Goal: Task Accomplishment & Management: Manage account settings

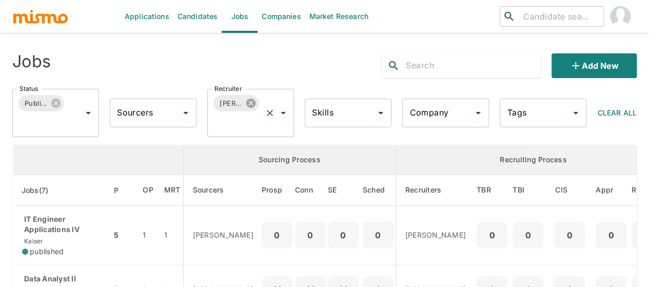
click at [251, 104] on icon at bounding box center [250, 103] width 11 height 11
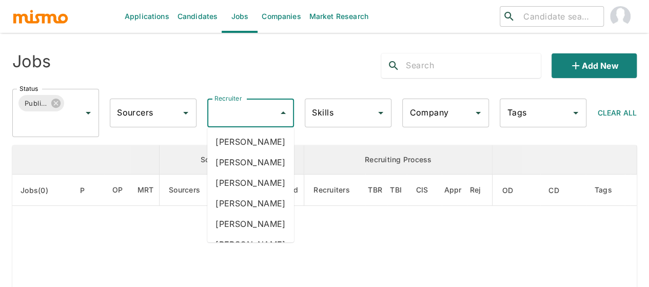
click at [239, 110] on input "Recruiter" at bounding box center [243, 113] width 62 height 20
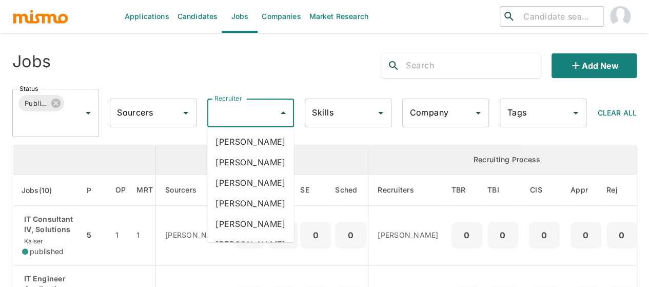
click at [238, 110] on input "Recruiter" at bounding box center [243, 113] width 62 height 20
type input "mai"
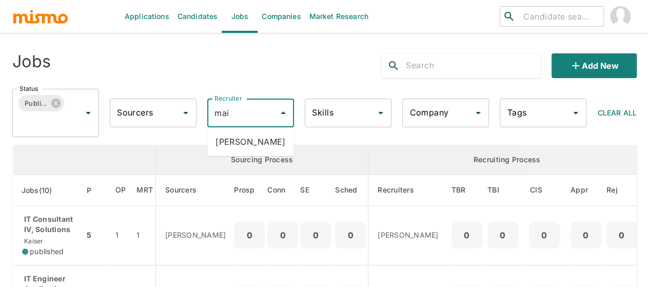
click at [244, 146] on li "[PERSON_NAME]" at bounding box center [250, 141] width 87 height 21
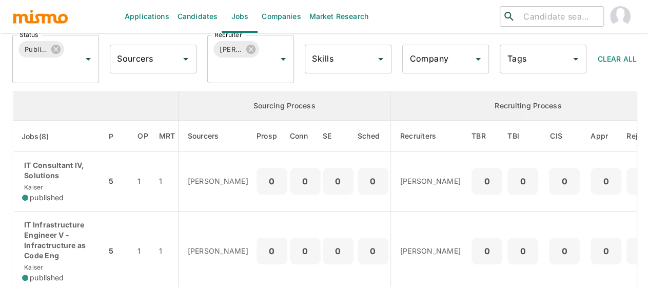
scroll to position [103, 0]
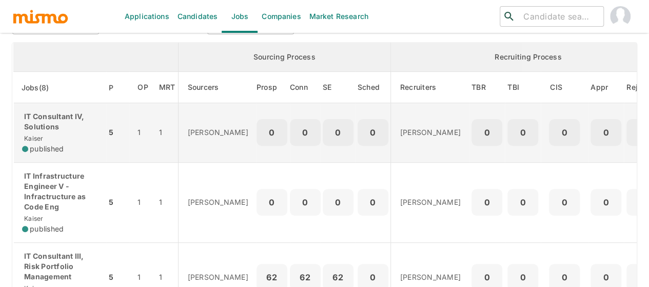
click at [55, 120] on p "IT Consultant IV, Solutions" at bounding box center [60, 121] width 76 height 21
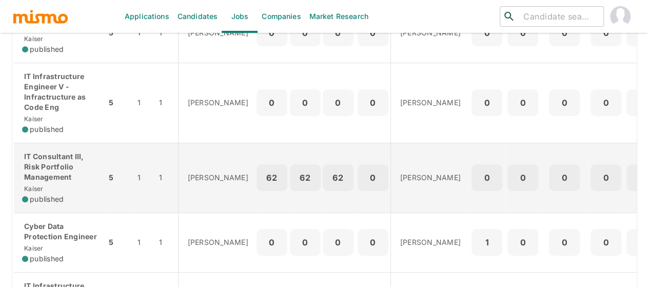
scroll to position [205, 0]
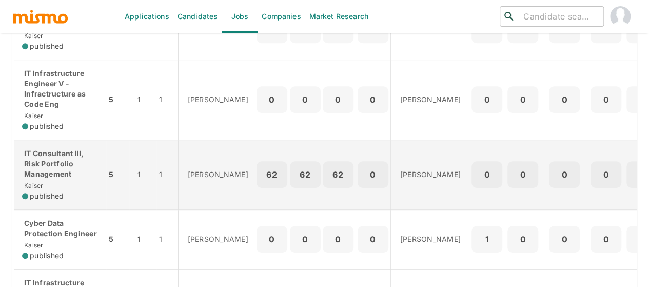
click at [58, 179] on div "IT Consultant III, Risk Portfolio Management Kaiser published" at bounding box center [60, 174] width 76 height 53
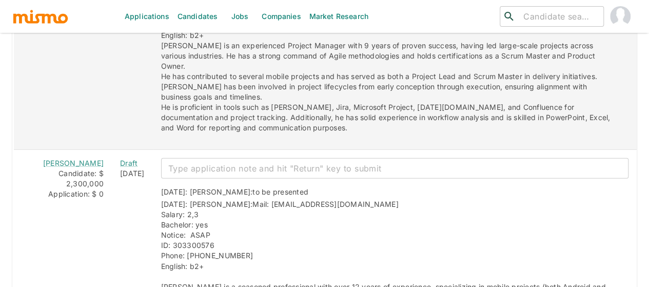
scroll to position [1447, 0]
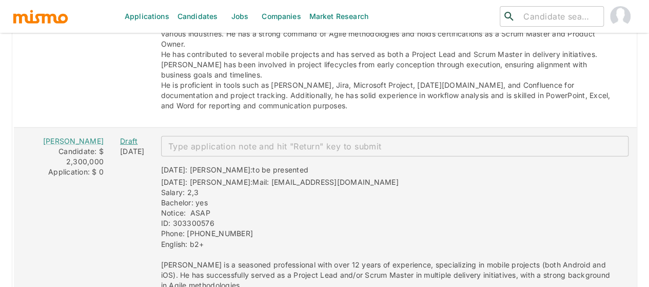
click at [120, 136] on div "Draft" at bounding box center [132, 141] width 25 height 10
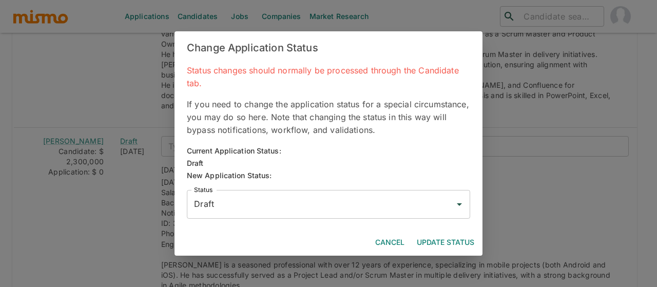
click at [211, 211] on input "Draft" at bounding box center [320, 204] width 259 height 20
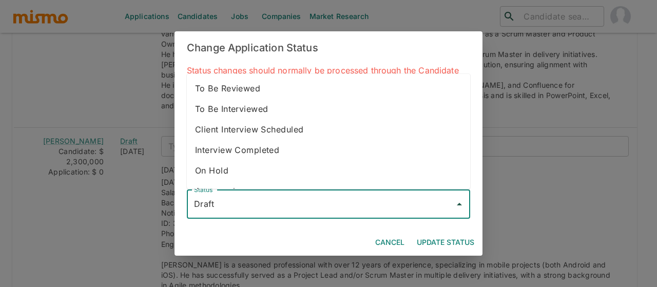
click at [243, 89] on li "To Be Reviewed" at bounding box center [328, 88] width 283 height 21
type input "To Be Reviewed"
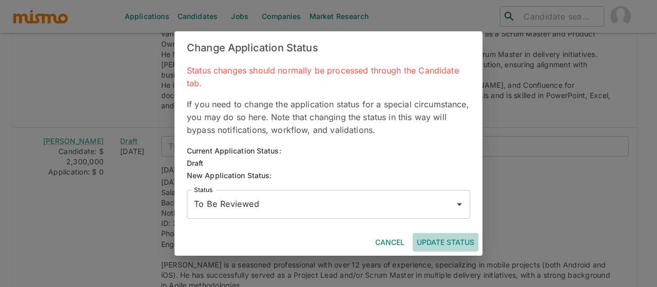
click at [433, 239] on button "Update Status" at bounding box center [446, 242] width 66 height 19
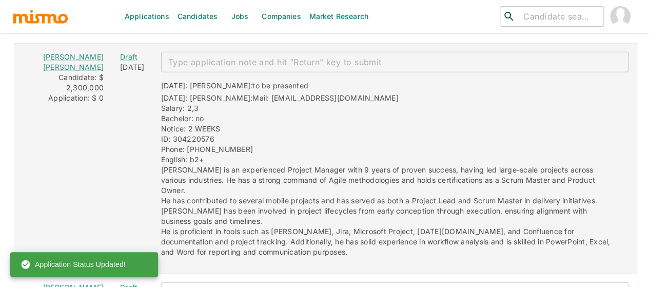
scroll to position [1242, 0]
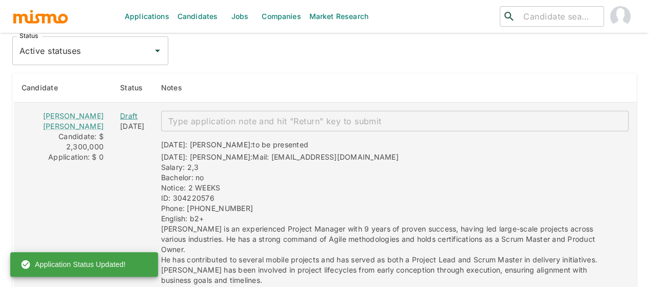
click at [120, 111] on div "Draft" at bounding box center [132, 116] width 25 height 10
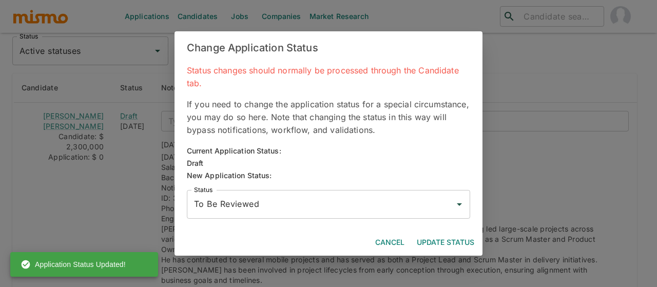
click at [437, 242] on button "Update Status" at bounding box center [446, 242] width 66 height 19
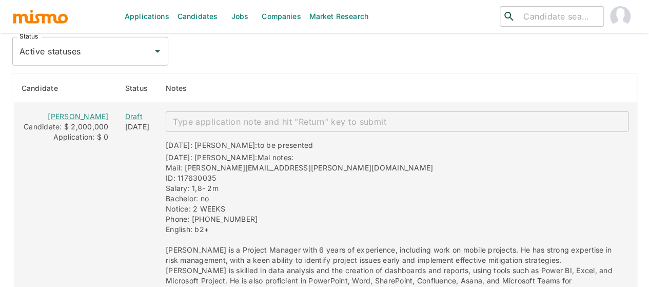
scroll to position [1437, 0]
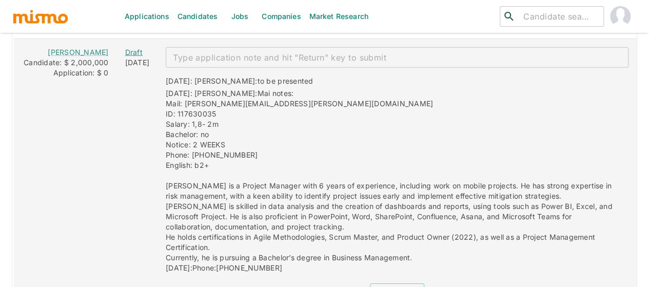
click at [125, 48] on div "Draft" at bounding box center [137, 52] width 25 height 10
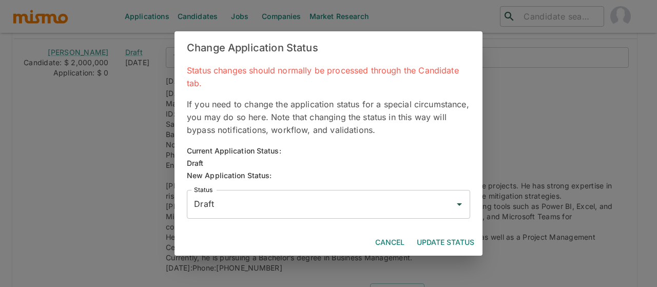
click at [246, 202] on input "Draft" at bounding box center [320, 204] width 259 height 20
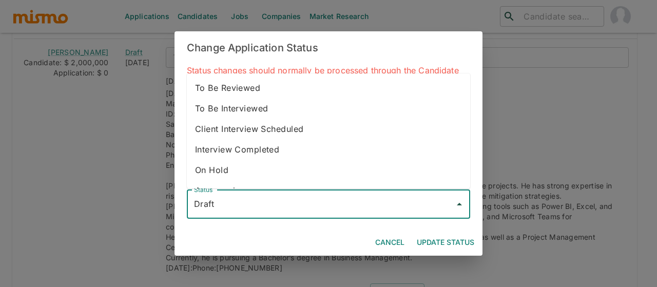
click at [244, 87] on li "To Be Reviewed" at bounding box center [328, 87] width 283 height 21
type input "To Be Reviewed"
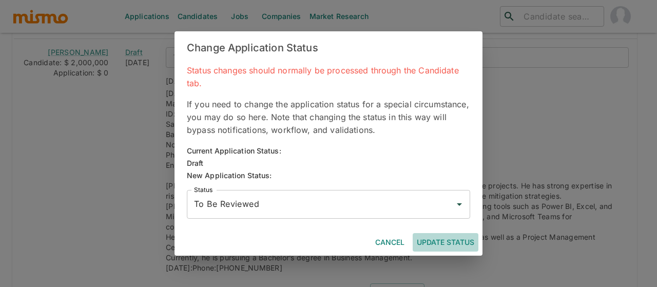
click at [463, 240] on button "Update Status" at bounding box center [446, 242] width 66 height 19
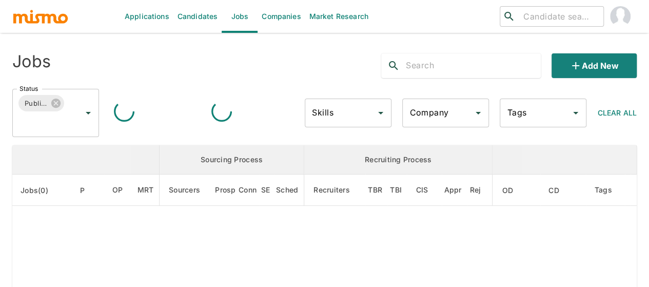
drag, startPoint x: 193, startPoint y: 12, endPoint x: 199, endPoint y: 27, distance: 16.6
click at [193, 12] on link "Candidates" at bounding box center [197, 16] width 49 height 33
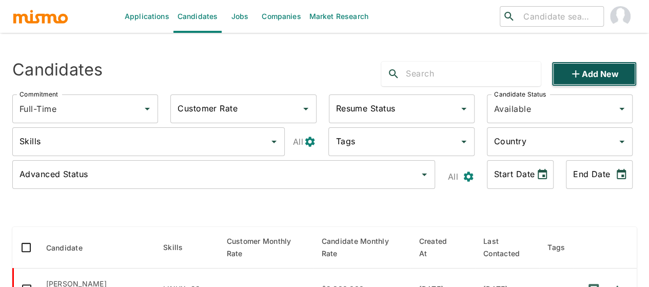
click at [581, 71] on icon "button" at bounding box center [576, 74] width 12 height 12
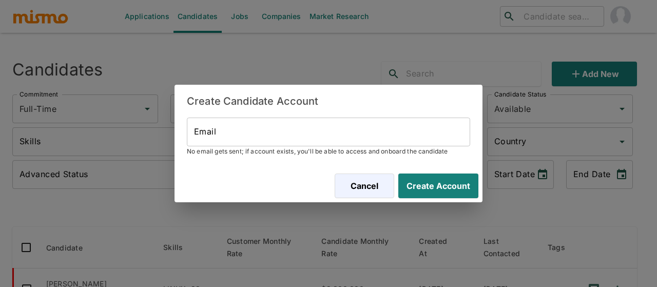
click at [238, 130] on input "Email" at bounding box center [328, 132] width 283 height 29
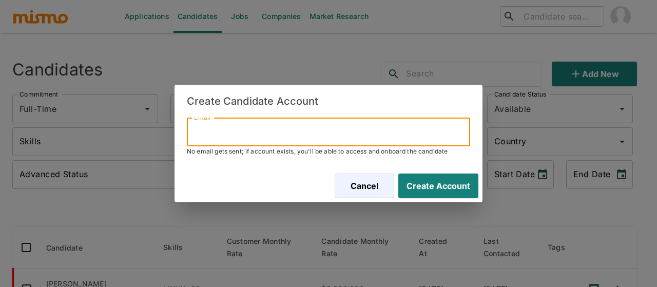
paste input "braynermorales_97@hotmail.com"
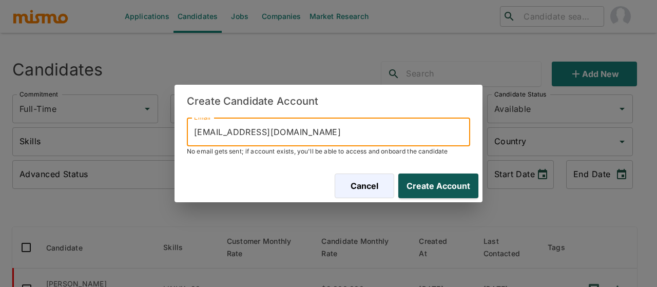
type input "braynermorales_97@hotmail.com"
click at [438, 186] on button "Create Account" at bounding box center [436, 185] width 84 height 25
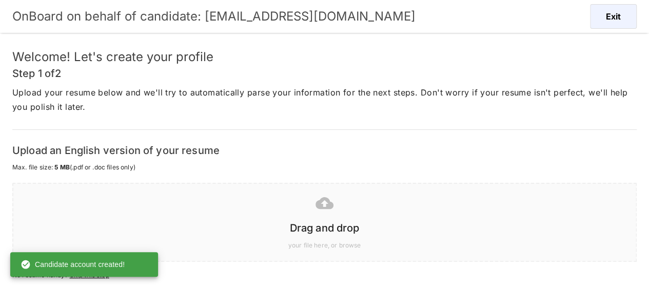
scroll to position [76, 0]
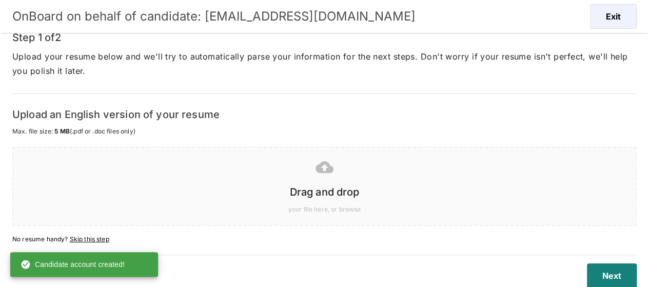
click at [319, 186] on h6 "Drag and drop" at bounding box center [325, 192] width 602 height 16
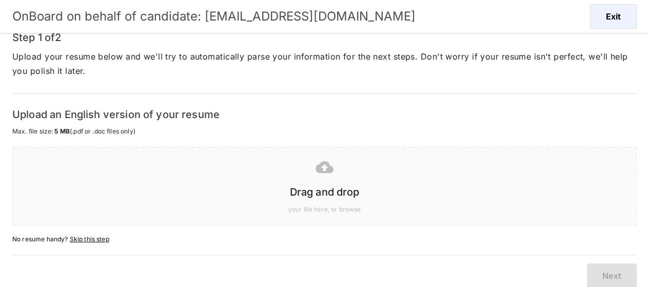
scroll to position [25, 0]
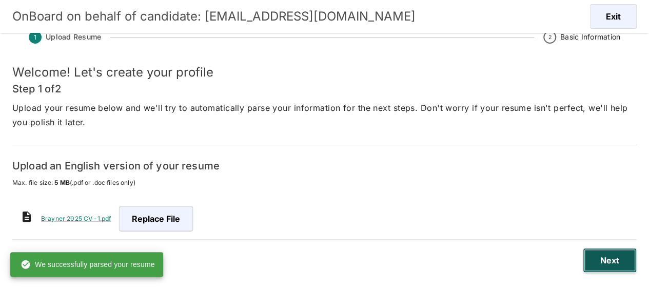
click at [601, 257] on button "Next" at bounding box center [610, 260] width 54 height 25
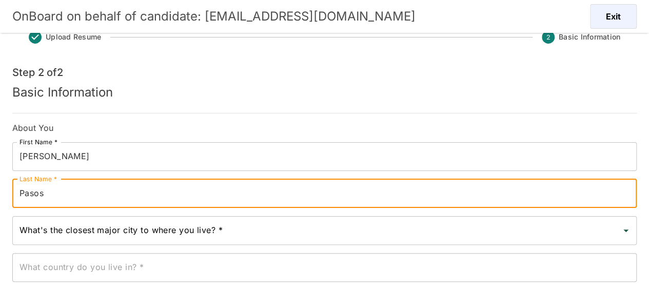
click at [20, 194] on input "Pasos" at bounding box center [324, 193] width 625 height 29
click at [22, 194] on input "Pasos" at bounding box center [324, 193] width 625 height 29
click at [21, 194] on input "Pasos" at bounding box center [324, 193] width 625 height 29
type input "Morales Pasos"
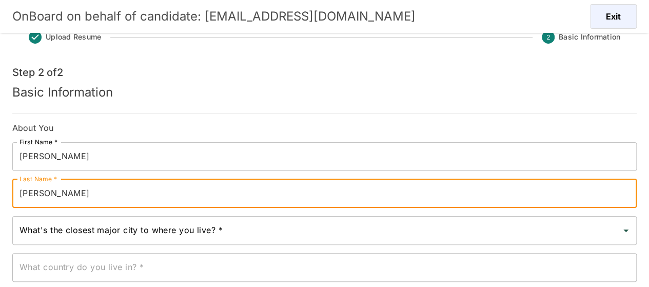
click at [37, 228] on div "What's the closest major city to where you live? * What's the closest major cit…" at bounding box center [324, 230] width 625 height 29
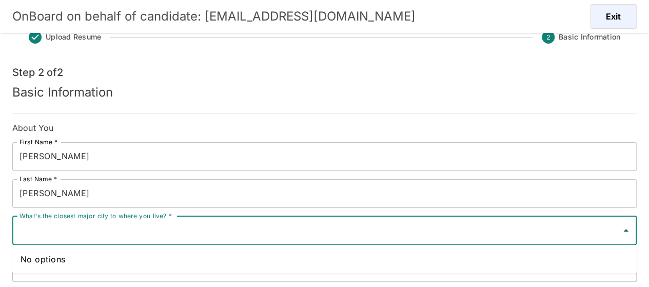
type input "o"
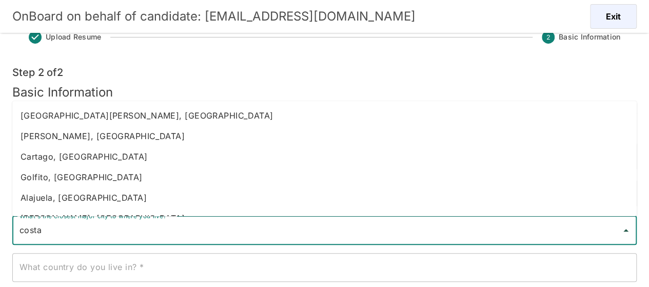
click at [68, 131] on li "Heredia, Costa Rica" at bounding box center [324, 136] width 625 height 21
type input "Heredia, Costa Rica"
type input "Costa Rica"
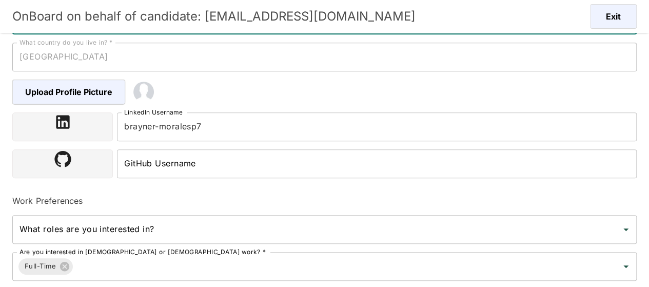
scroll to position [333, 0]
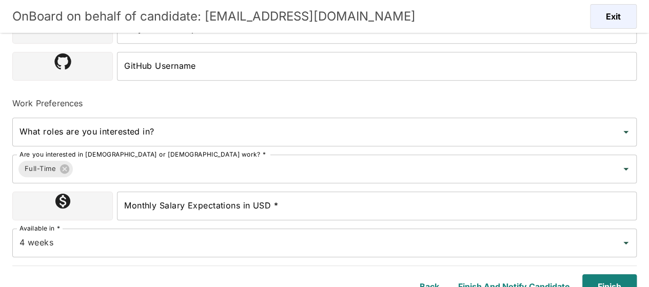
type input "Heredia, Costa Rica"
click at [145, 215] on input "Monthly Salary Expectations in USD *" at bounding box center [377, 205] width 520 height 29
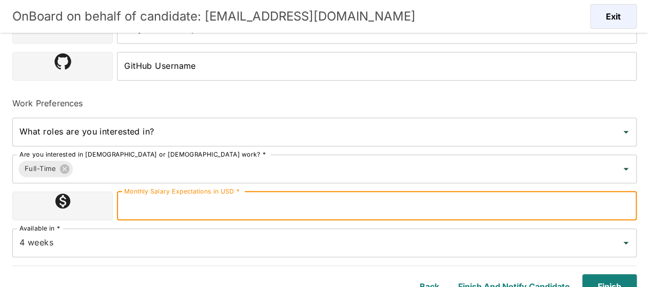
type input "1800000"
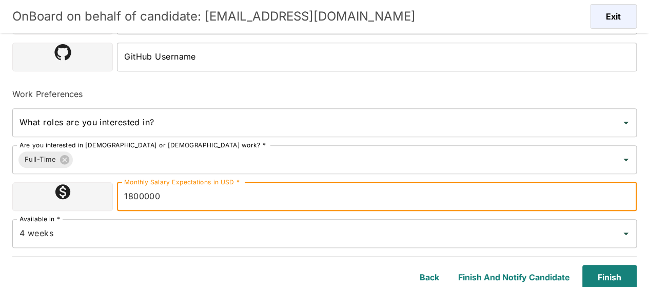
scroll to position [344, 0]
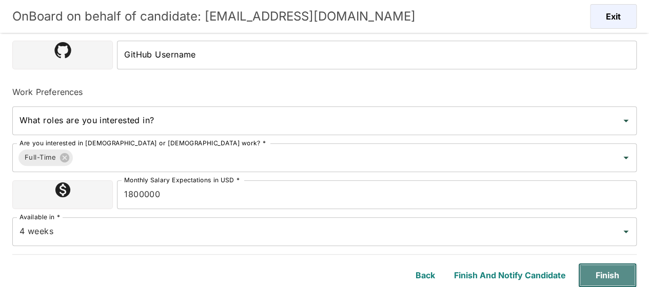
click at [625, 276] on button "Finish" at bounding box center [607, 275] width 59 height 25
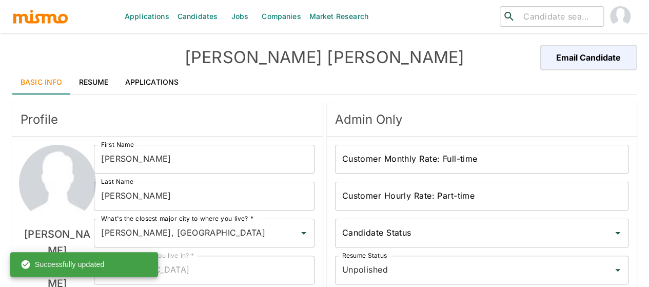
click at [150, 74] on link "Applications" at bounding box center [152, 82] width 70 height 25
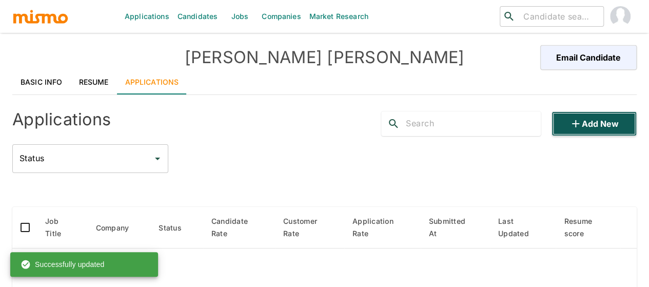
click at [580, 120] on icon "button" at bounding box center [576, 124] width 12 height 12
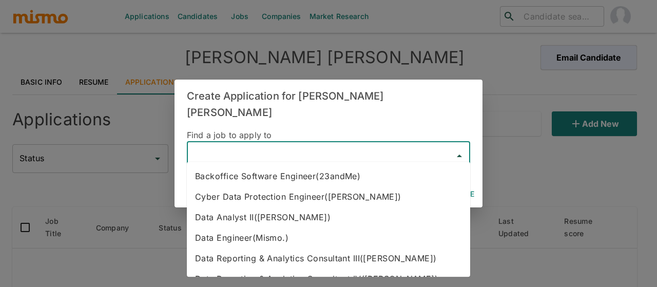
click at [221, 156] on input "text" at bounding box center [320, 156] width 259 height 20
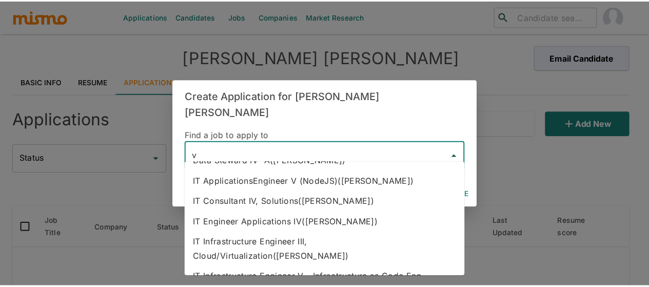
scroll to position [51, 0]
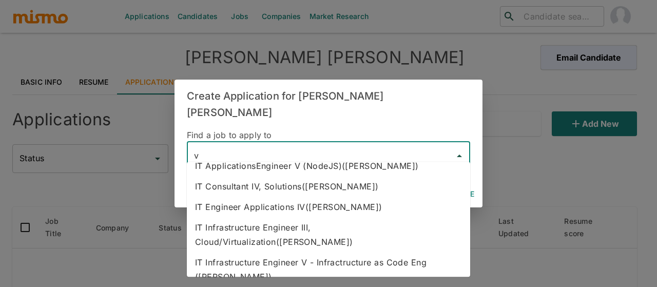
click at [264, 226] on li "IT Infrastructure Engineer III, Cloud/Virtualization(Kaiser)" at bounding box center [328, 234] width 283 height 35
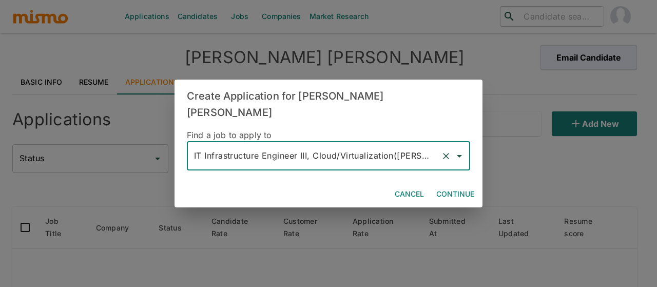
type input "IT Infrastructure Engineer III, Cloud/Virtualization(Kaiser)"
click at [450, 185] on button "Continue" at bounding box center [455, 194] width 46 height 19
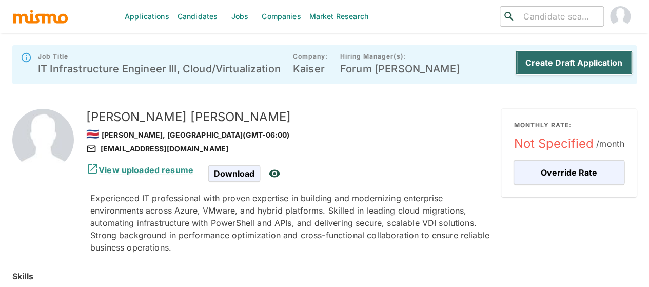
click at [564, 64] on button "Create Draft Application" at bounding box center [574, 62] width 118 height 25
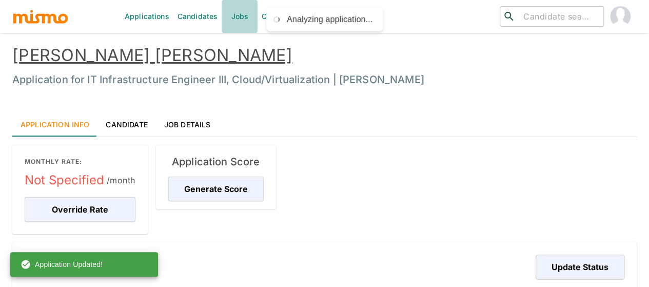
click at [230, 20] on link "Jobs" at bounding box center [240, 16] width 36 height 33
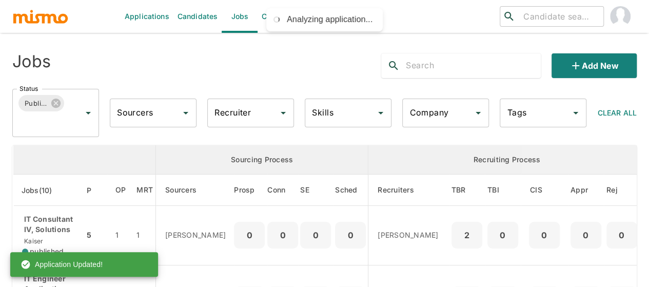
click at [231, 124] on div "Recruiter" at bounding box center [250, 113] width 87 height 29
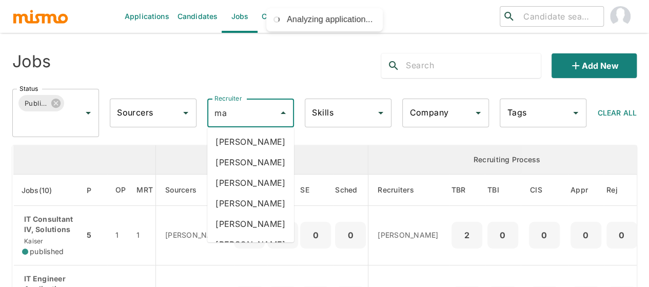
type input "mai"
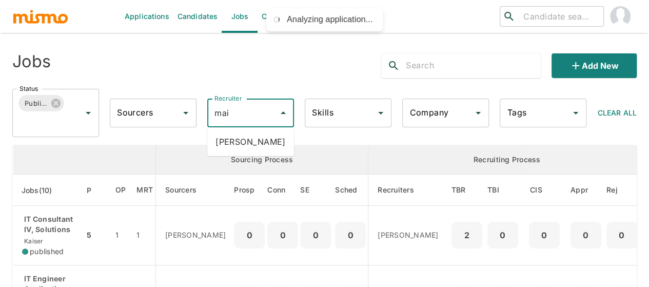
click at [245, 141] on li "Maia Reyes" at bounding box center [250, 141] width 87 height 21
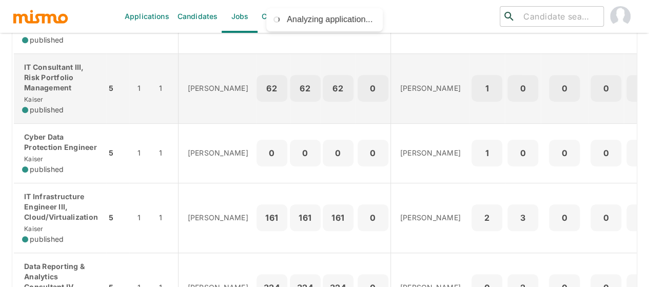
scroll to position [308, 0]
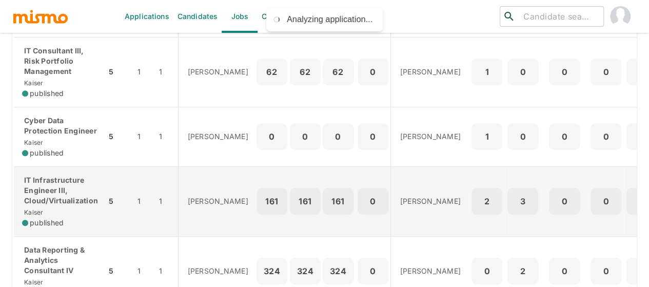
click at [26, 205] on div "IT Infrastructure Engineer III, Cloud/Virtualization Kaiser published" at bounding box center [60, 201] width 76 height 53
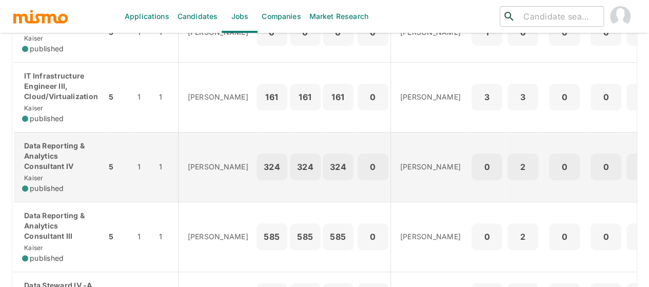
scroll to position [411, 0]
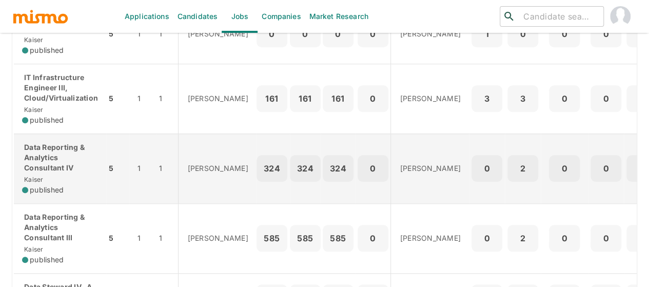
click at [52, 168] on p "Data Reporting & Analytics Consultant IV" at bounding box center [60, 157] width 76 height 31
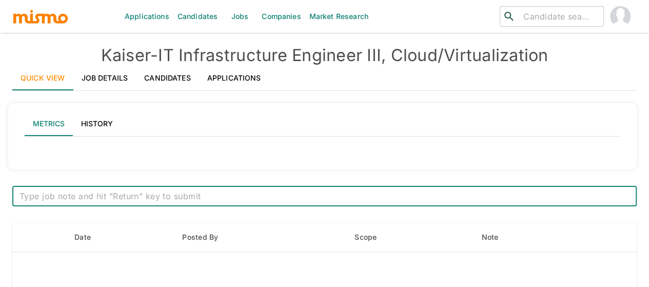
type input "Active statuses"
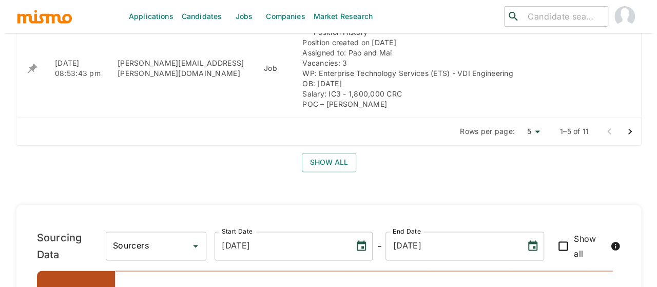
scroll to position [1078, 0]
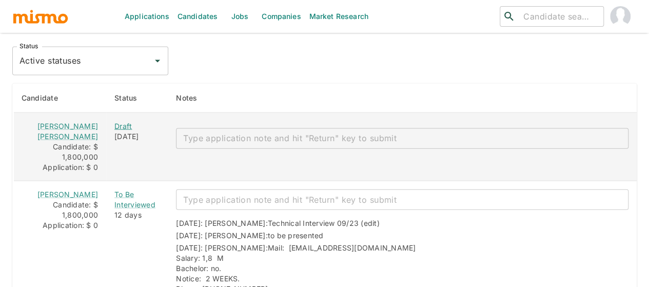
click at [114, 121] on div "Draft" at bounding box center [136, 126] width 45 height 10
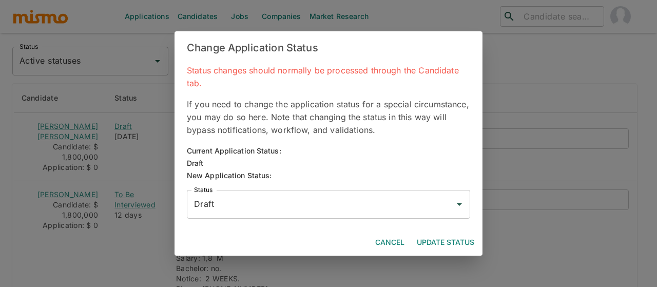
click at [220, 203] on input "Draft" at bounding box center [320, 204] width 259 height 20
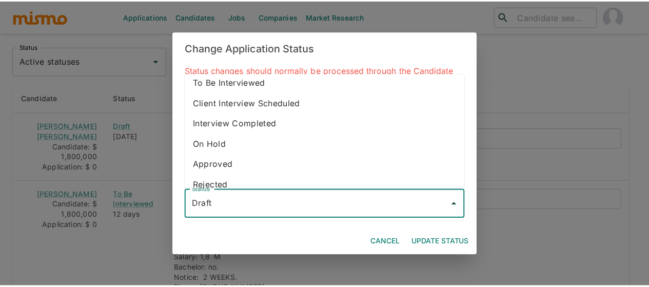
scroll to position [0, 0]
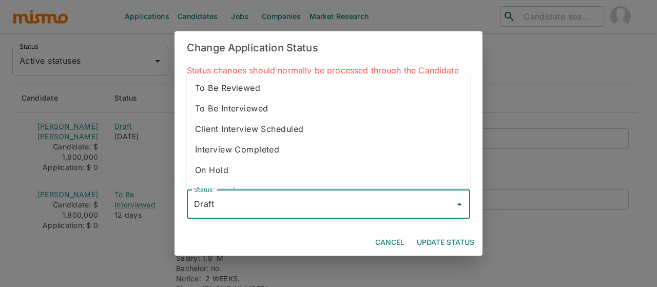
drag, startPoint x: 242, startPoint y: 91, endPoint x: 307, endPoint y: 138, distance: 79.9
click at [242, 91] on li "To Be Reviewed" at bounding box center [328, 87] width 283 height 21
type input "To Be Reviewed"
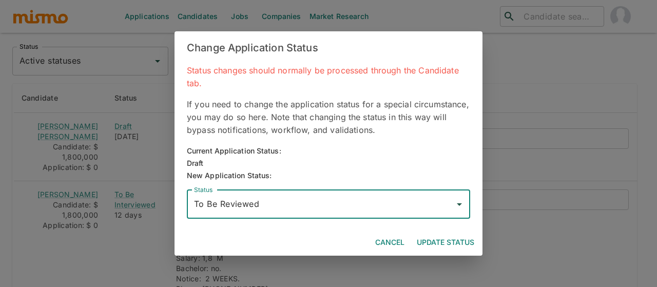
drag, startPoint x: 447, startPoint y: 237, endPoint x: 433, endPoint y: 246, distance: 17.1
click at [447, 237] on button "Update Status" at bounding box center [446, 242] width 66 height 19
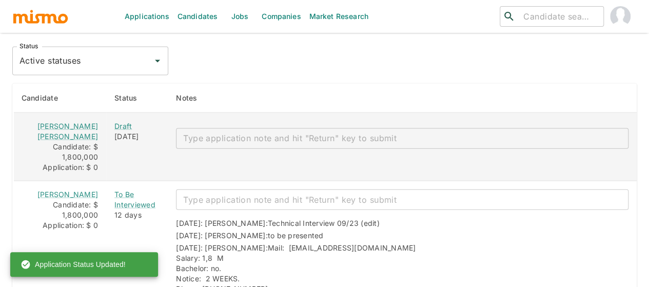
click at [212, 137] on textarea "enhanced table" at bounding box center [402, 138] width 438 height 12
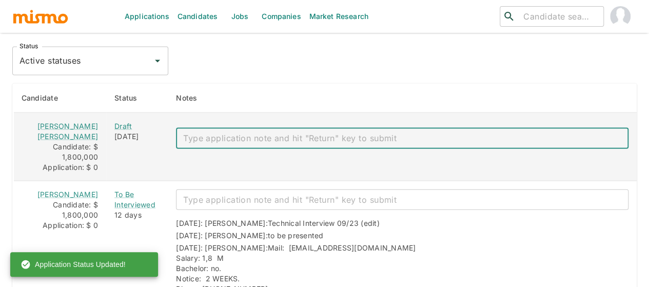
paste textarea "Mail: braynermorales_97@hotmail.com Salary: 1,8 Bachelor: no Notice: 2 WEEKS ID…"
type textarea "Mail: braynermorales_97@hotmail.com Salary: 1,8 Bachelor: no Notice: 2 WEEKS ID…"
type textarea "to be presented"
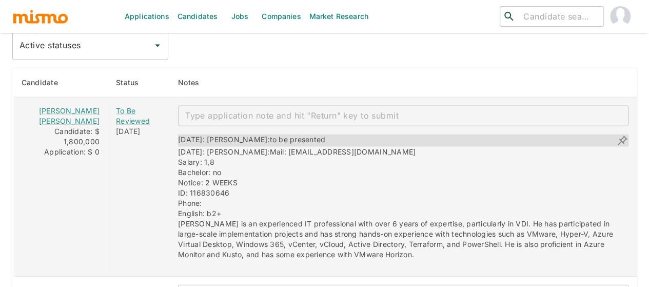
scroll to position [1109, 0]
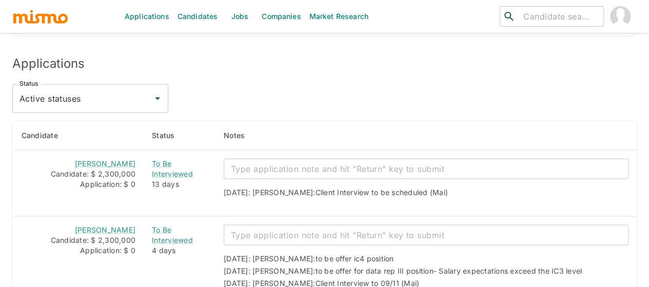
scroll to position [1334, 0]
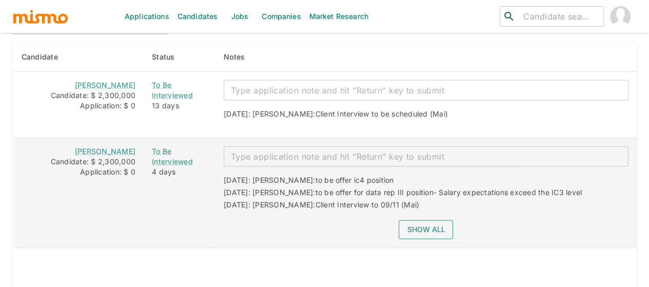
click at [426, 220] on button "Show all" at bounding box center [426, 229] width 54 height 19
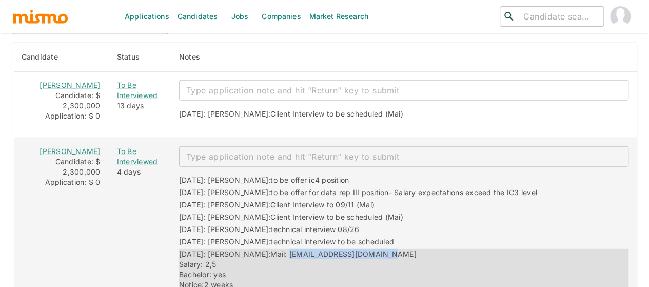
drag, startPoint x: 362, startPoint y: 216, endPoint x: 257, endPoint y: 218, distance: 105.7
copy span "[EMAIL_ADDRESS][DOMAIN_NAME]"
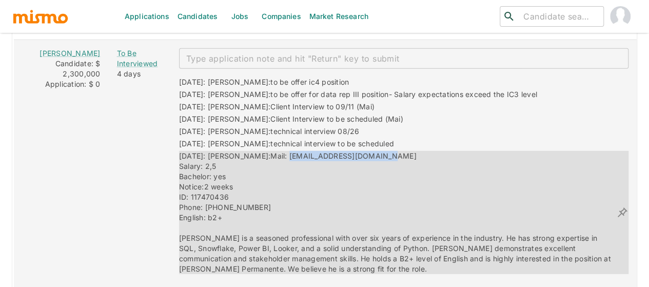
scroll to position [1437, 0]
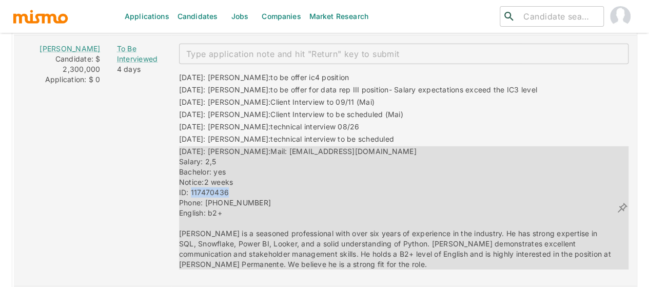
drag, startPoint x: 220, startPoint y: 154, endPoint x: 179, endPoint y: 159, distance: 41.8
click at [179, 159] on div "08/14/2025: Kaiser: Mail: manumiranda100@gmail.com Salary: 2,5 Bachelor: yes No…" at bounding box center [397, 207] width 437 height 123
copy span "117470436"
drag, startPoint x: 230, startPoint y: 165, endPoint x: 193, endPoint y: 165, distance: 36.4
click at [193, 165] on div "08/14/2025: Kaiser: Mail: manumiranda100@gmail.com Salary: 2,5 Bachelor: yes No…" at bounding box center [397, 207] width 437 height 123
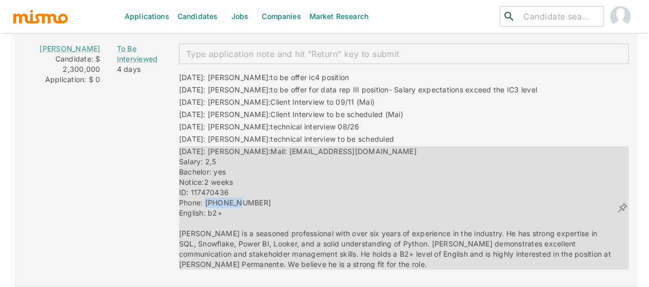
copy span "72027755"
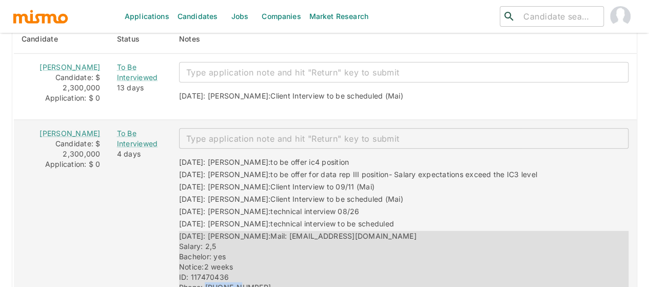
scroll to position [1334, 0]
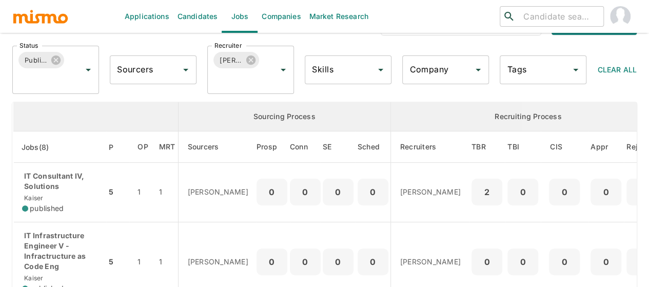
scroll to position [27, 0]
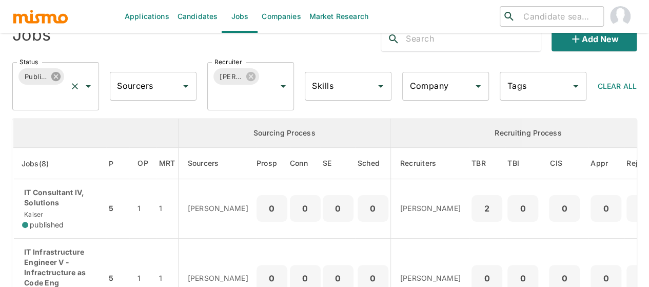
click at [59, 76] on icon at bounding box center [55, 76] width 9 height 9
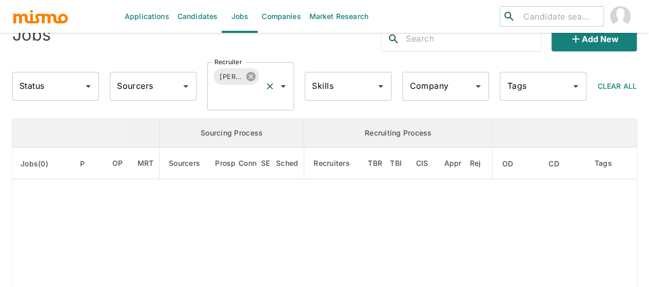
click at [251, 77] on icon at bounding box center [250, 76] width 9 height 9
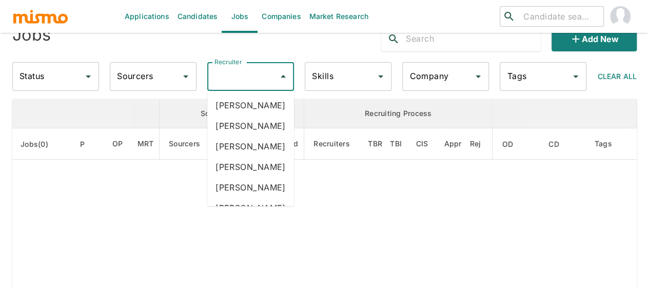
click at [230, 77] on input "Recruiter" at bounding box center [243, 77] width 62 height 20
type input "PAO"
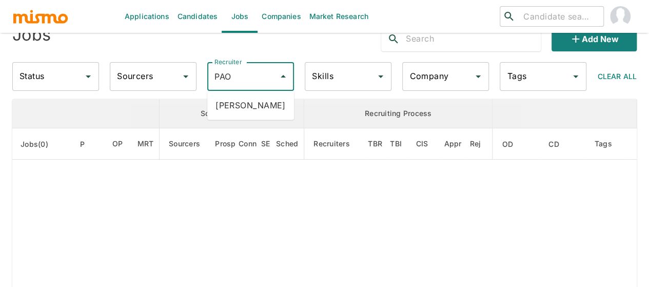
click at [249, 105] on li "[PERSON_NAME]" at bounding box center [250, 105] width 87 height 21
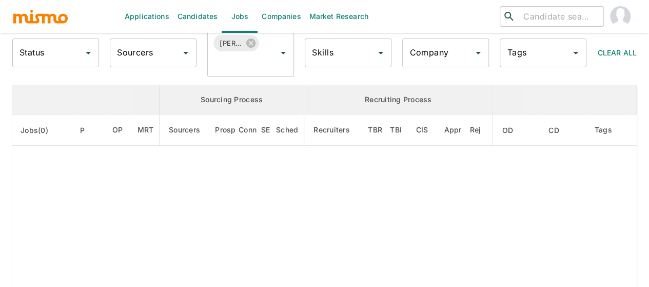
scroll to position [51, 0]
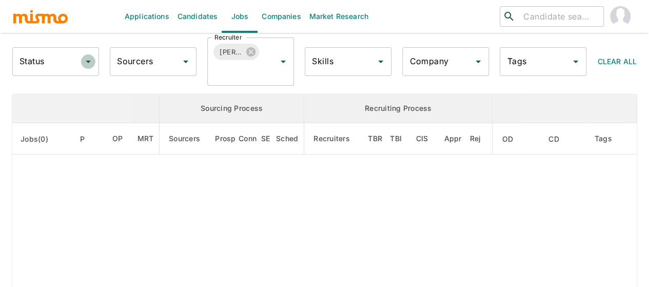
click at [86, 62] on icon "Open" at bounding box center [88, 61] width 12 height 12
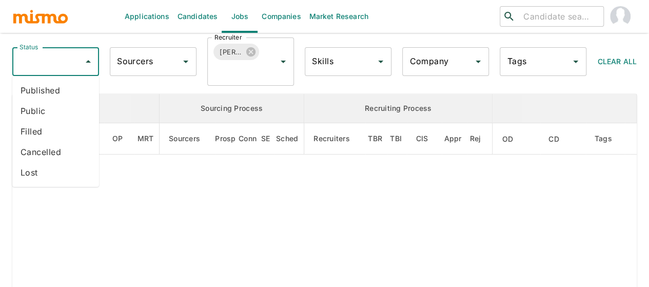
click at [49, 94] on li "Published" at bounding box center [55, 90] width 87 height 21
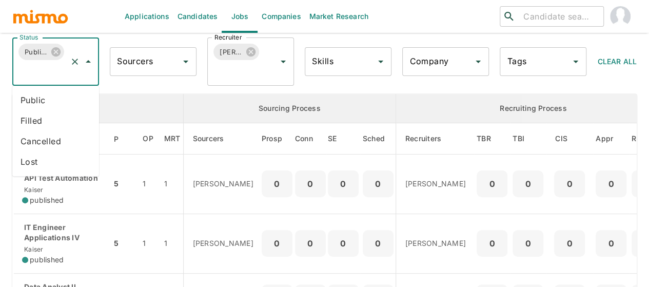
click at [53, 101] on li "Public" at bounding box center [55, 100] width 87 height 21
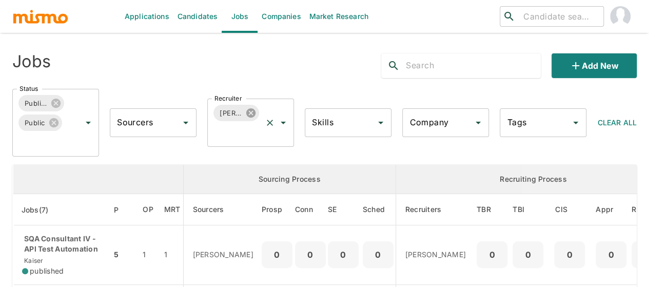
click at [250, 112] on icon at bounding box center [250, 112] width 11 height 11
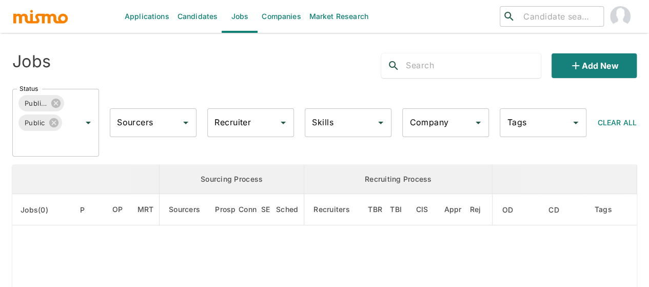
click at [233, 125] on input "Recruiter" at bounding box center [243, 123] width 62 height 20
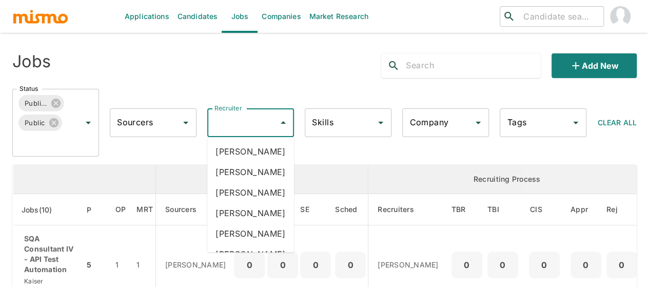
click at [233, 125] on input "Recruiter" at bounding box center [243, 123] width 62 height 20
type input "MAI"
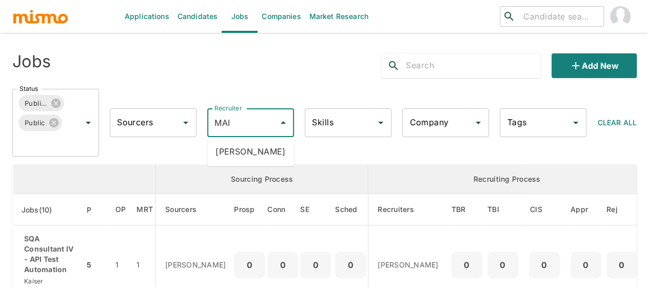
click at [240, 146] on li "Maia Reyes" at bounding box center [250, 151] width 87 height 21
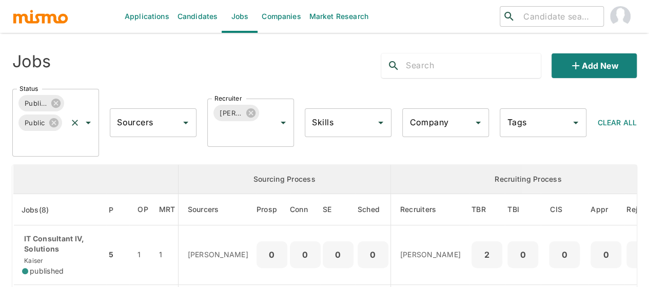
click at [89, 122] on icon "Open" at bounding box center [88, 123] width 5 height 3
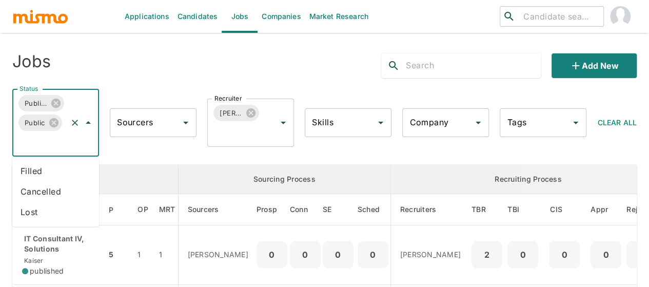
click at [34, 174] on li "Filled" at bounding box center [55, 171] width 87 height 21
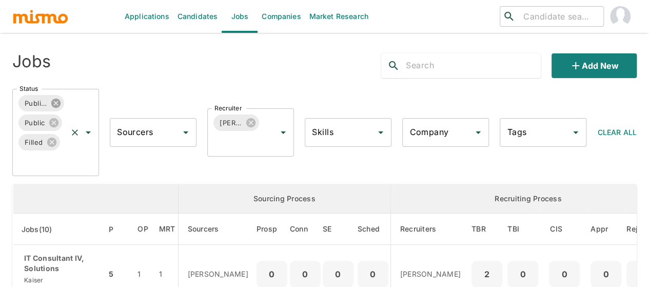
click at [55, 103] on icon at bounding box center [55, 103] width 11 height 11
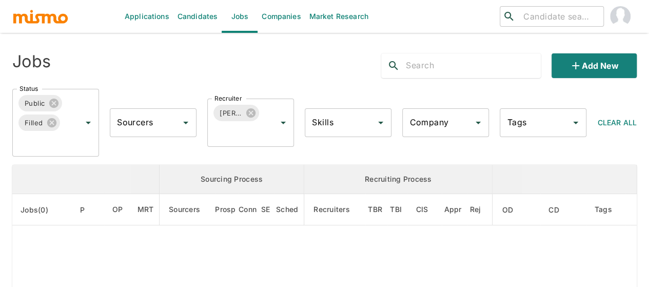
click at [55, 103] on icon at bounding box center [53, 103] width 9 height 9
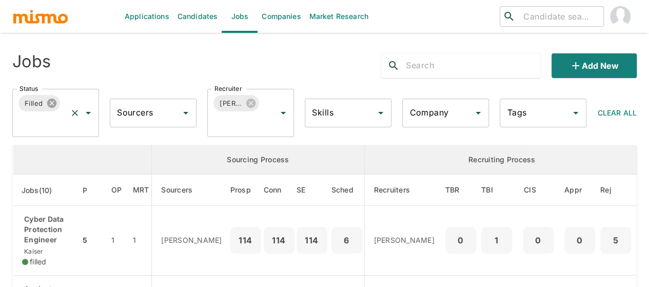
click at [52, 103] on icon at bounding box center [51, 103] width 11 height 11
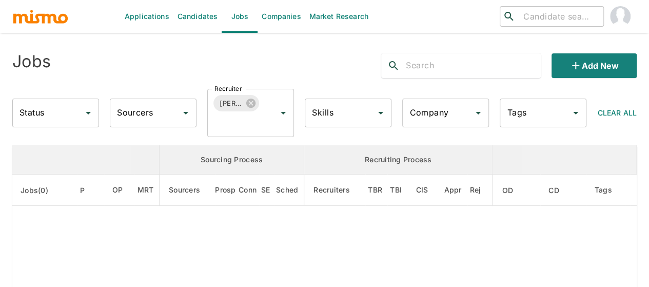
click at [42, 111] on input "Status" at bounding box center [48, 113] width 62 height 20
type input "CANC"
click at [50, 139] on li "Cancelled" at bounding box center [55, 141] width 87 height 21
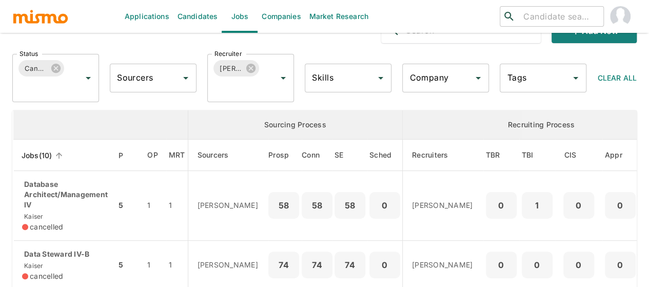
scroll to position [51, 0]
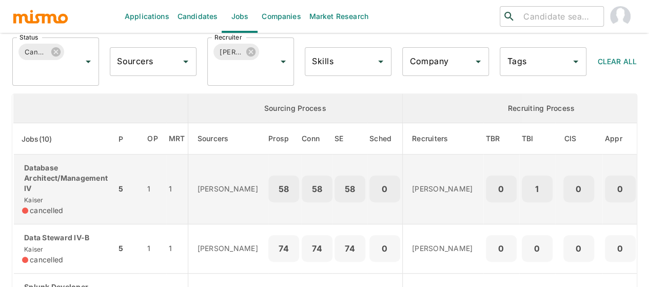
click at [45, 177] on p "Database Architect/Management IV" at bounding box center [65, 178] width 86 height 31
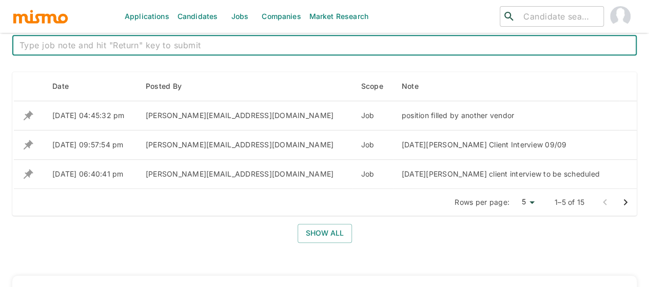
scroll to position [462, 0]
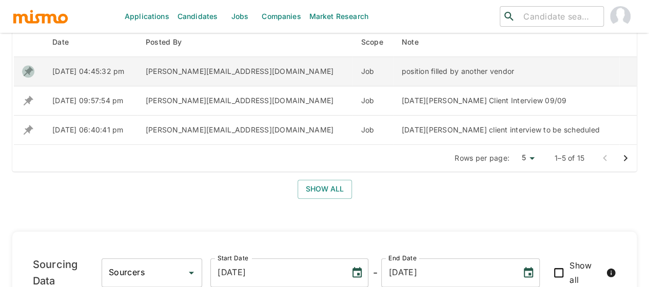
click at [26, 68] on icon "enhanced table" at bounding box center [28, 71] width 12 height 12
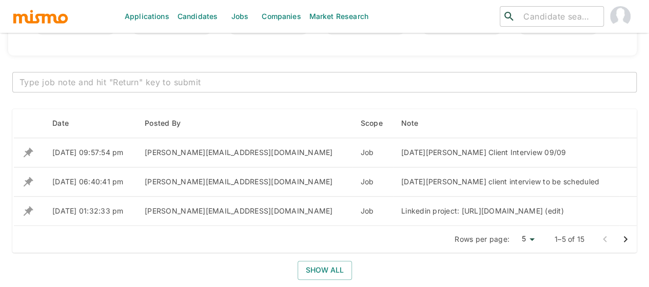
scroll to position [359, 0]
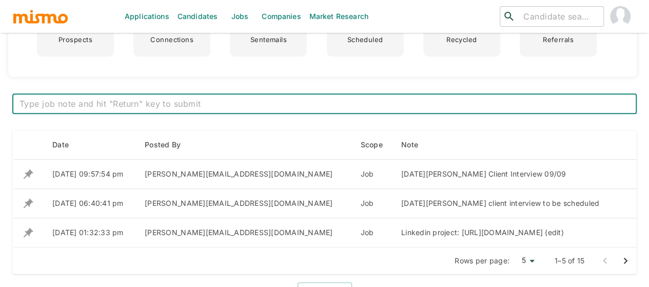
click at [92, 100] on textarea at bounding box center [325, 104] width 610 height 12
type textarea "i"
paste textarea "Pending final approval"
type textarea "[PERSON_NAME]: Pending final approval (Pao)"
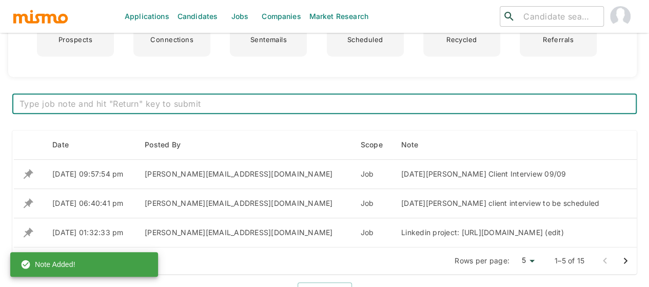
scroll to position [513, 0]
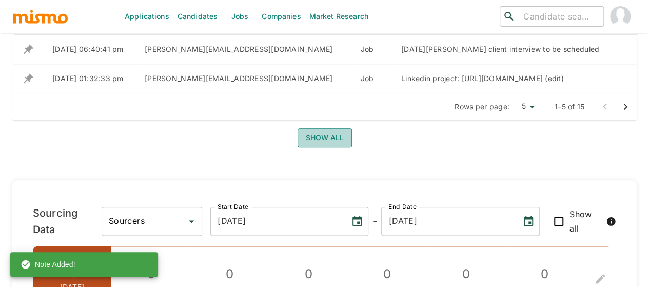
click at [339, 147] on button "Show all" at bounding box center [325, 137] width 54 height 19
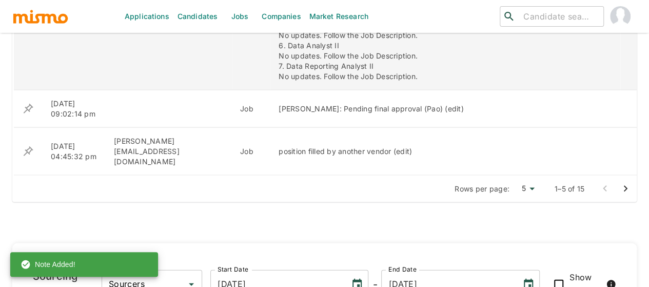
scroll to position [1026, 0]
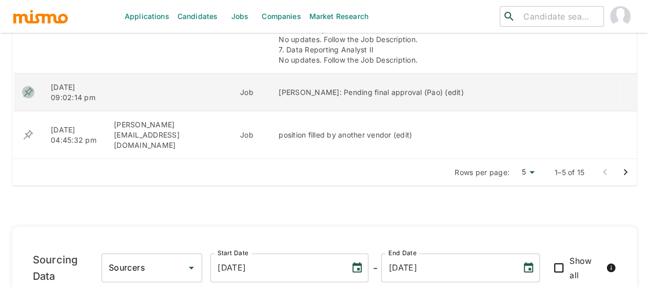
click at [32, 87] on icon "enhanced table" at bounding box center [29, 92] width 10 height 10
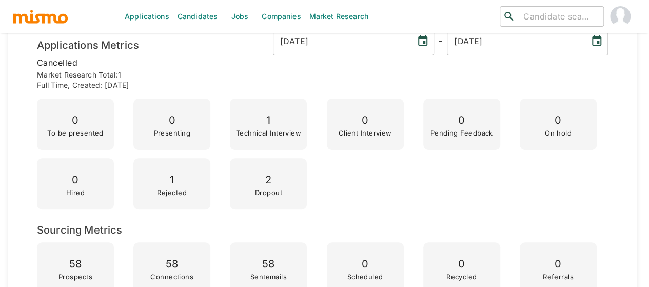
scroll to position [0, 0]
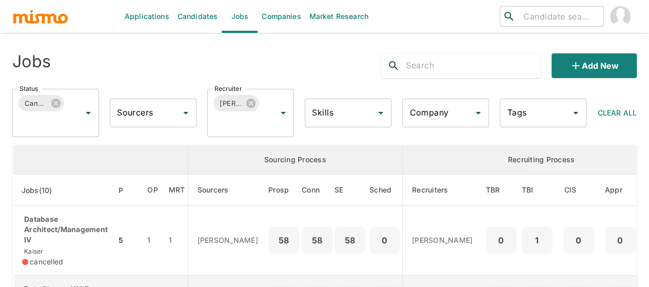
scroll to position [154, 0]
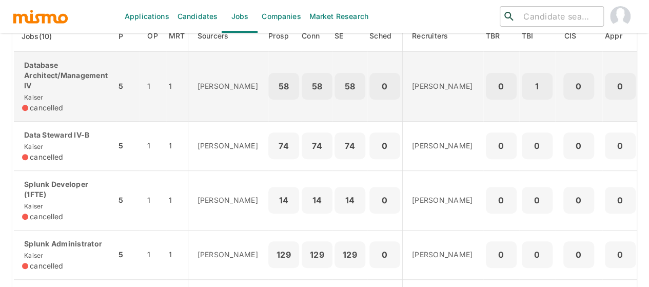
click at [45, 83] on p "Database Architect/Management IV" at bounding box center [65, 75] width 86 height 31
click at [63, 92] on div "Database Architect/Management IV Kaiser cancelled" at bounding box center [65, 86] width 86 height 53
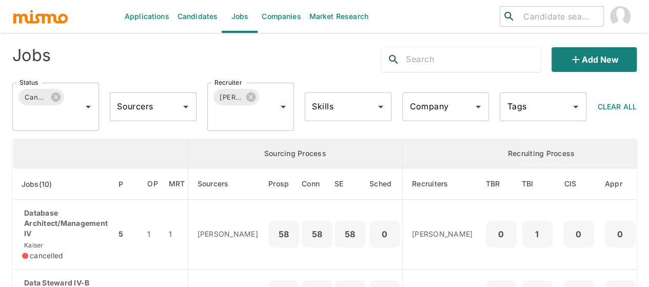
scroll to position [0, 0]
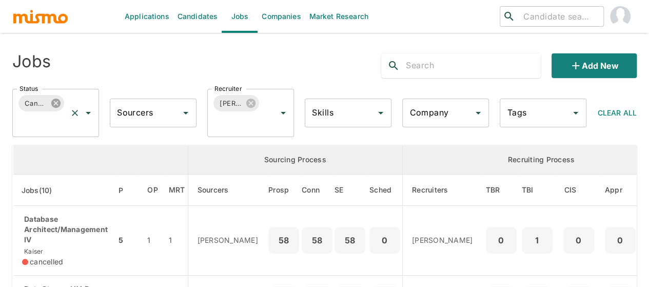
click at [52, 103] on icon at bounding box center [55, 103] width 9 height 9
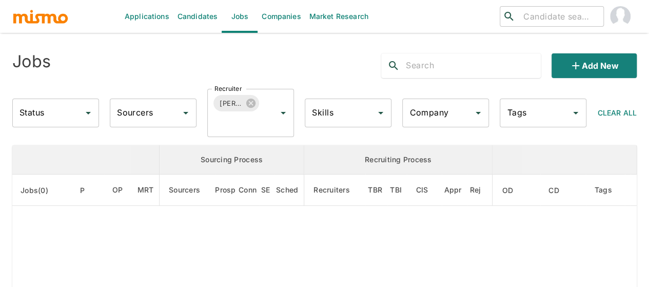
click at [88, 112] on icon "Open" at bounding box center [88, 113] width 5 height 3
click at [91, 113] on icon "Open" at bounding box center [88, 113] width 12 height 12
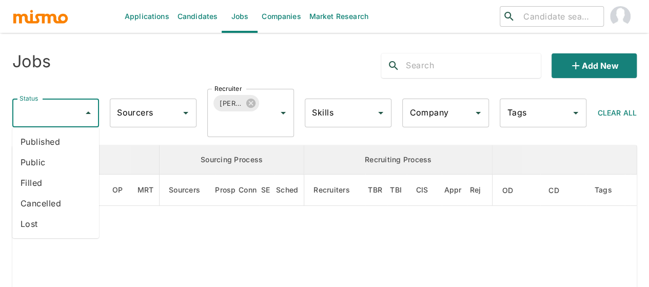
click at [52, 141] on li "Published" at bounding box center [55, 141] width 87 height 21
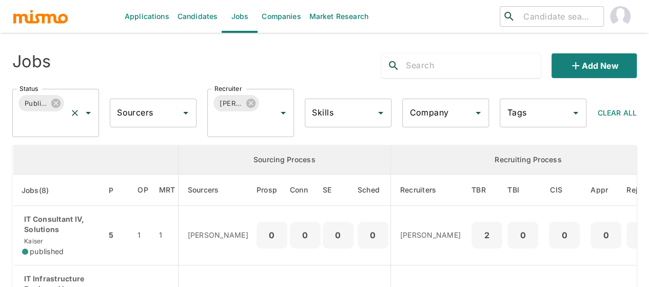
click at [90, 111] on icon "Open" at bounding box center [88, 113] width 12 height 12
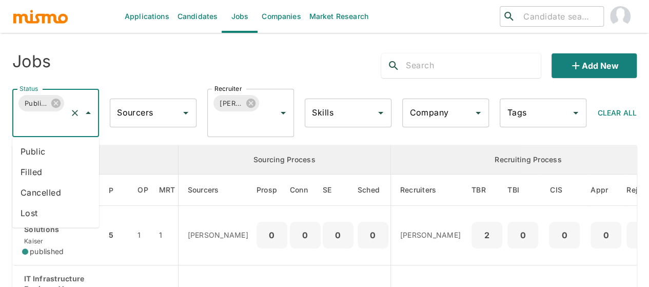
click at [56, 148] on li "Public" at bounding box center [55, 151] width 87 height 21
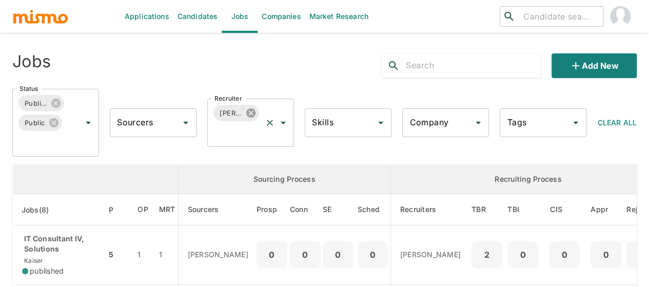
click at [250, 112] on icon at bounding box center [250, 112] width 11 height 11
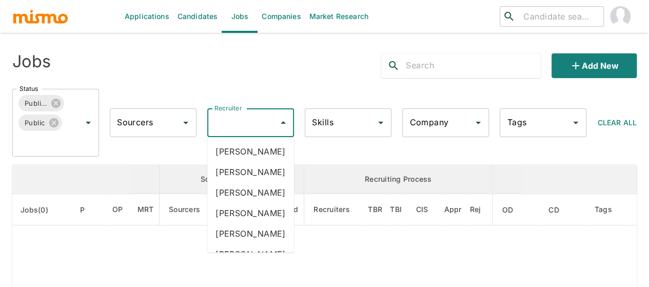
click at [230, 125] on input "Recruiter" at bounding box center [243, 123] width 62 height 20
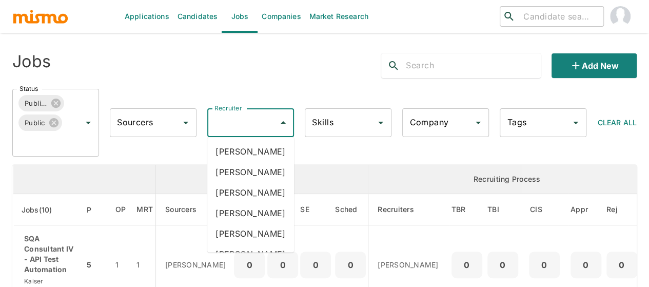
click at [230, 125] on input "Recruiter" at bounding box center [243, 123] width 62 height 20
type input "pao"
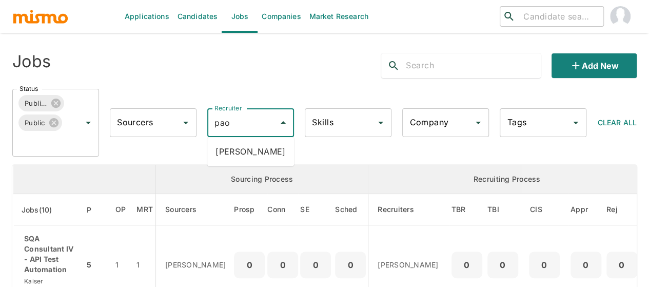
click at [249, 151] on li "Paola Pacheco" at bounding box center [250, 151] width 87 height 21
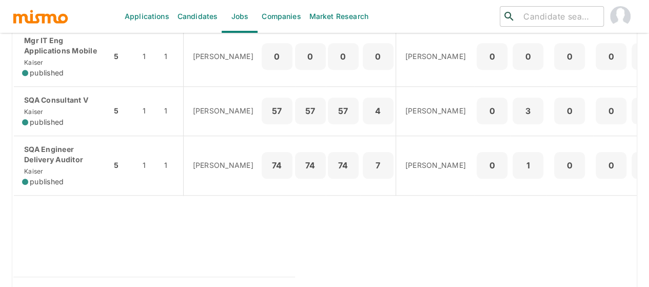
scroll to position [415, 0]
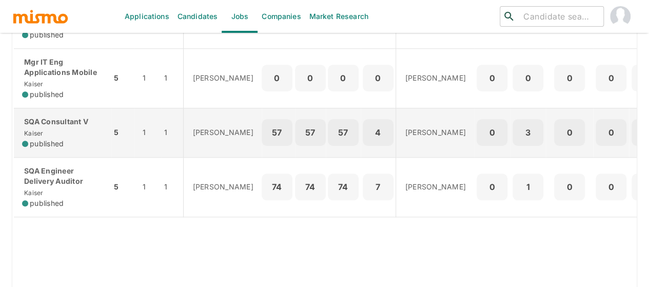
click at [57, 129] on div "SQA Consultant V Kaiser published" at bounding box center [62, 132] width 81 height 32
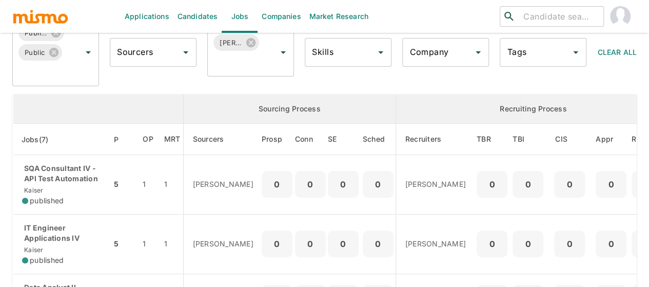
scroll to position [55, 0]
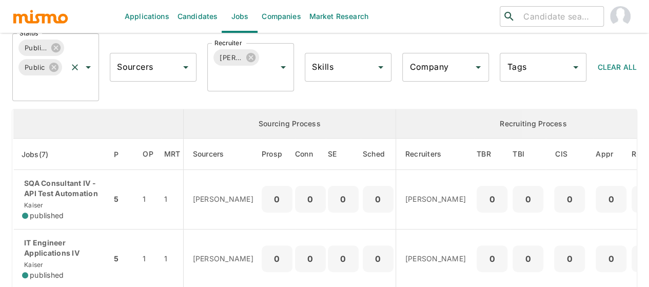
click at [88, 69] on icon "Open" at bounding box center [88, 67] width 12 height 12
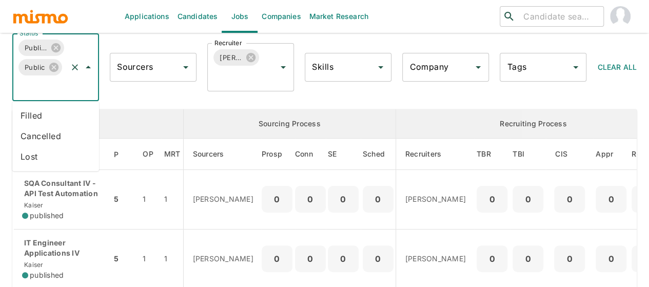
click at [49, 141] on li "Cancelled" at bounding box center [55, 136] width 87 height 21
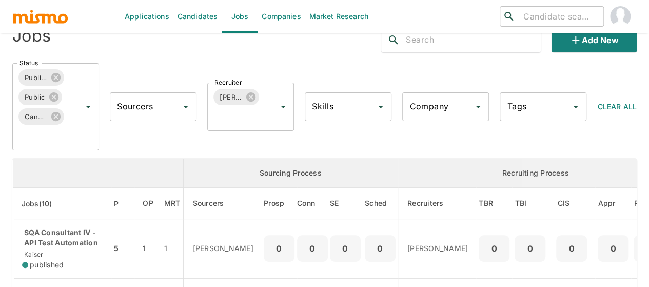
scroll to position [4, 0]
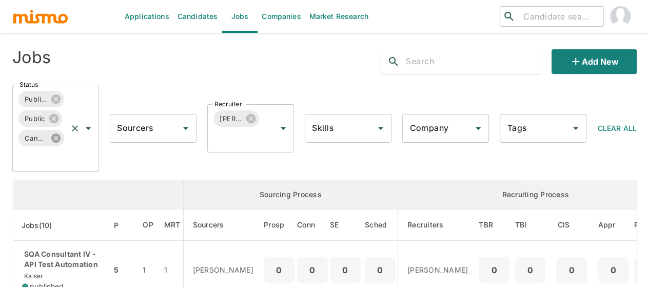
click at [55, 141] on icon at bounding box center [55, 137] width 9 height 9
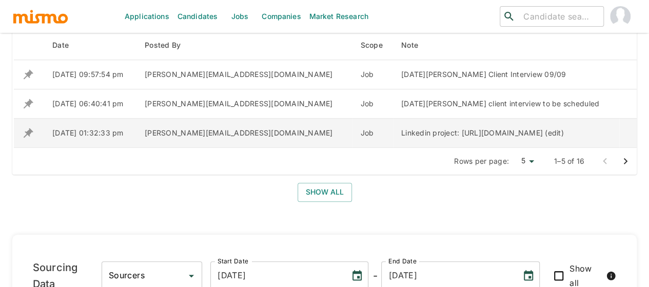
scroll to position [564, 0]
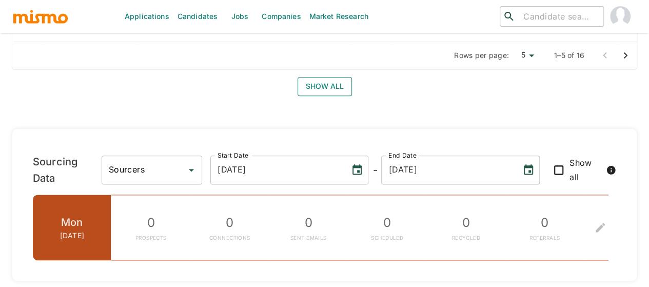
click at [329, 96] on button "Show all" at bounding box center [325, 86] width 54 height 19
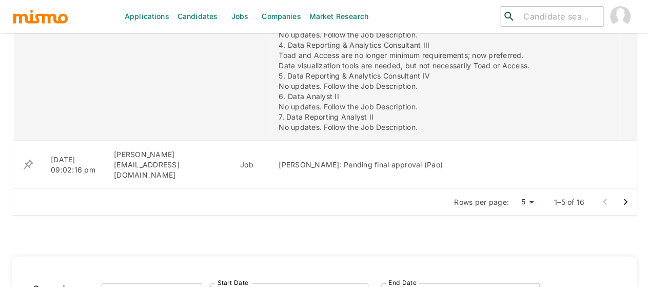
scroll to position [975, 0]
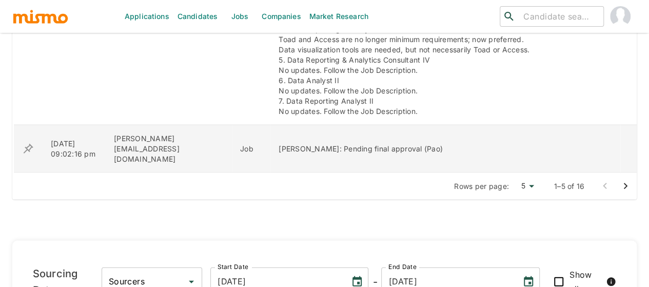
click at [28, 143] on icon "enhanced table" at bounding box center [28, 149] width 12 height 12
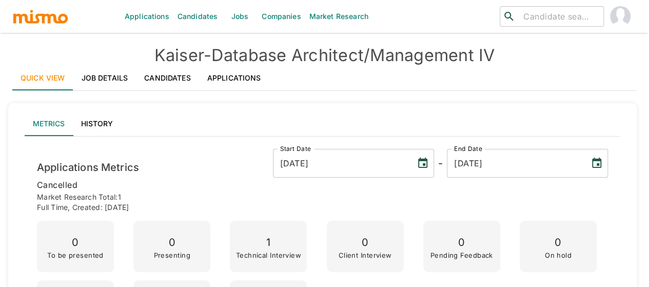
click at [243, 77] on link "Applications" at bounding box center [234, 78] width 70 height 25
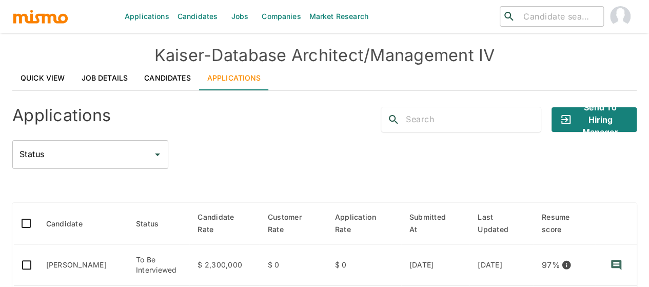
click at [100, 77] on link "Job Details" at bounding box center [104, 78] width 63 height 25
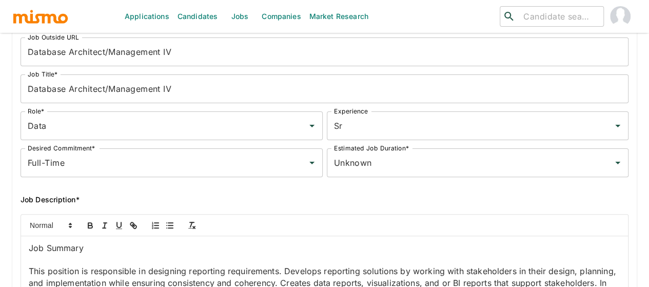
scroll to position [103, 0]
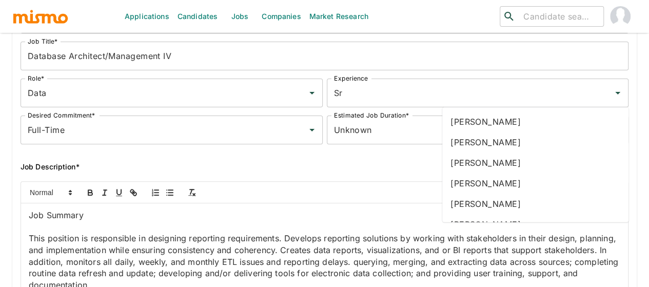
type input "pao"
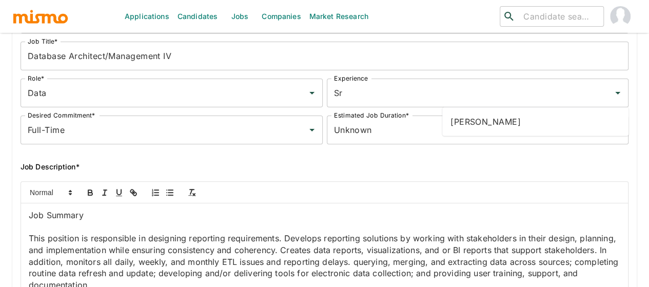
click at [471, 118] on li "[PERSON_NAME]" at bounding box center [535, 121] width 186 height 21
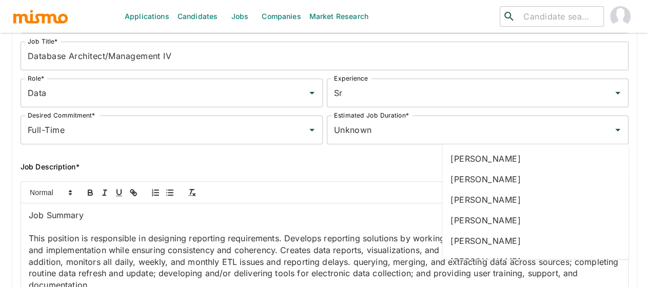
type input "[PERSON_NAME]"
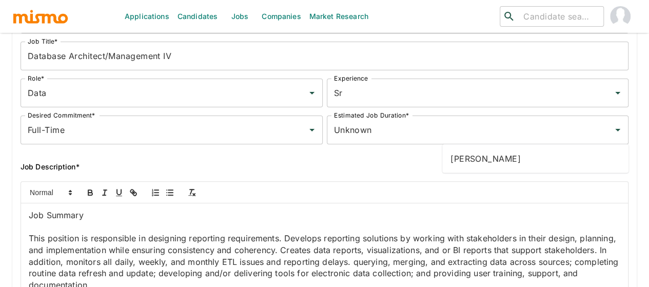
click at [493, 155] on li "[PERSON_NAME]" at bounding box center [535, 158] width 186 height 21
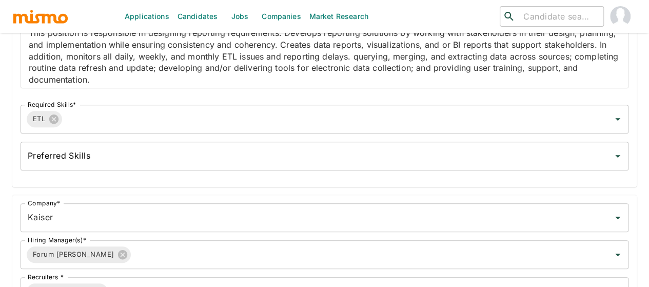
scroll to position [411, 0]
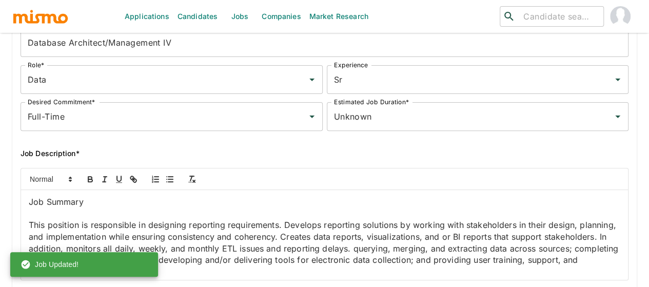
scroll to position [0, 0]
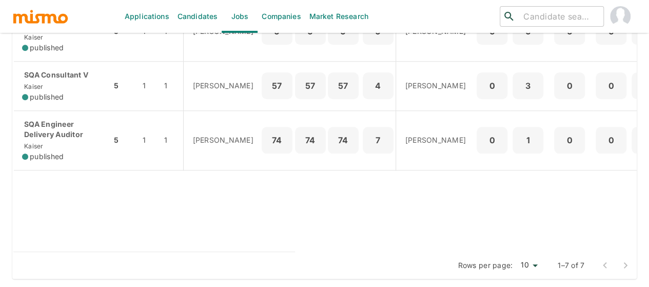
scroll to position [466, 0]
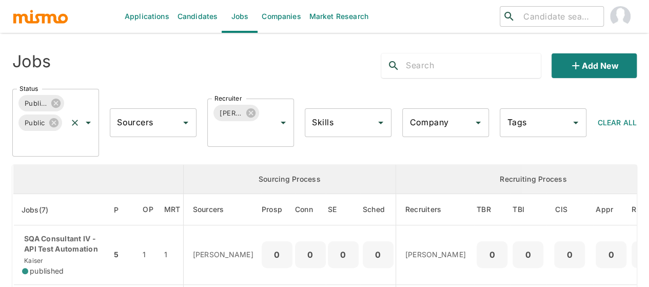
click at [87, 126] on icon "Open" at bounding box center [88, 122] width 12 height 12
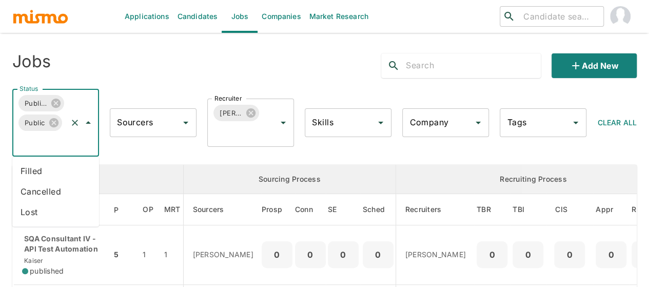
click at [44, 192] on li "Cancelled" at bounding box center [55, 191] width 87 height 21
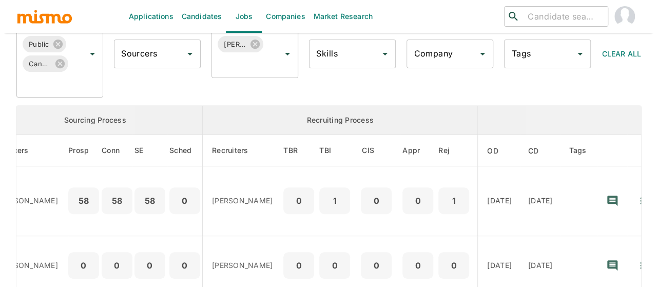
scroll to position [130, 0]
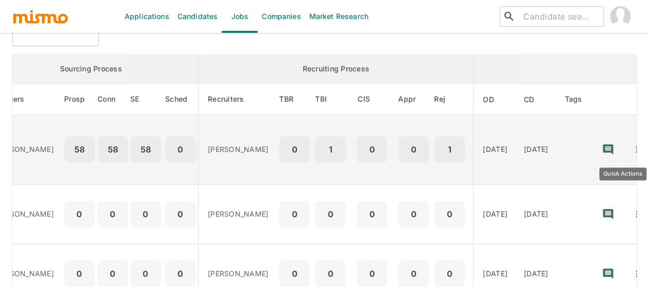
click at [632, 151] on icon "Quick Actions" at bounding box center [637, 149] width 10 height 10
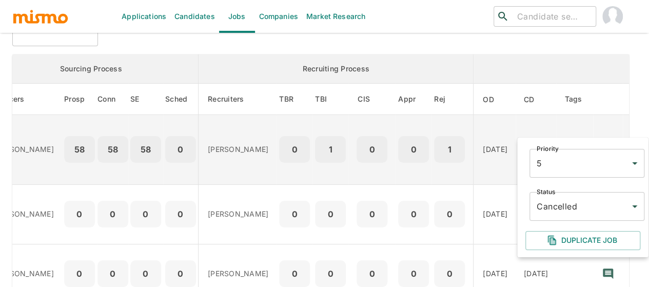
scroll to position [0, 204]
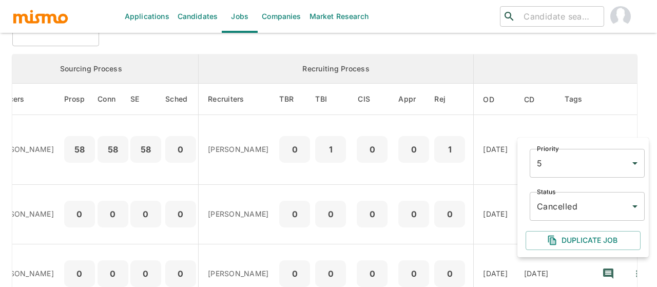
click at [571, 182] on body "Applications Candidates Jobs Companies Market Research ​ ​ Jobs Add new Status …" at bounding box center [328, 25] width 657 height 311
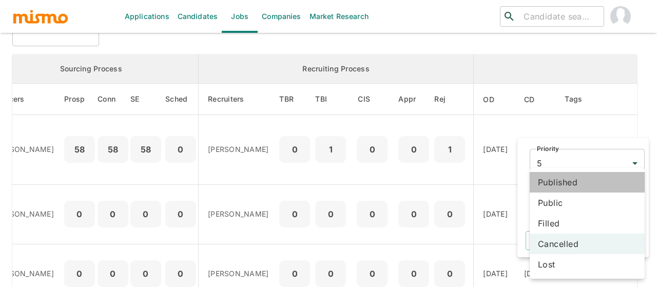
click at [563, 189] on li "Published" at bounding box center [587, 182] width 115 height 21
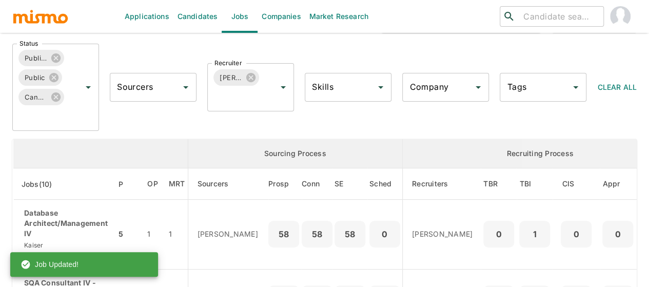
scroll to position [0, 0]
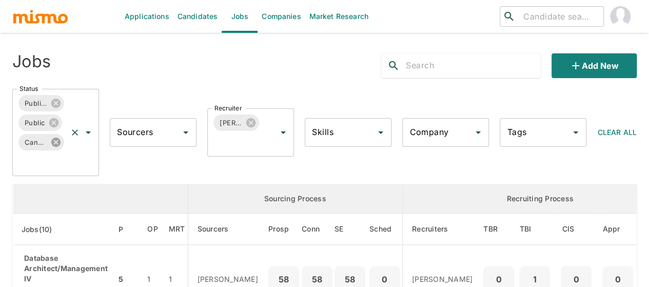
click at [56, 143] on icon at bounding box center [55, 142] width 11 height 11
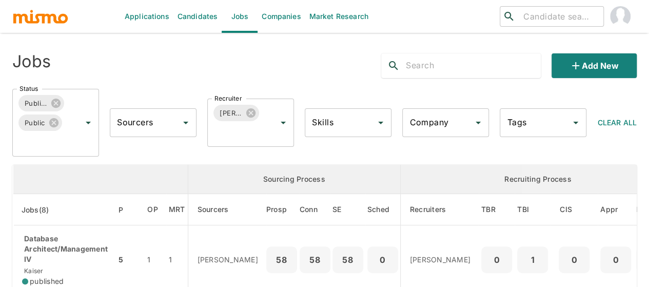
scroll to position [154, 0]
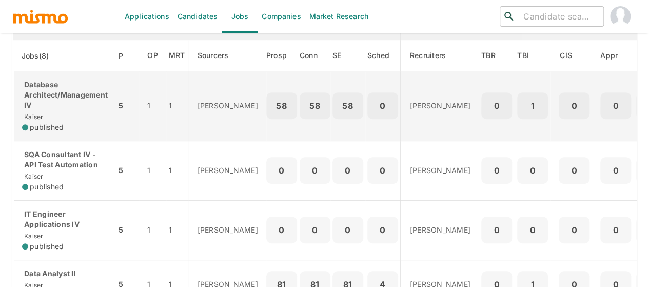
click at [55, 110] on div "Database Architect/Management IV [PERSON_NAME] published" at bounding box center [65, 106] width 86 height 53
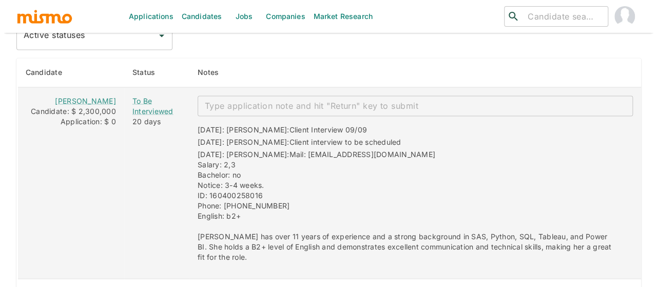
scroll to position [883, 0]
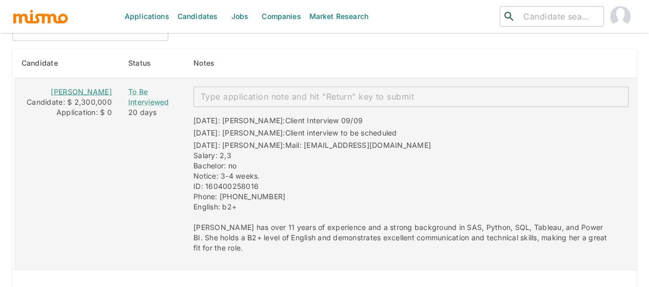
click at [81, 88] on link "[PERSON_NAME]" at bounding box center [81, 91] width 61 height 9
click at [142, 95] on div "To Be Interviewed" at bounding box center [152, 96] width 49 height 21
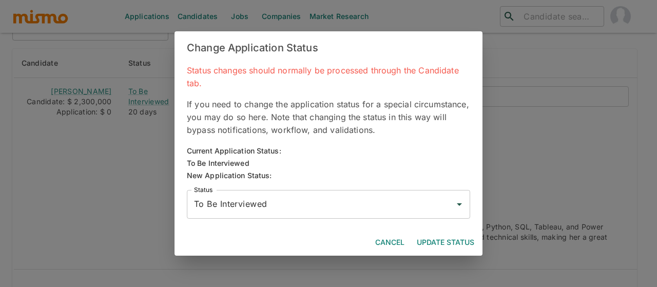
drag, startPoint x: 217, startPoint y: 212, endPoint x: 220, endPoint y: 207, distance: 6.3
click at [217, 212] on div "To Be Interviewed Status" at bounding box center [328, 204] width 283 height 29
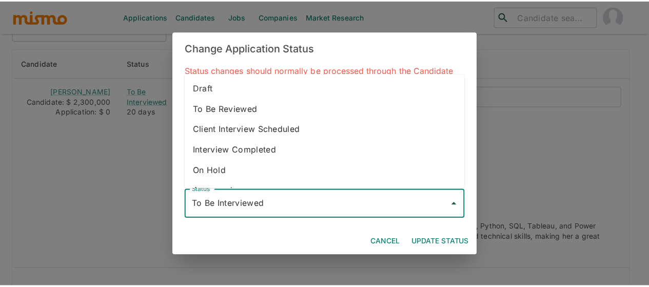
scroll to position [57, 0]
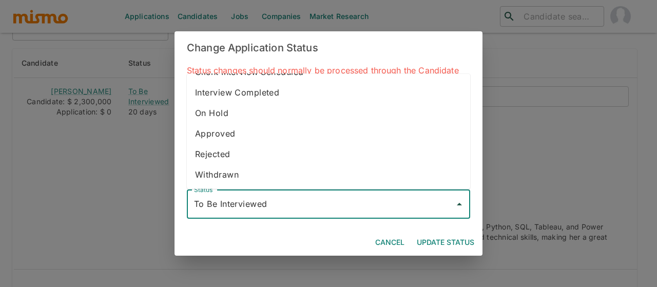
click at [233, 174] on li "Withdrawn" at bounding box center [328, 174] width 283 height 21
type input "Withdrawn"
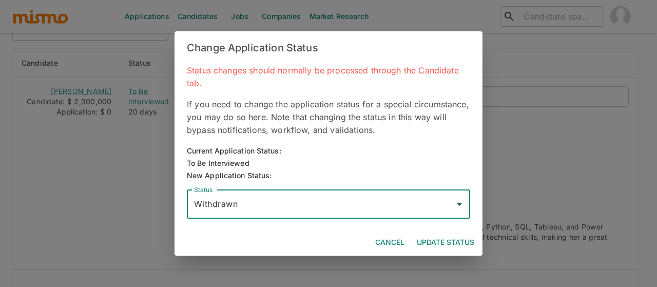
click at [442, 242] on button "Update Status" at bounding box center [446, 242] width 66 height 19
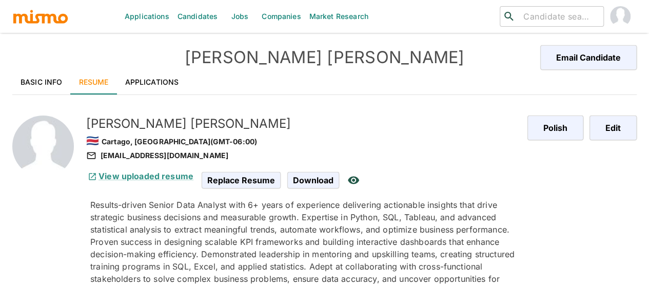
click at [157, 83] on link "Applications" at bounding box center [152, 82] width 70 height 25
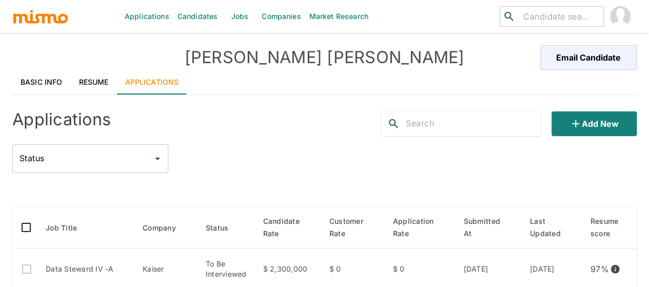
scroll to position [103, 0]
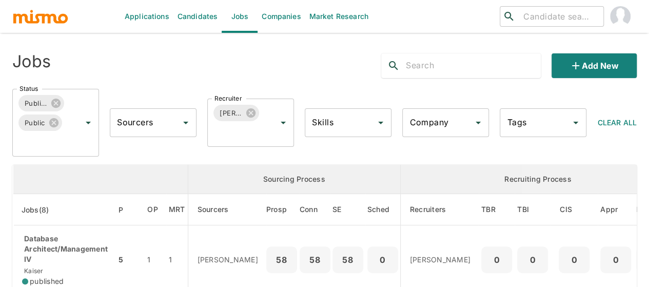
scroll to position [103, 0]
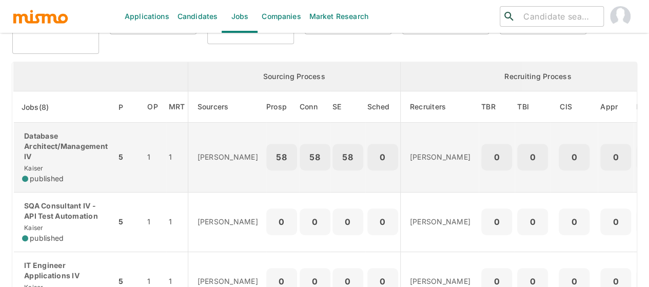
click at [55, 150] on p "Database Architect/Management IV" at bounding box center [65, 146] width 86 height 31
click at [37, 151] on p "Database Architect/Management IV" at bounding box center [65, 146] width 86 height 31
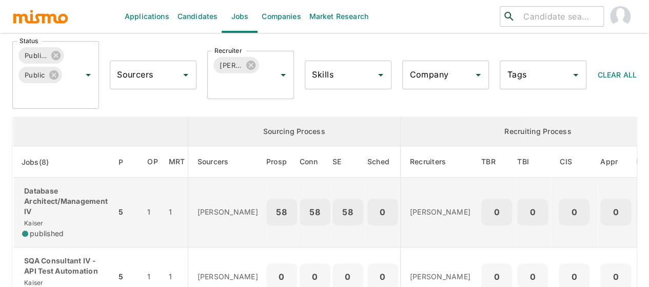
scroll to position [0, 0]
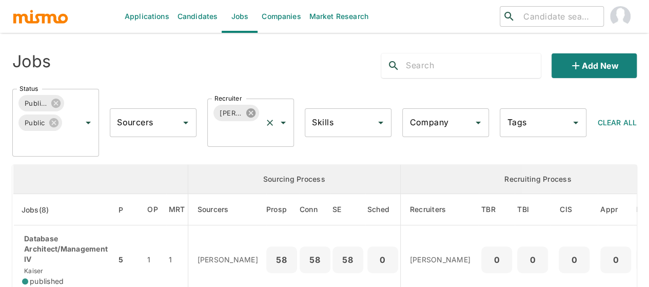
click at [250, 111] on icon at bounding box center [250, 112] width 9 height 9
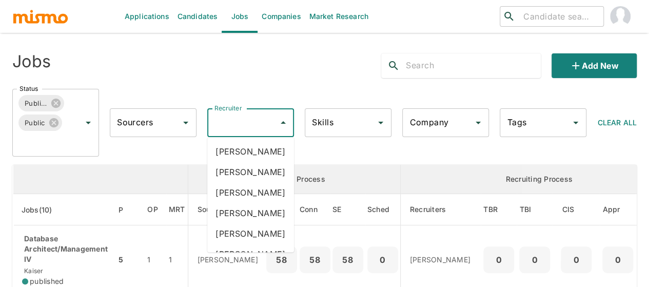
click at [229, 121] on input "Recruiter" at bounding box center [243, 123] width 62 height 20
type input "mai"
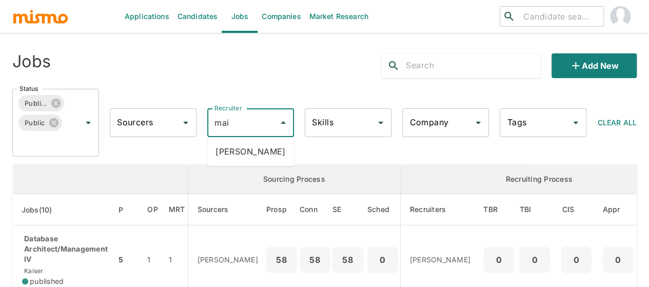
click at [249, 157] on li "Maia Reyes" at bounding box center [250, 151] width 87 height 21
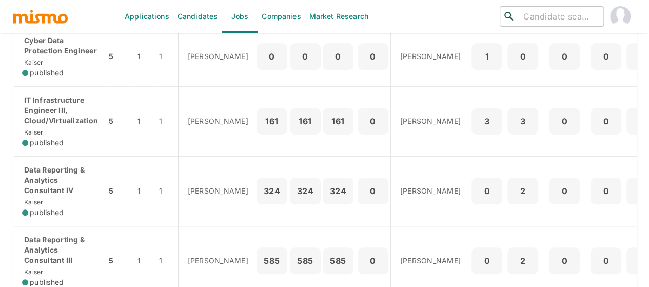
scroll to position [411, 0]
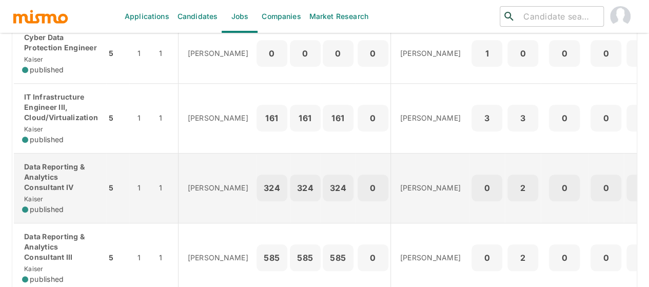
click at [47, 188] on p "Data Reporting & Analytics Consultant IV" at bounding box center [60, 177] width 76 height 31
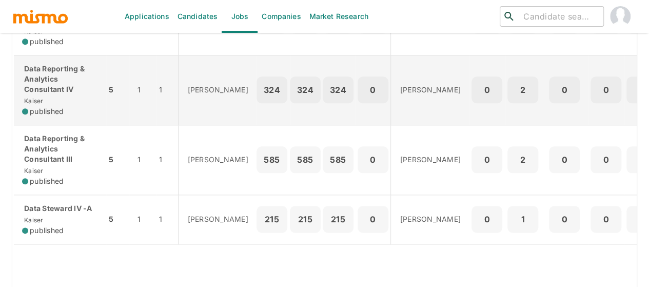
scroll to position [513, 0]
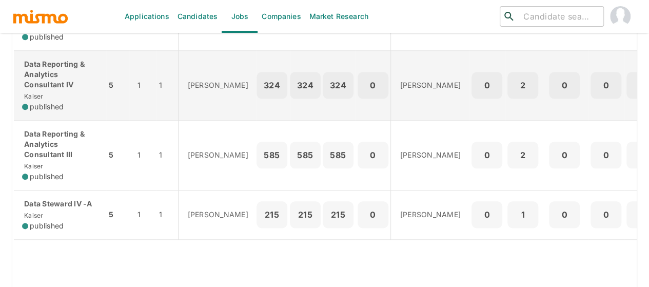
click at [49, 82] on p "Data Reporting & Analytics Consultant IV" at bounding box center [60, 74] width 76 height 31
click at [56, 83] on p "Data Reporting & Analytics Consultant IV" at bounding box center [60, 74] width 76 height 31
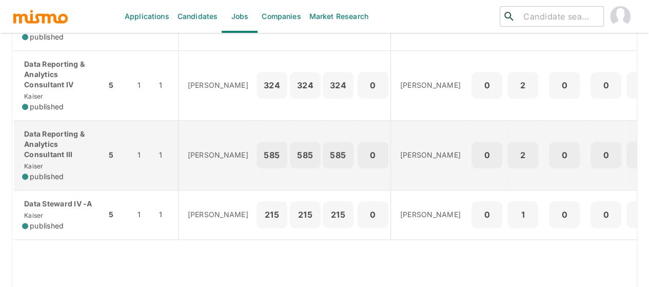
click at [54, 162] on div "Data Reporting & Analytics Consultant III Kaiser published" at bounding box center [60, 155] width 76 height 53
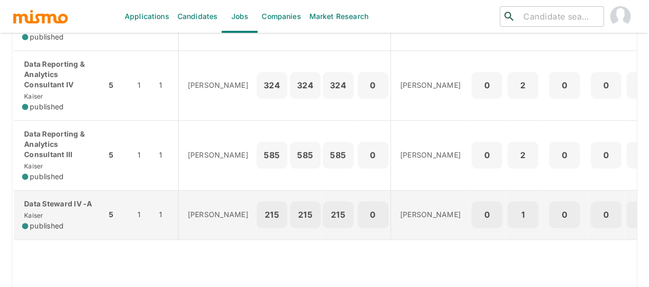
click at [47, 202] on p "Data Steward IV -A" at bounding box center [60, 204] width 76 height 10
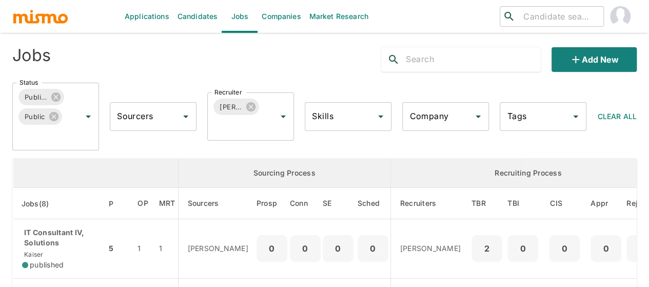
scroll to position [0, 0]
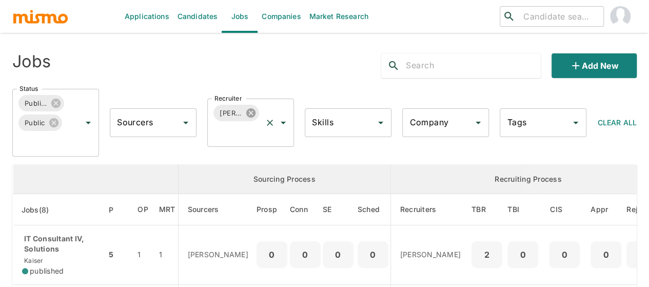
click at [248, 112] on icon at bounding box center [250, 112] width 9 height 9
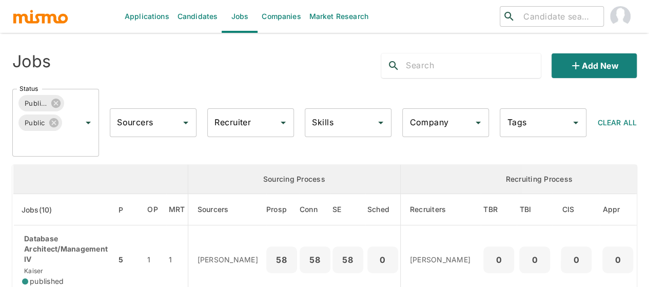
click at [234, 122] on input "Recruiter" at bounding box center [243, 123] width 62 height 20
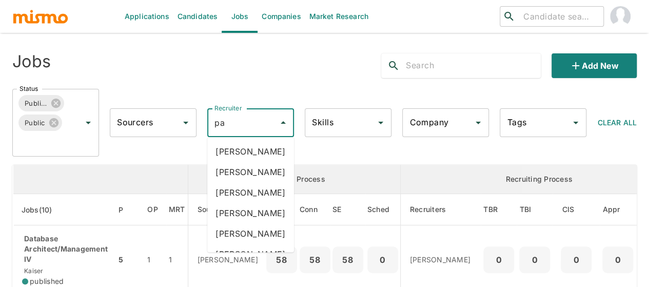
type input "pao"
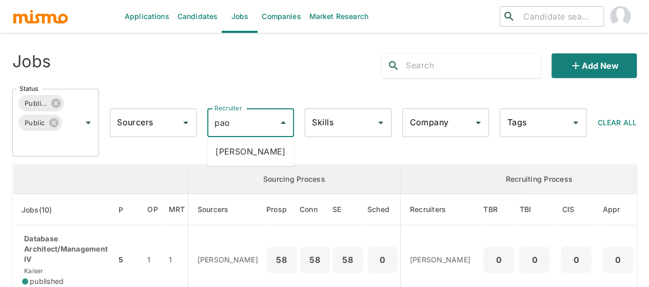
click at [240, 151] on li "Paola Pacheco" at bounding box center [250, 151] width 87 height 21
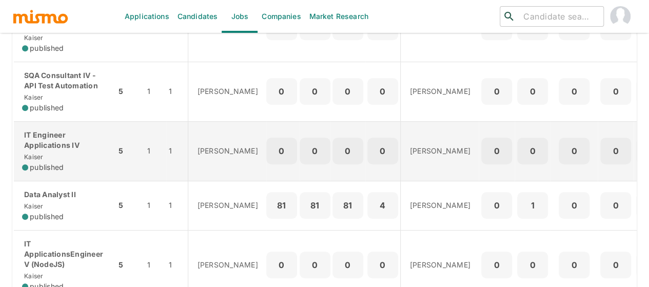
scroll to position [257, 0]
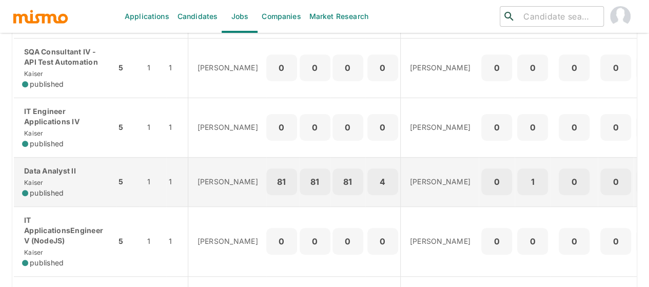
click at [54, 184] on div "Data Analyst II Kaiser published" at bounding box center [65, 182] width 86 height 32
click at [47, 177] on div "Data Analyst II Kaiser published" at bounding box center [65, 182] width 86 height 32
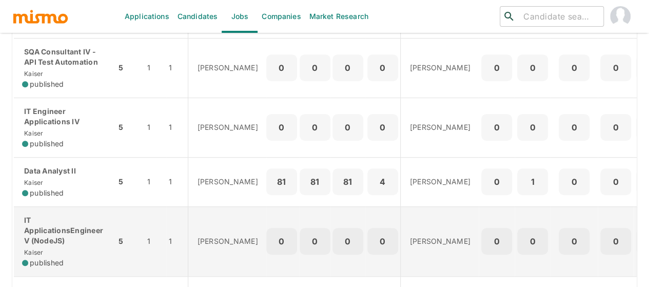
scroll to position [0, 0]
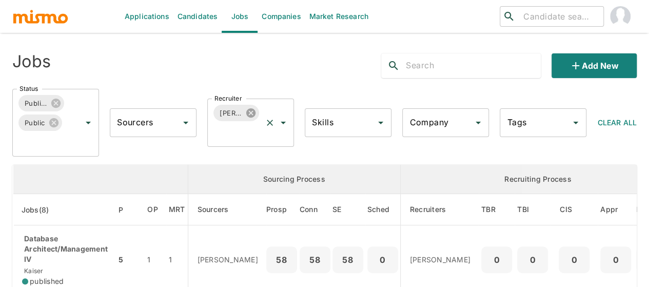
click at [254, 113] on icon at bounding box center [250, 112] width 9 height 9
click at [229, 126] on input "Recruiter" at bounding box center [243, 123] width 62 height 20
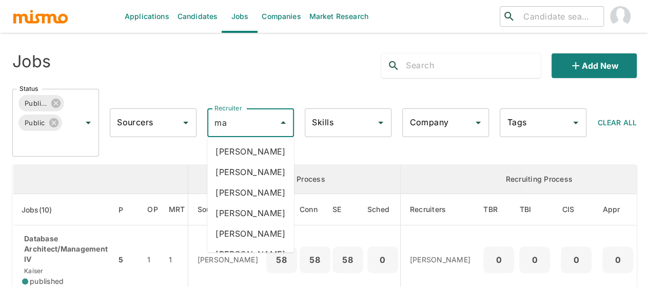
type input "mai"
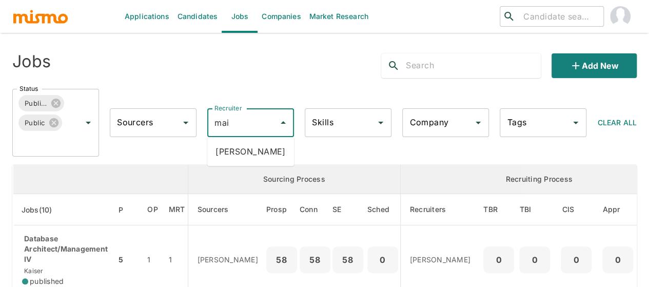
click at [239, 148] on li "Maia Reyes" at bounding box center [250, 151] width 87 height 21
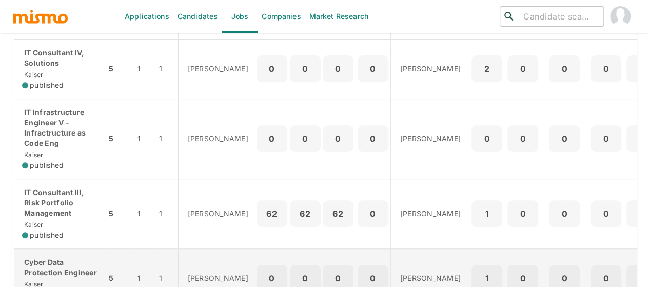
scroll to position [154, 0]
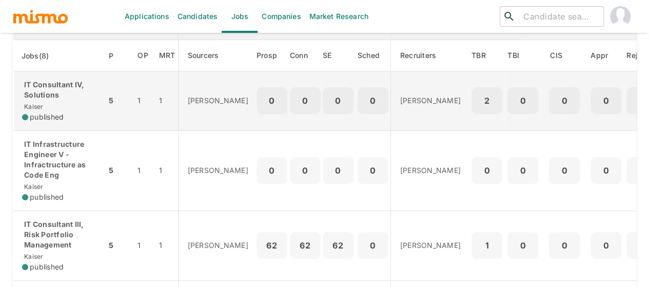
click at [74, 109] on div "IT Consultant IV, Solutions Kaiser published" at bounding box center [60, 101] width 76 height 43
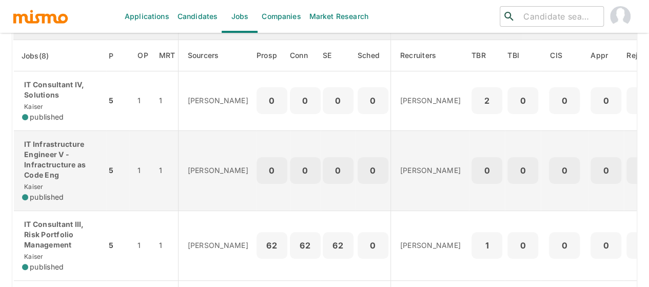
click at [66, 164] on p "IT Infrastructure Engineer V - Infractructure as Code Eng" at bounding box center [60, 159] width 76 height 41
click at [60, 166] on p "IT Infrastructure Engineer V - Infractructure as Code Eng" at bounding box center [60, 159] width 76 height 41
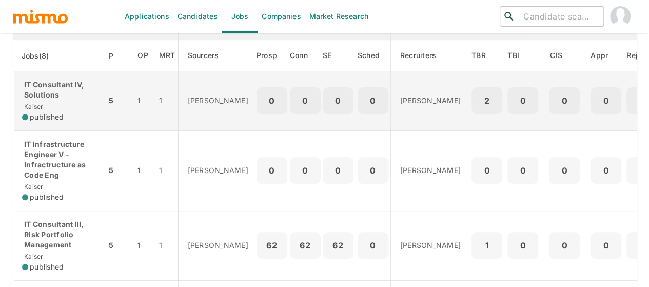
click at [58, 91] on p "IT Consultant IV, Solutions" at bounding box center [60, 90] width 76 height 21
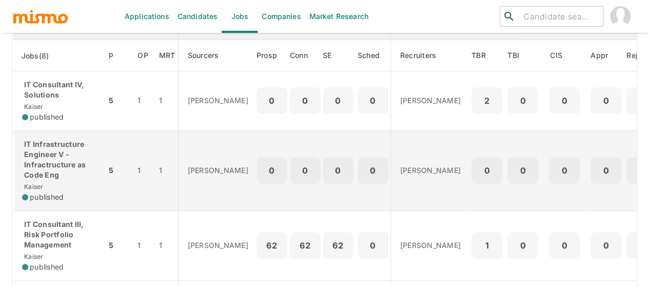
click at [43, 163] on p "IT Infrastructure Engineer V - Infractructure as Code Eng" at bounding box center [60, 159] width 76 height 41
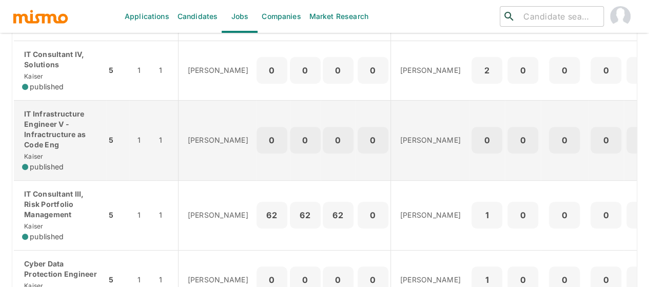
scroll to position [205, 0]
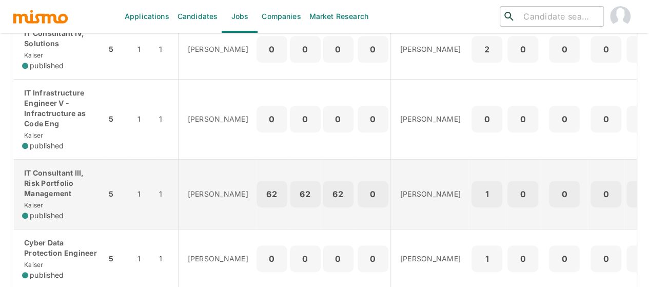
click at [53, 180] on p "IT Consultant III, Risk Portfolio Management" at bounding box center [60, 183] width 76 height 31
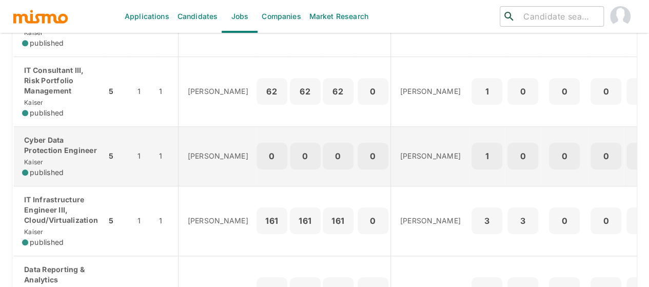
scroll to position [359, 0]
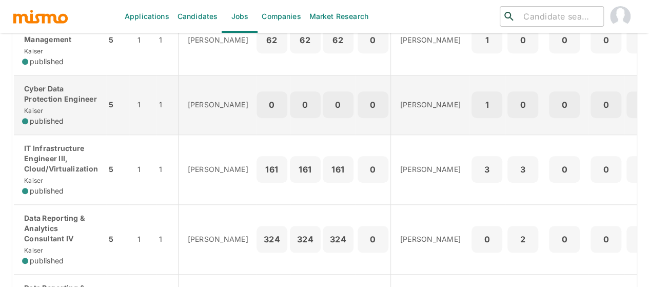
click at [45, 106] on div "Cyber Data Protection Engineer Kaiser published" at bounding box center [60, 105] width 76 height 43
click at [56, 92] on p "Cyber Data Protection Engineer" at bounding box center [60, 94] width 76 height 21
click at [55, 105] on div "Cyber Data Protection Engineer Kaiser published" at bounding box center [60, 105] width 76 height 43
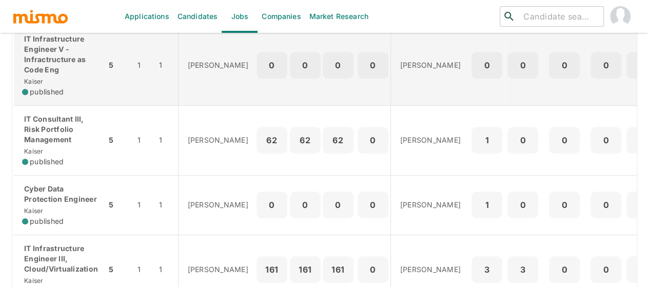
scroll to position [257, 0]
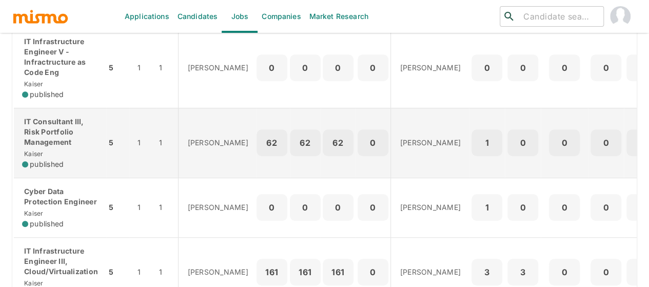
click at [53, 133] on p "IT Consultant III, Risk Portfolio Management" at bounding box center [60, 131] width 76 height 31
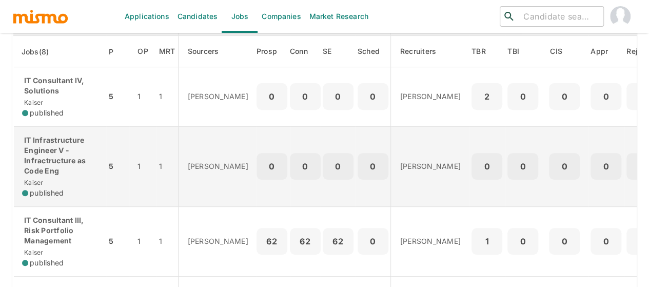
scroll to position [154, 0]
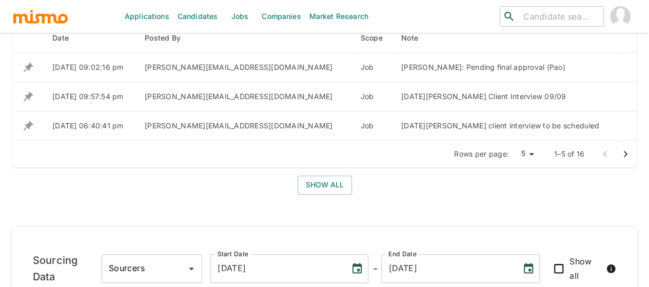
scroll to position [517, 0]
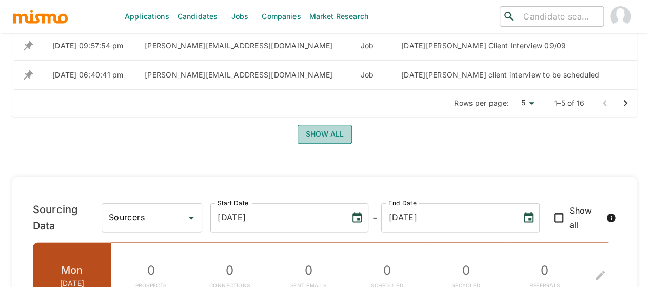
click at [306, 135] on button "Show all" at bounding box center [325, 134] width 54 height 19
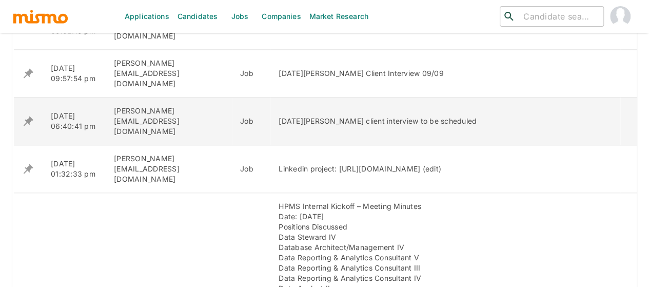
click at [27, 115] on icon "enhanced table" at bounding box center [28, 121] width 12 height 12
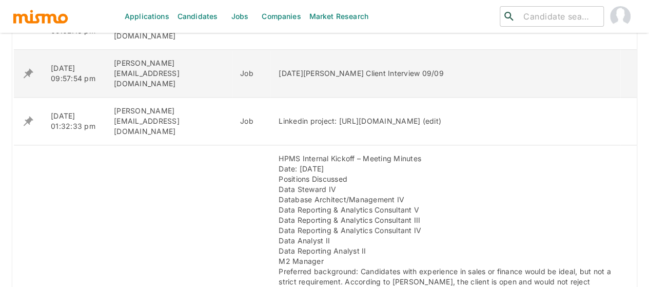
click at [25, 67] on icon "enhanced table" at bounding box center [28, 73] width 12 height 12
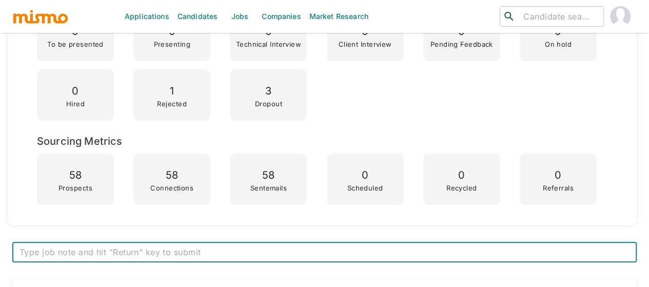
scroll to position [205, 0]
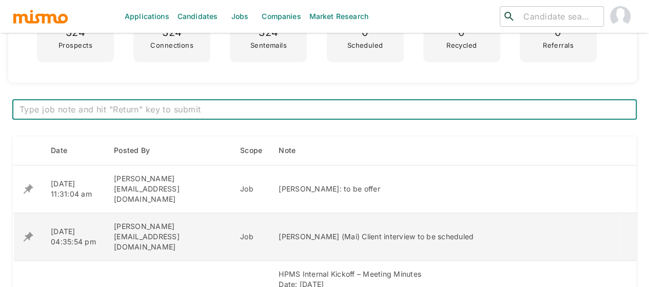
scroll to position [369, 0]
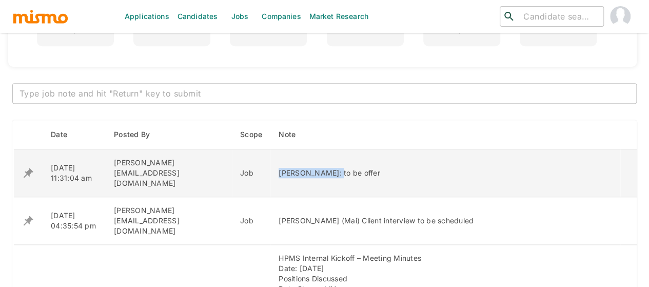
drag, startPoint x: 309, startPoint y: 167, endPoint x: 254, endPoint y: 167, distance: 55.4
click at [270, 165] on td "[PERSON_NAME]: to be offer" at bounding box center [445, 173] width 350 height 48
copy div "[PERSON_NAME]:"
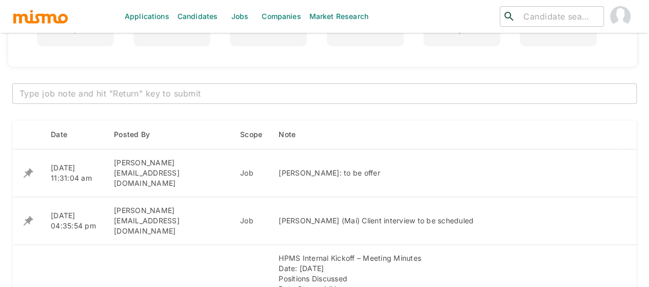
click at [176, 97] on textarea at bounding box center [325, 94] width 610 height 12
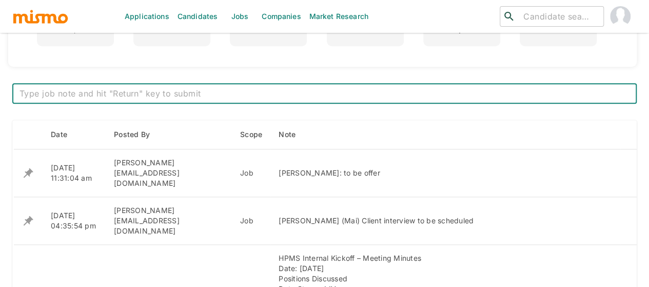
paste textarea "[PERSON_NAME]:"
click at [171, 91] on textarea "[PERSON_NAME]:" at bounding box center [325, 94] width 610 height 12
paste textarea "Offer signed. OB [DATE]"
type textarea "[PERSON_NAME]: Offer signed. OB [DATE]"
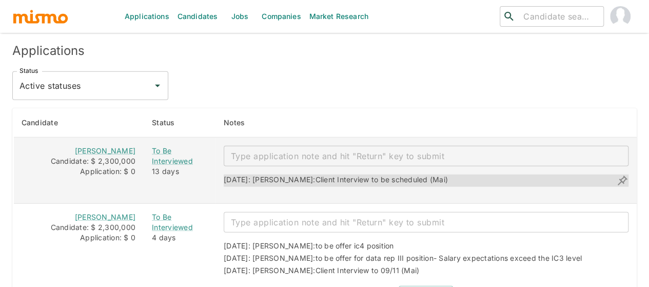
scroll to position [1283, 0]
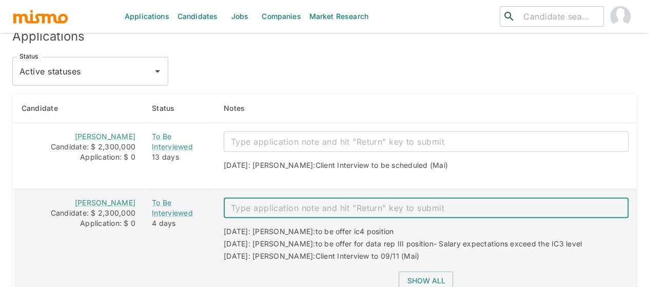
click at [256, 202] on textarea "enhanced table" at bounding box center [426, 208] width 391 height 12
paste textarea "Offer signed. OB [DATE]"
type textarea "Offer signed. OB [DATE]"
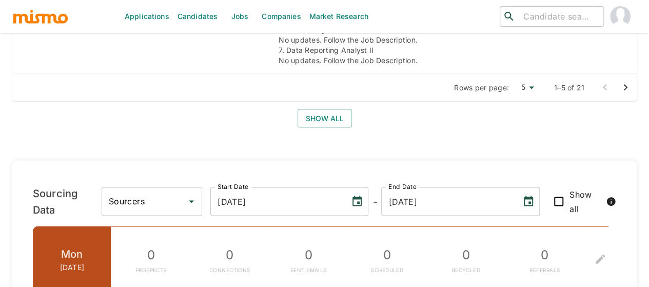
scroll to position [985, 0]
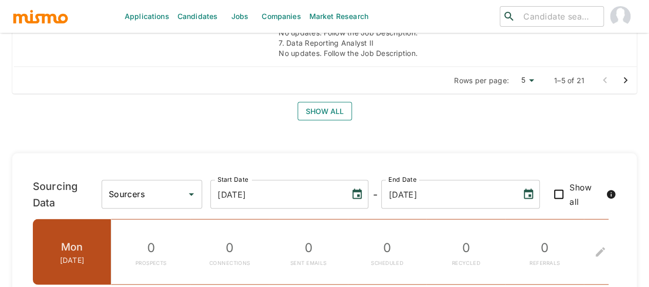
click at [324, 102] on button "Show all" at bounding box center [325, 111] width 54 height 19
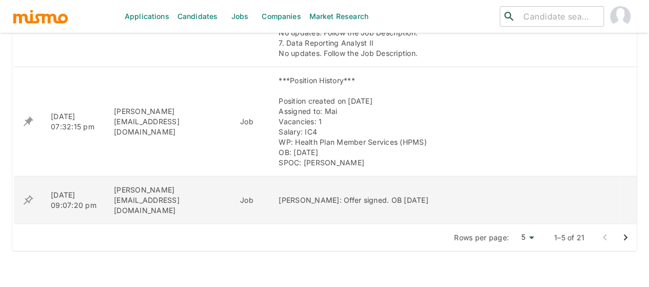
click at [29, 195] on icon "enhanced table" at bounding box center [29, 200] width 10 height 10
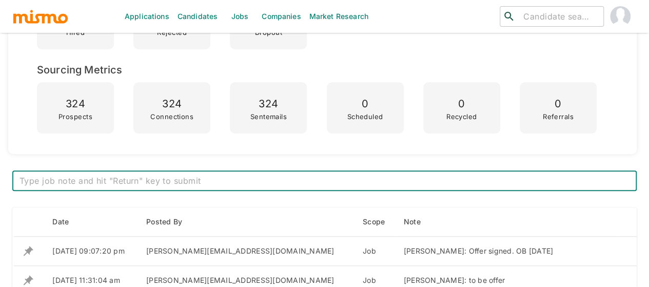
scroll to position [308, 0]
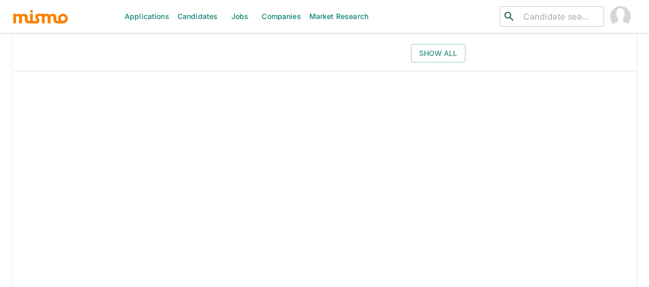
scroll to position [1557, 0]
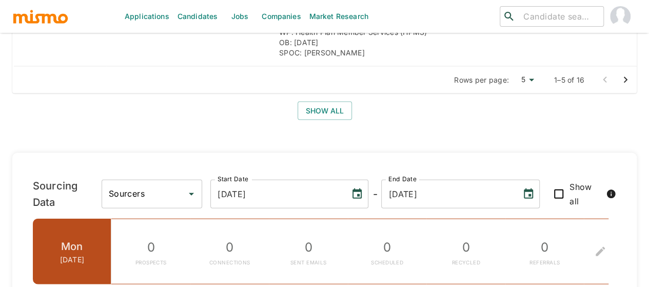
scroll to position [1026, 0]
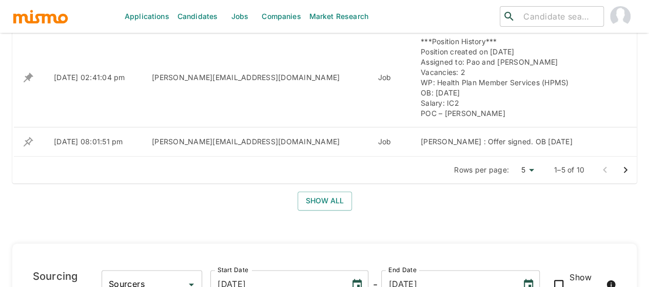
scroll to position [421, 0]
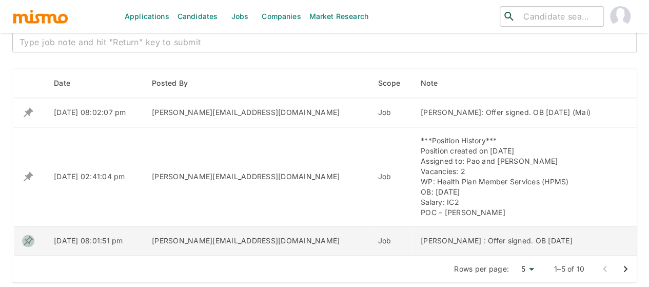
click at [28, 240] on icon "enhanced table" at bounding box center [28, 241] width 12 height 12
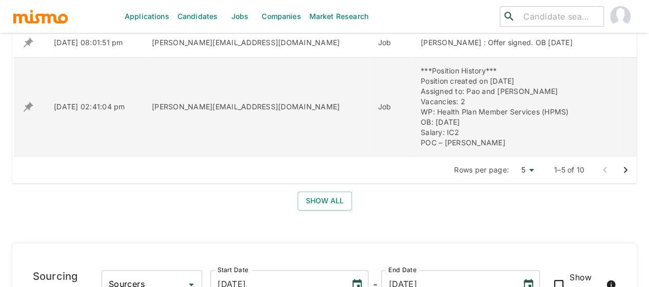
scroll to position [411, 0]
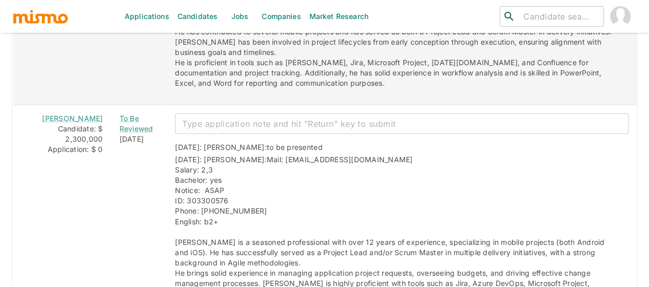
scroll to position [1498, 0]
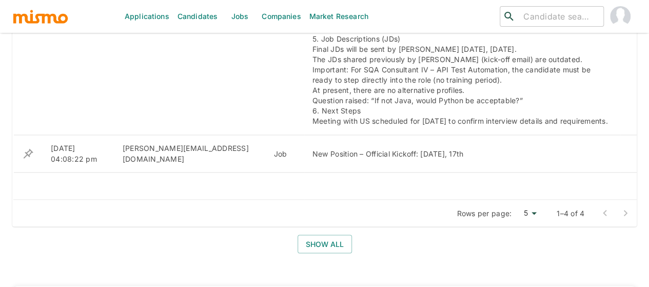
scroll to position [903, 0]
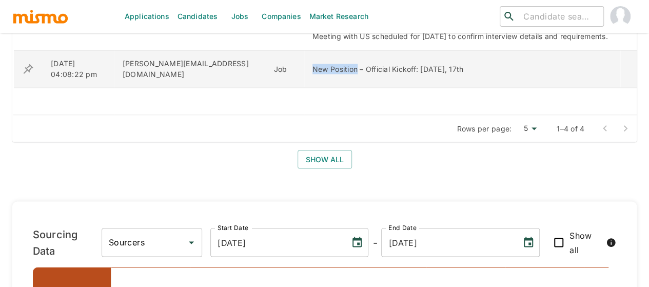
drag, startPoint x: 314, startPoint y: 66, endPoint x: 268, endPoint y: 66, distance: 46.2
click at [304, 66] on td "New Position – Official Kickoff: Wednesday, 17th" at bounding box center [462, 68] width 316 height 37
copy div "New Position"
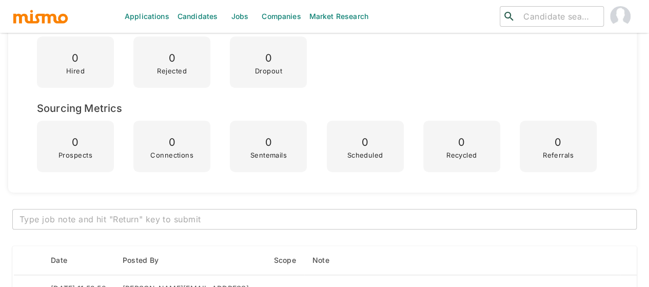
scroll to position [308, 0]
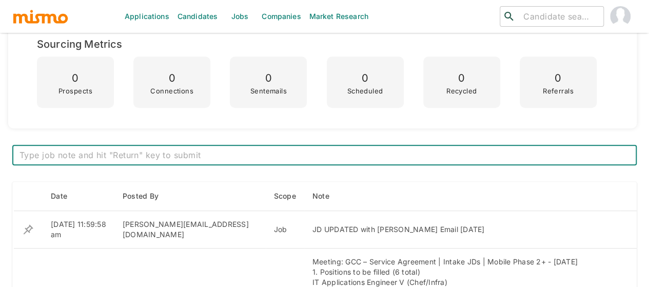
click at [74, 155] on textarea at bounding box center [325, 155] width 610 height 12
paste textarea "New Position: Starting sourcing for this role"
type textarea "New Position: Starting sourcing for this role"
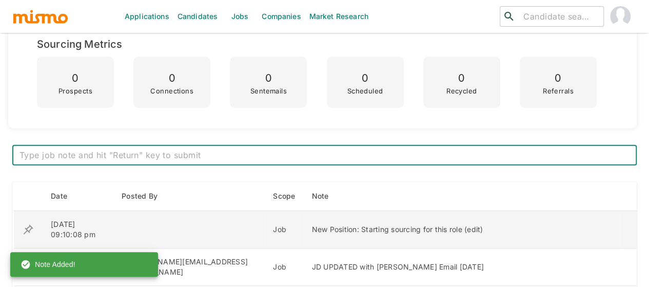
click at [30, 228] on icon "enhanced table" at bounding box center [29, 229] width 10 height 10
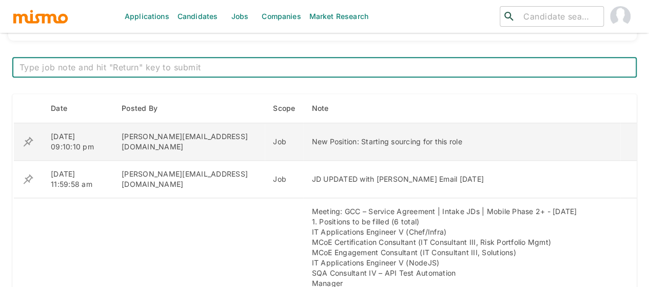
scroll to position [384, 0]
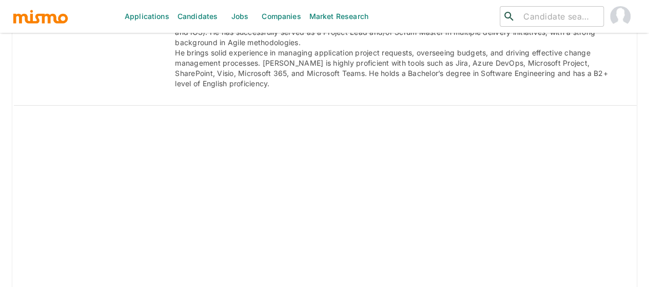
scroll to position [1704, 0]
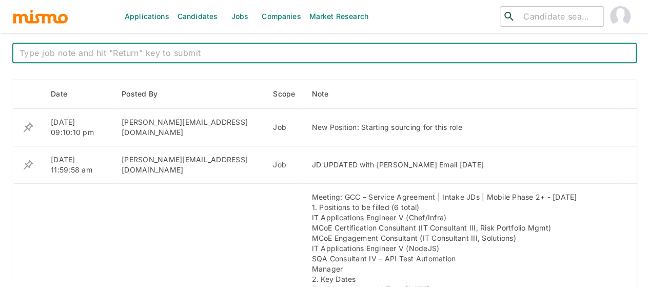
scroll to position [411, 0]
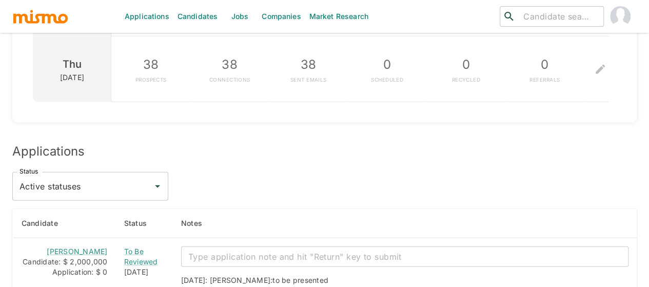
scroll to position [1334, 0]
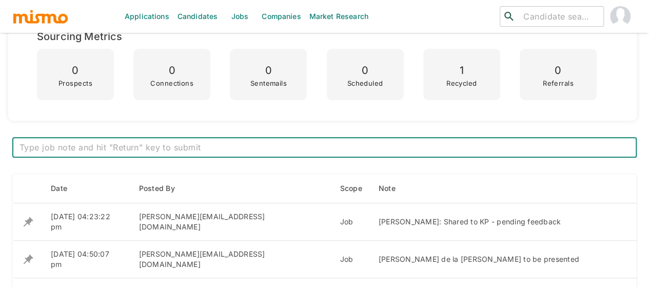
scroll to position [411, 0]
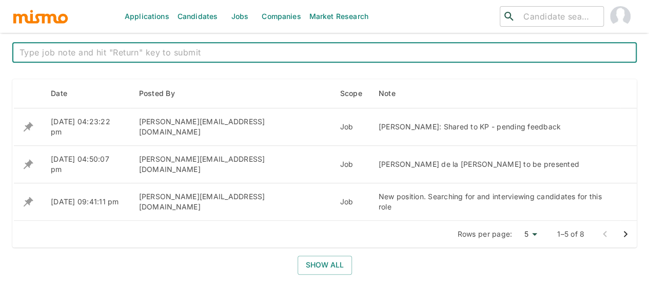
click at [111, 52] on textarea at bounding box center [325, 53] width 610 height 12
paste textarea "There will be a recalibration meeting"
type textarea "There will be a recalibration meeting"
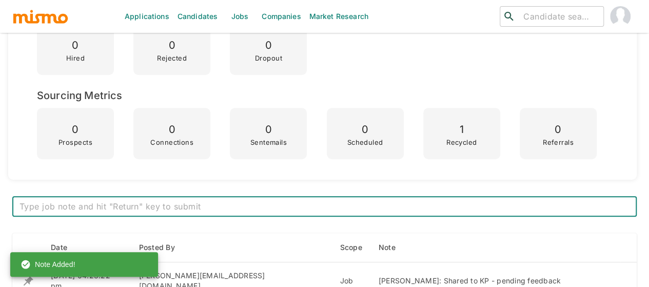
scroll to position [462, 0]
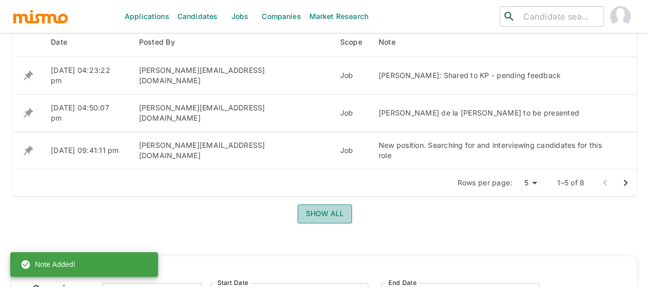
click at [315, 204] on button "Show all" at bounding box center [325, 213] width 54 height 19
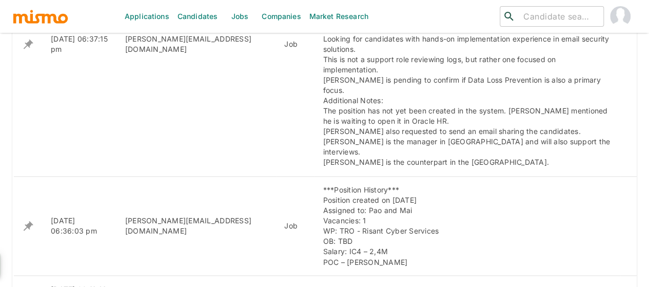
scroll to position [770, 0]
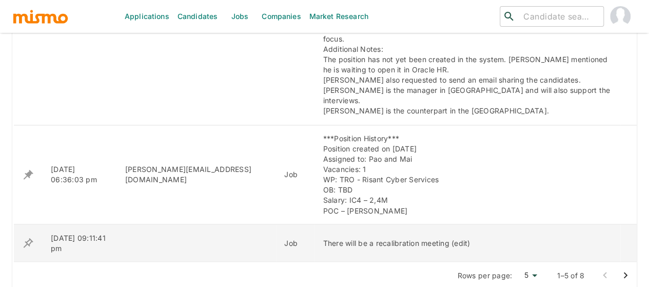
click at [28, 238] on icon "enhanced table" at bounding box center [29, 243] width 10 height 10
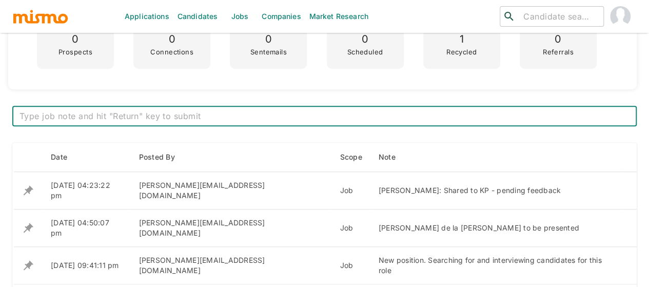
scroll to position [411, 0]
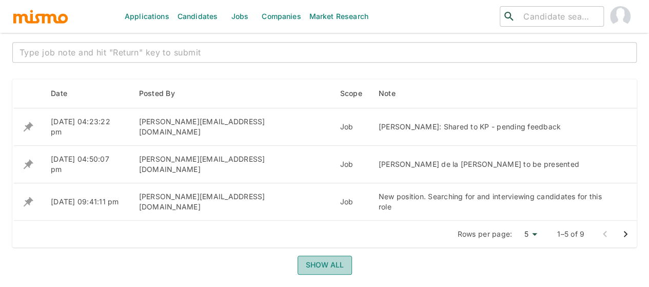
click at [323, 256] on button "Show all" at bounding box center [325, 265] width 54 height 19
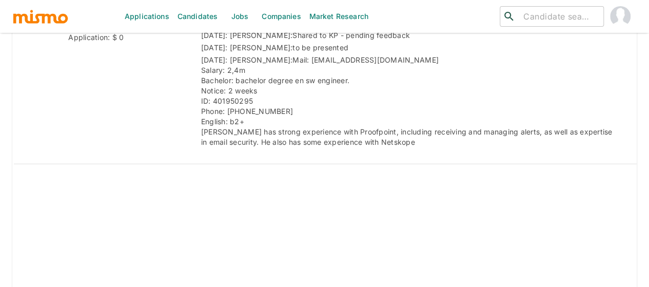
scroll to position [1488, 0]
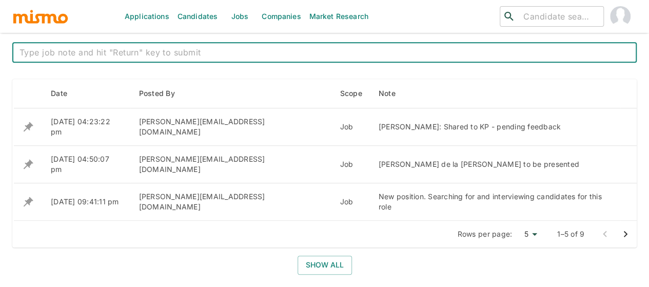
scroll to position [462, 0]
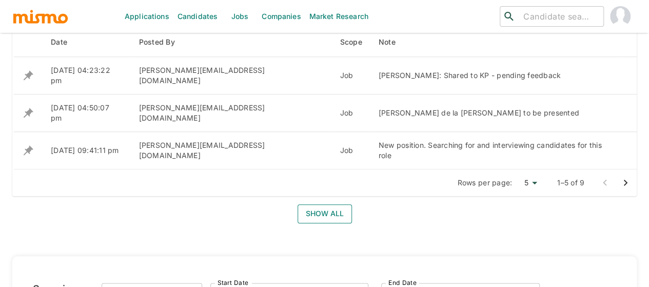
click at [312, 204] on button "Show all" at bounding box center [325, 213] width 54 height 19
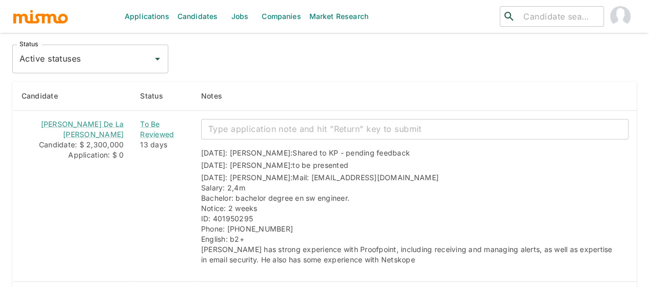
scroll to position [1334, 0]
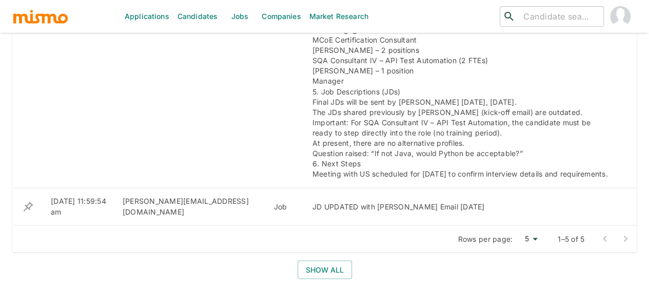
scroll to position [821, 0]
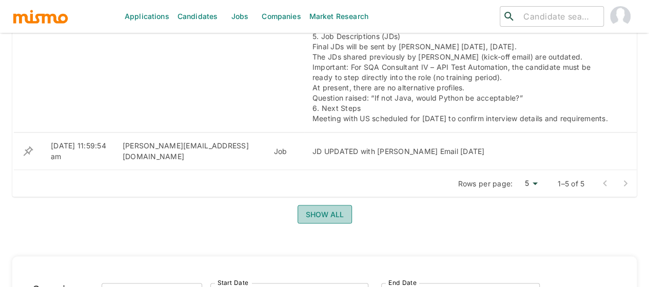
click at [321, 205] on button "Show all" at bounding box center [325, 214] width 54 height 19
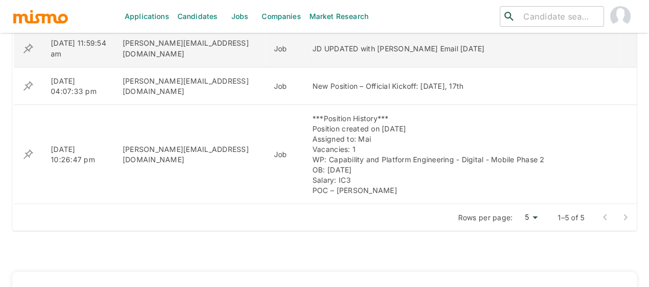
scroll to position [1026, 0]
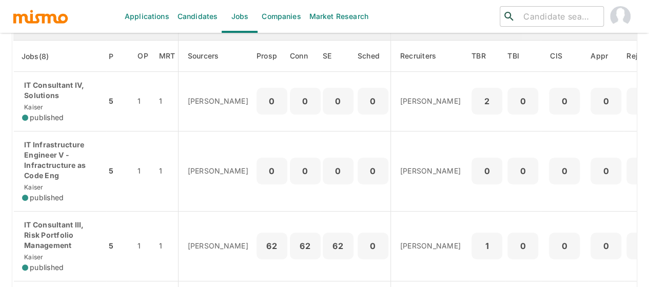
scroll to position [154, 0]
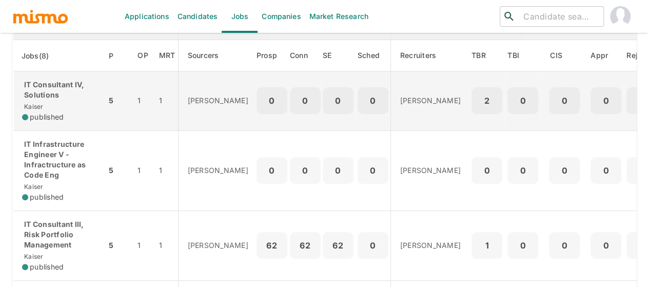
click at [48, 108] on div "IT Consultant IV, Solutions Kaiser published" at bounding box center [60, 101] width 76 height 43
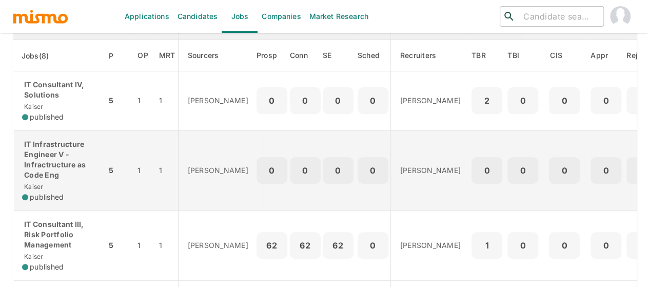
click at [63, 160] on p "IT Infrastructure Engineer V - Infractructure as Code Eng" at bounding box center [60, 159] width 76 height 41
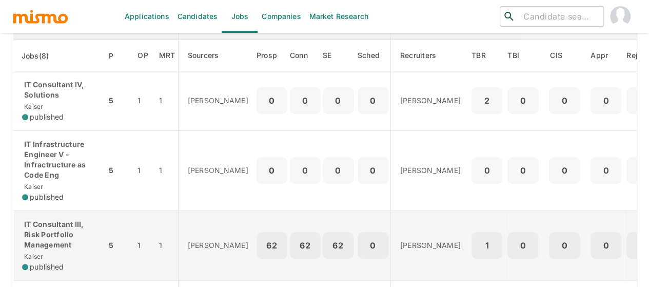
click at [46, 231] on p "IT Consultant III, Risk Portfolio Management" at bounding box center [60, 234] width 76 height 31
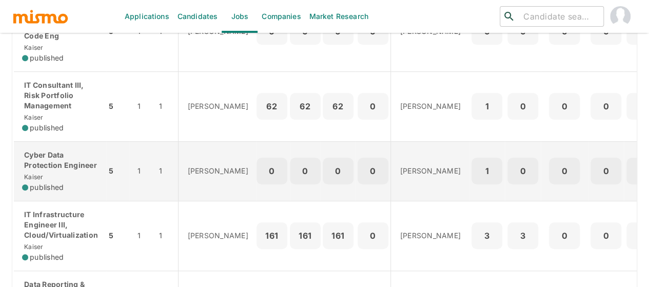
scroll to position [308, 0]
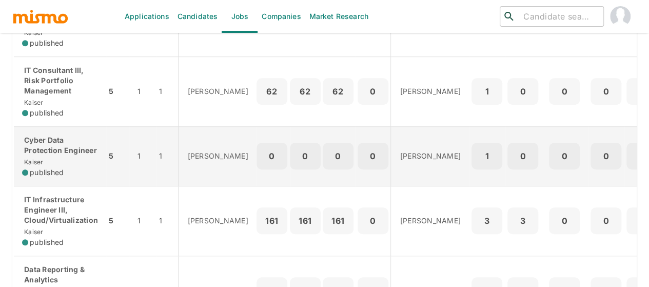
click at [70, 139] on p "Cyber Data Protection Engineer" at bounding box center [60, 145] width 76 height 21
click at [38, 151] on p "Cyber Data Protection Engineer" at bounding box center [60, 145] width 76 height 21
click at [48, 146] on p "Cyber Data Protection Engineer" at bounding box center [60, 145] width 76 height 21
click at [72, 145] on p "Cyber Data Protection Engineer" at bounding box center [60, 145] width 76 height 21
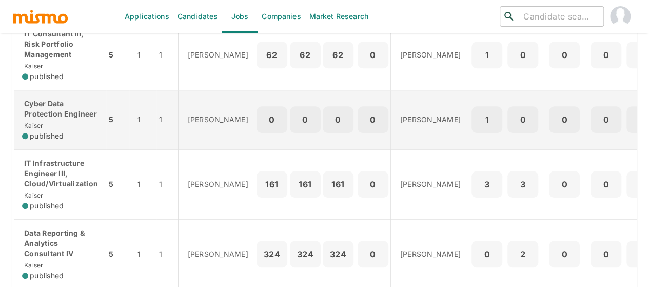
scroll to position [359, 0]
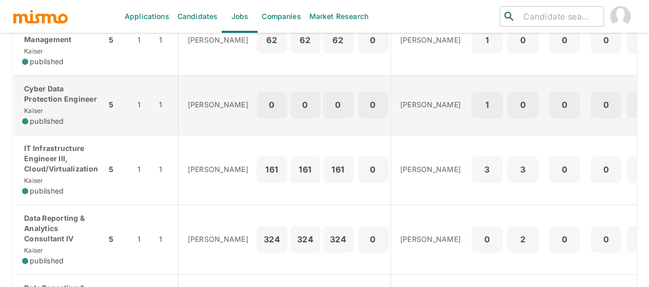
click at [69, 103] on div "Cyber Data Protection Engineer Kaiser published" at bounding box center [60, 105] width 76 height 43
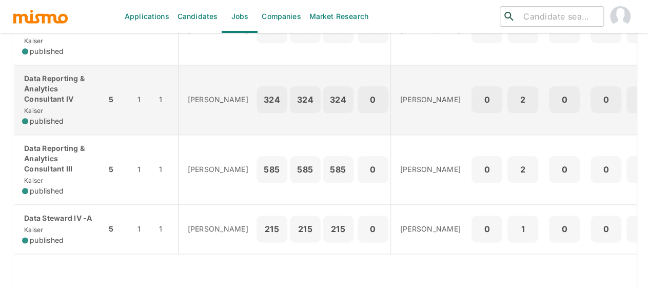
scroll to position [513, 0]
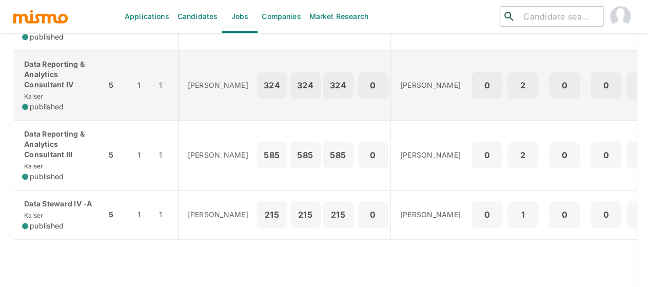
click at [61, 81] on p "Data Reporting & Analytics Consultant IV" at bounding box center [60, 74] width 76 height 31
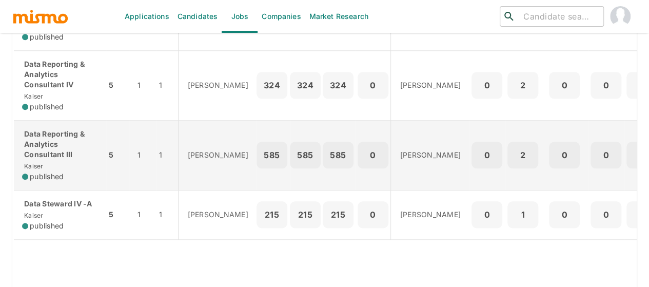
click at [52, 146] on p "Data Reporting & Analytics Consultant III" at bounding box center [60, 144] width 76 height 31
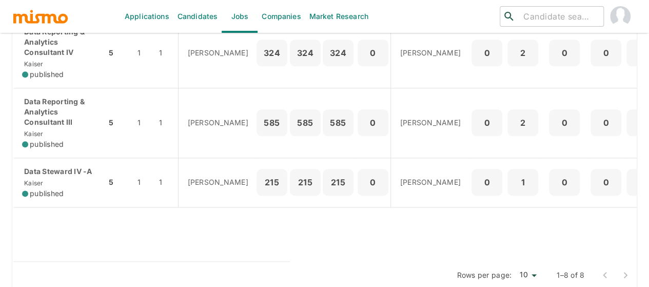
scroll to position [559, 0]
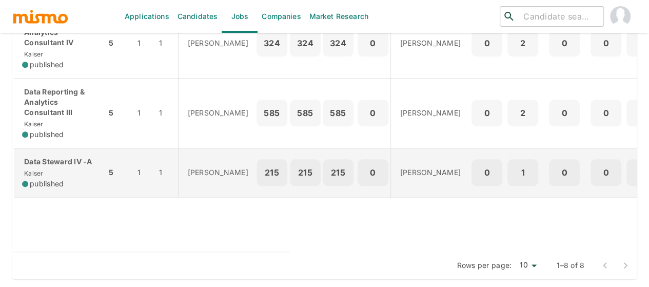
click at [51, 179] on span "published" at bounding box center [47, 184] width 34 height 10
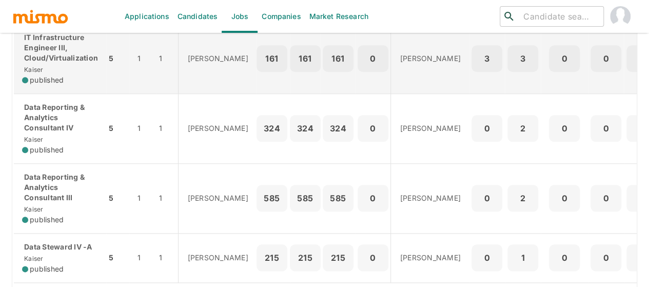
scroll to position [405, 0]
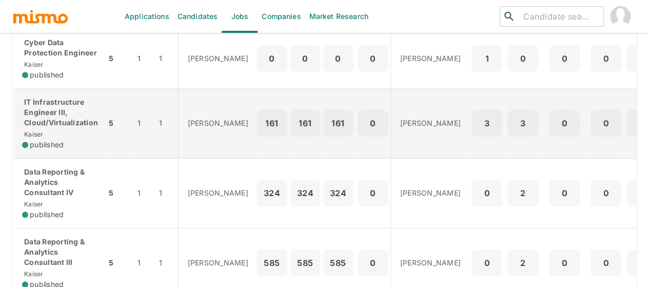
click at [65, 129] on div "IT Infrastructure Engineer III, Cloud/Virtualization Kaiser published" at bounding box center [60, 123] width 76 height 53
click at [50, 118] on p "IT Infrastructure Engineer III, Cloud/Virtualization" at bounding box center [60, 112] width 76 height 31
click at [60, 140] on span "published" at bounding box center [47, 145] width 34 height 10
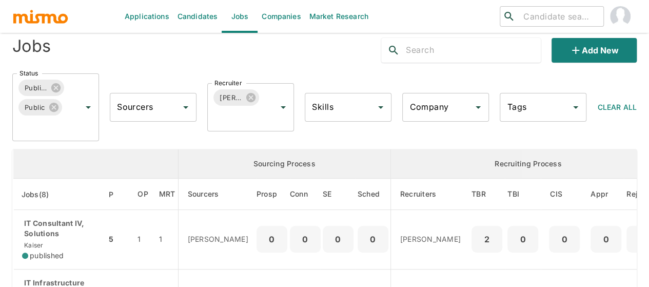
scroll to position [0, 0]
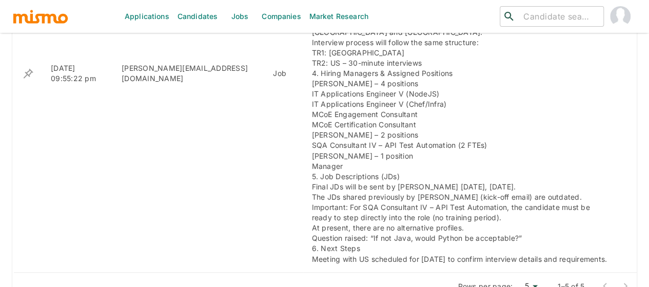
scroll to position [872, 0]
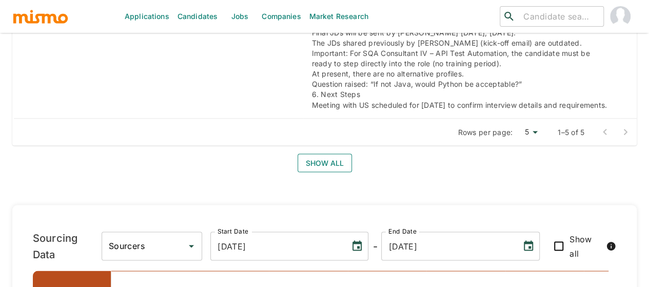
click at [317, 160] on button "Show all" at bounding box center [325, 162] width 54 height 19
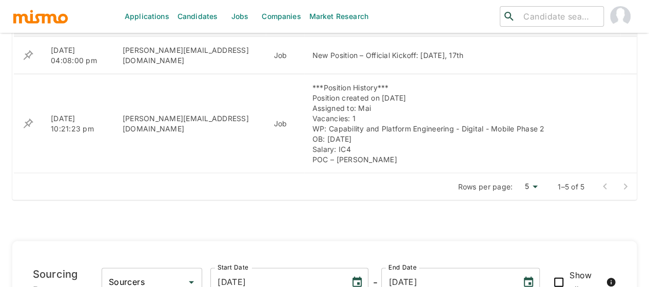
scroll to position [975, 0]
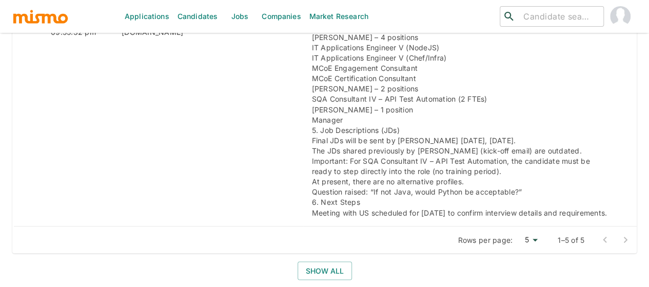
scroll to position [872, 0]
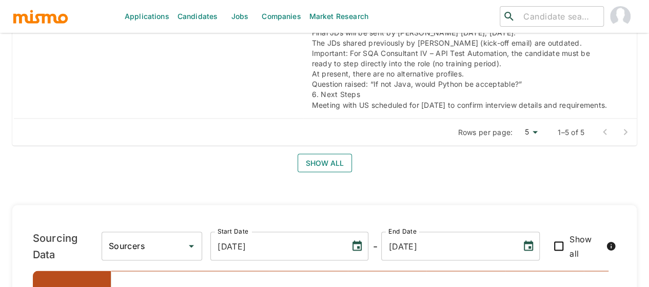
click at [330, 154] on button "Show all" at bounding box center [325, 162] width 54 height 19
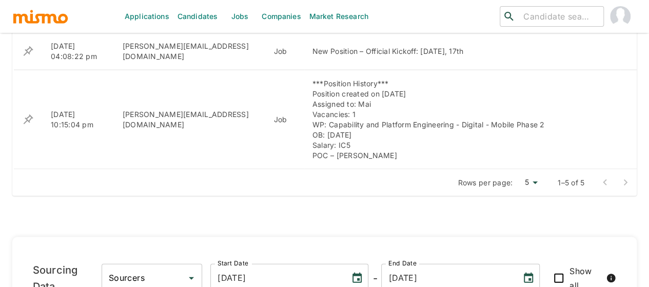
scroll to position [975, 0]
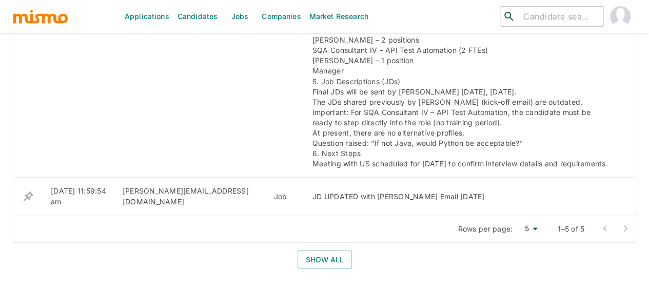
scroll to position [883, 0]
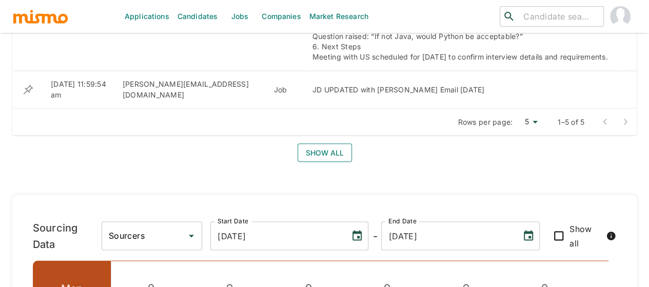
click at [330, 152] on button "Show all" at bounding box center [325, 152] width 54 height 19
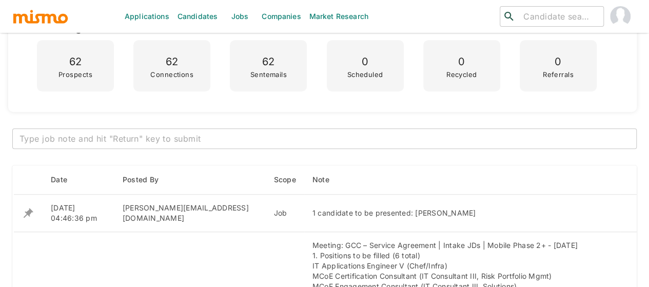
scroll to position [318, 0]
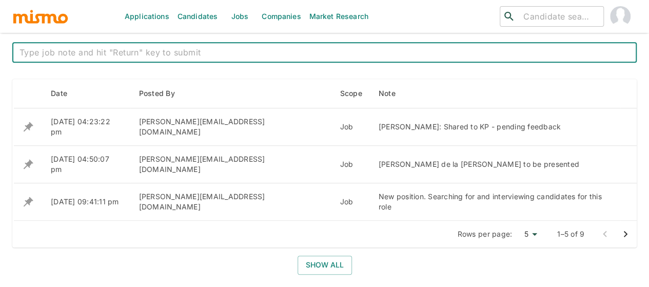
scroll to position [462, 0]
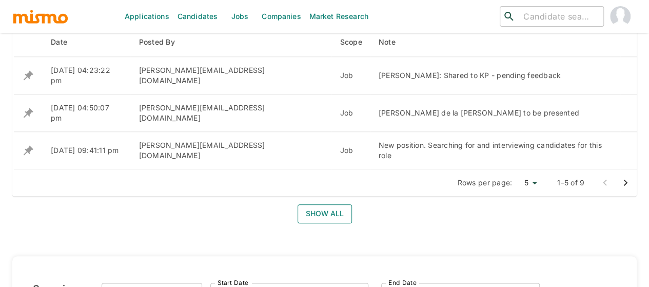
click at [313, 204] on button "Show all" at bounding box center [325, 213] width 54 height 19
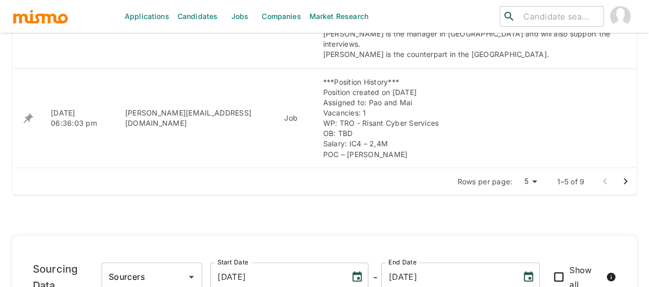
scroll to position [872, 0]
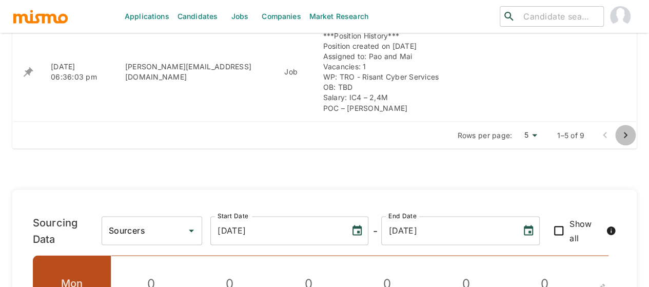
click at [625, 129] on icon "Go to next page" at bounding box center [625, 135] width 12 height 12
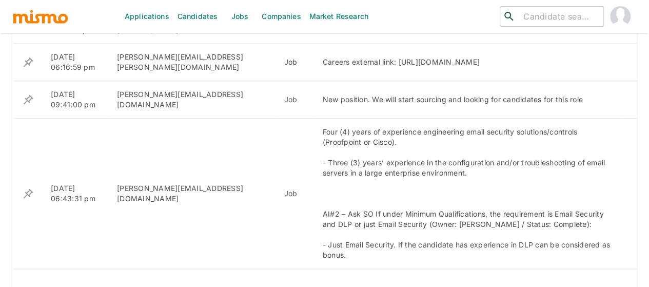
scroll to position [462, 0]
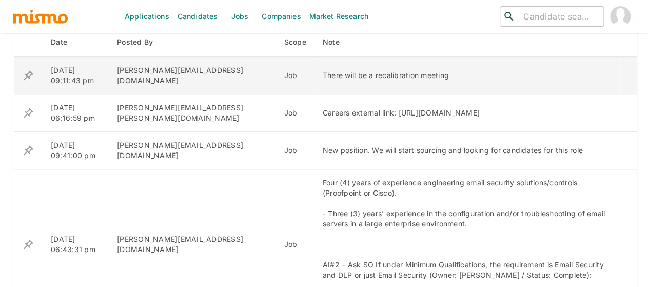
click at [28, 71] on icon "enhanced table" at bounding box center [28, 75] width 12 height 12
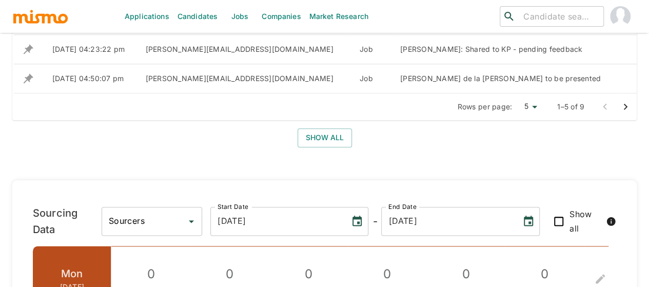
scroll to position [411, 0]
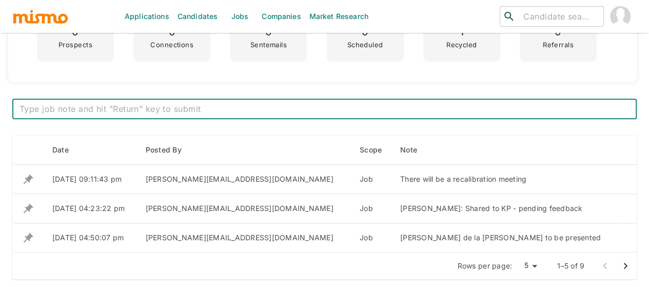
scroll to position [411, 0]
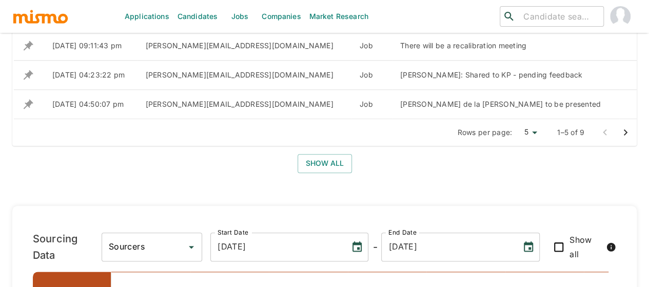
scroll to position [472, 0]
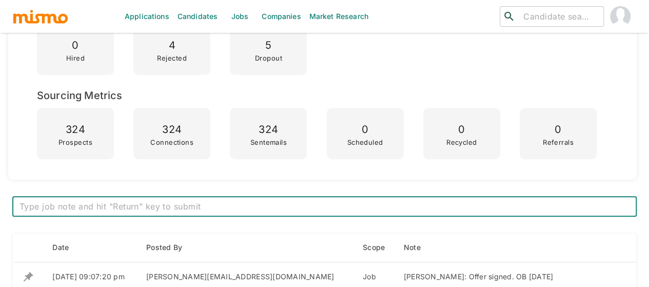
scroll to position [359, 0]
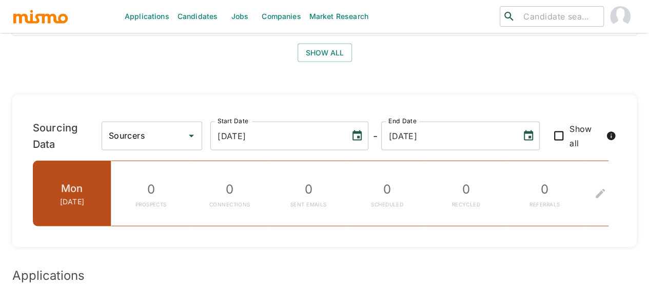
scroll to position [1129, 0]
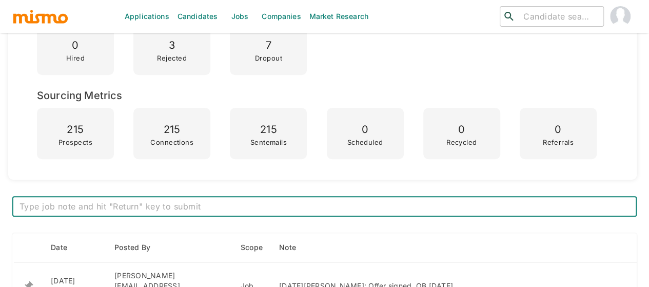
scroll to position [411, 0]
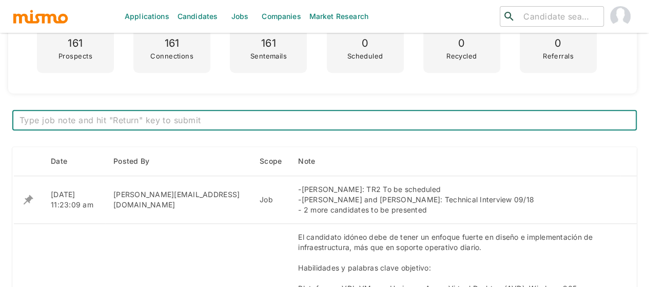
scroll to position [359, 0]
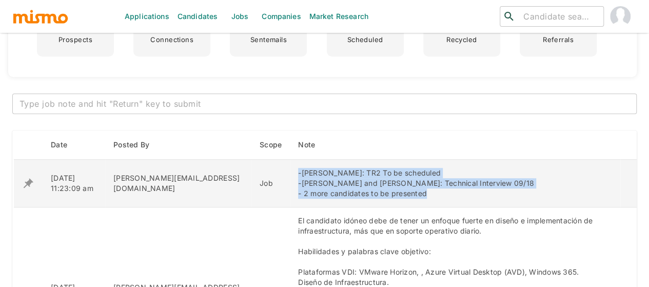
drag, startPoint x: 418, startPoint y: 194, endPoint x: 278, endPoint y: 169, distance: 142.4
click at [290, 169] on td "-[PERSON_NAME]: TR2 To be scheduled -[PERSON_NAME] and [PERSON_NAME]: Technical…" at bounding box center [455, 184] width 330 height 48
copy div "-[PERSON_NAME]: TR2 To be scheduled -[PERSON_NAME] and [PERSON_NAME]: Technical…"
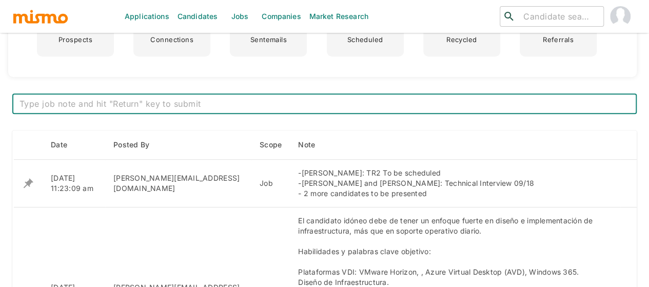
click at [135, 107] on textarea at bounding box center [325, 104] width 610 height 12
paste textarea "-Charles Rojas and Kevin Hernandez: Client Interview to be scheduled -Jonathan …"
type textarea "-Charles Rojas and Kevin Hernandez: Client Interview to be scheduled -Jonathan …"
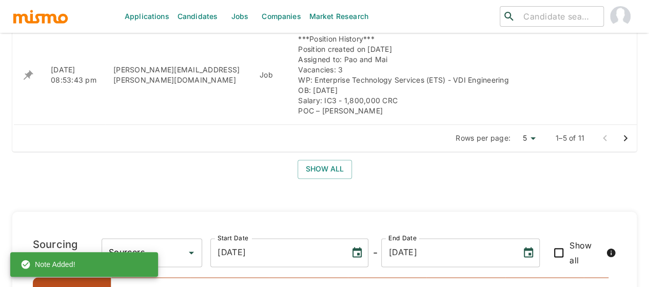
scroll to position [718, 0]
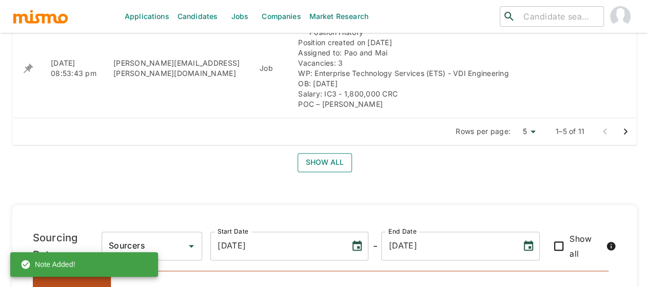
click at [325, 160] on button "Show all" at bounding box center [325, 162] width 54 height 19
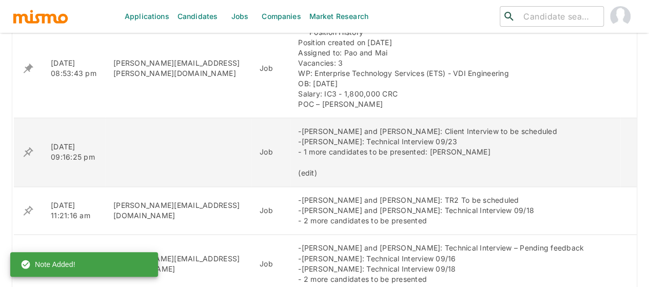
click at [30, 150] on icon "enhanced table" at bounding box center [28, 152] width 12 height 12
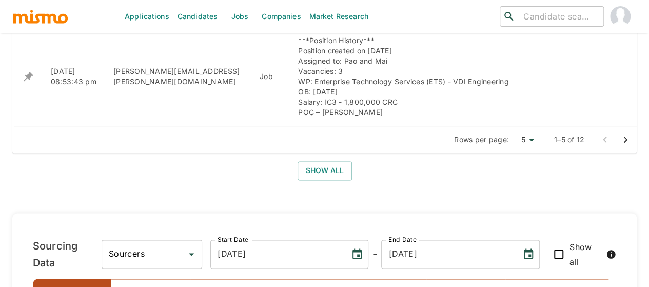
scroll to position [718, 0]
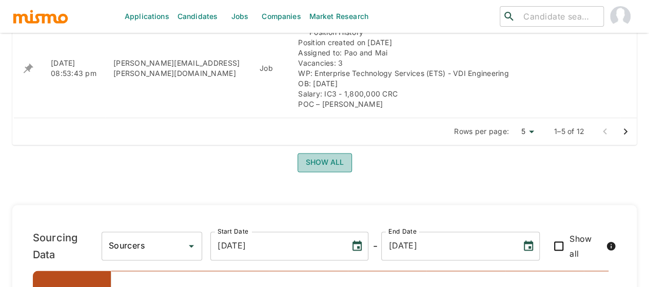
click at [318, 161] on button "Show all" at bounding box center [325, 162] width 54 height 19
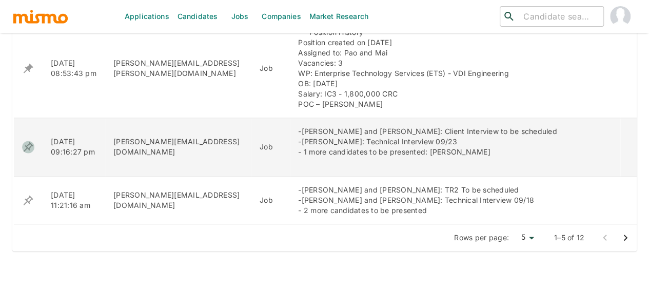
click at [28, 143] on icon "enhanced table" at bounding box center [29, 147] width 10 height 10
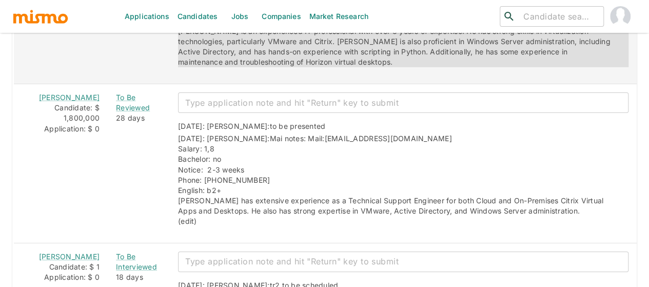
scroll to position [1899, 0]
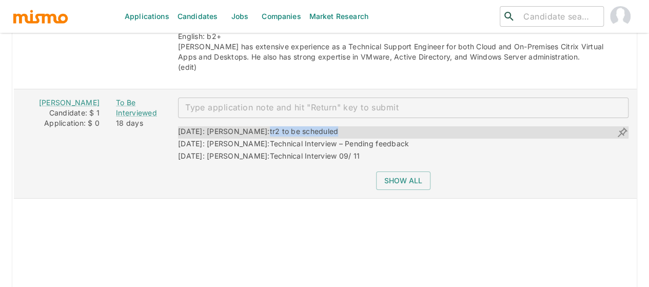
drag, startPoint x: 308, startPoint y: 114, endPoint x: 235, endPoint y: 119, distance: 73.0
click at [235, 126] on div "09/18/2025: Kaiser: tr2 to be scheduled" at bounding box center [403, 132] width 451 height 12
copy span "tr2 to be scheduled"
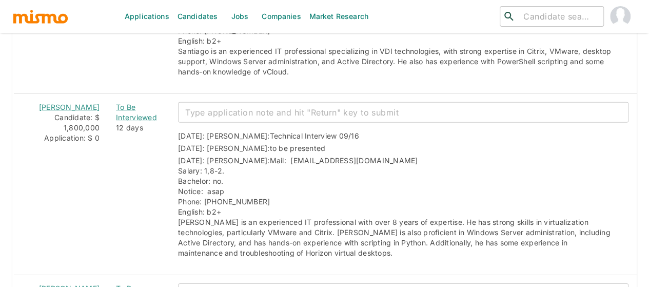
scroll to position [1540, 0]
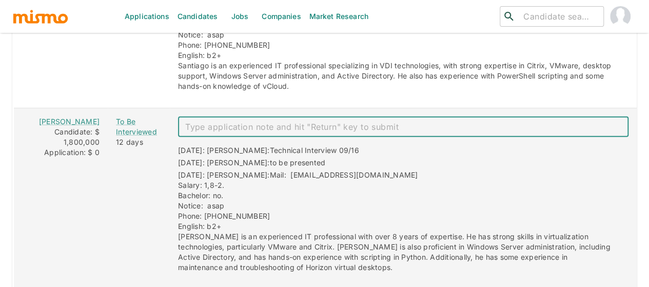
click at [196, 121] on textarea "enhanced table" at bounding box center [403, 127] width 436 height 12
paste textarea "tr2 to be scheduled"
type textarea "tr2 to be scheduled"
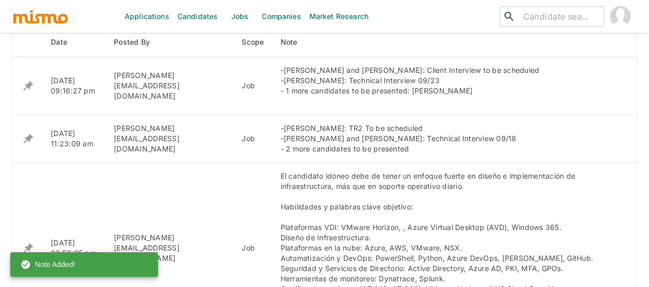
scroll to position [411, 0]
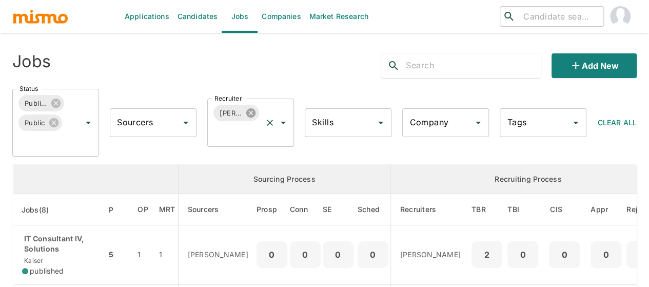
click at [251, 110] on icon at bounding box center [250, 112] width 9 height 9
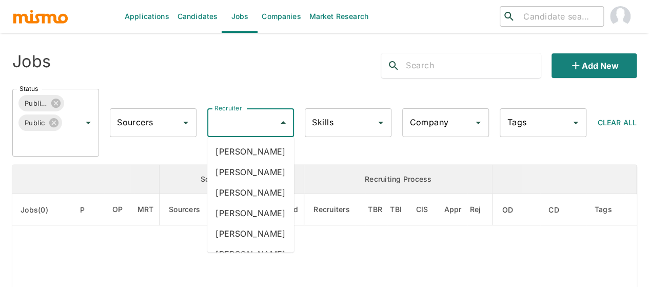
click at [229, 125] on input "Recruiter" at bounding box center [243, 123] width 62 height 20
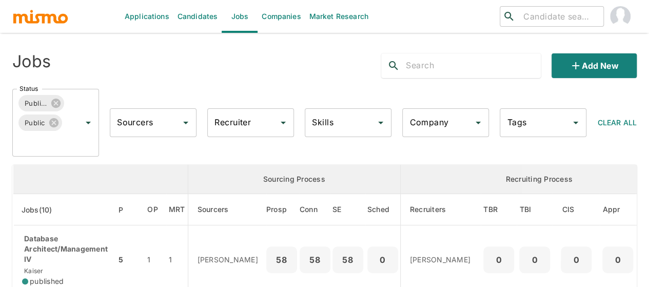
click at [229, 125] on input "Recruiter" at bounding box center [243, 123] width 62 height 20
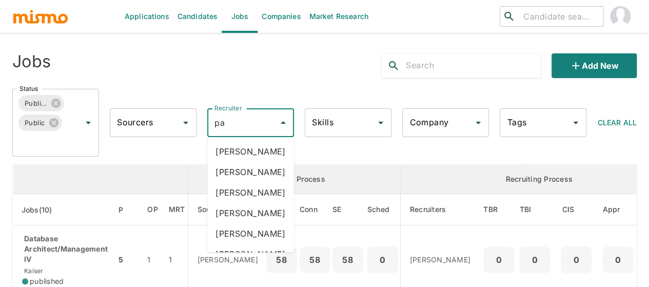
type input "pao"
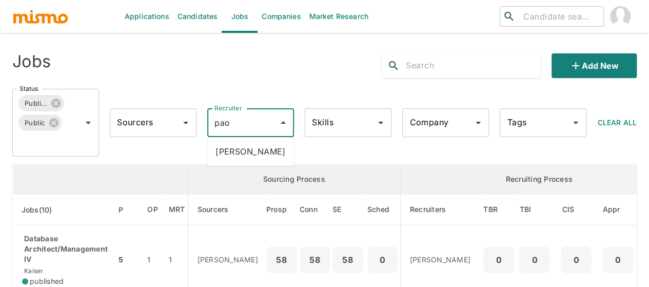
click at [236, 146] on li "Paola Pacheco" at bounding box center [250, 151] width 87 height 21
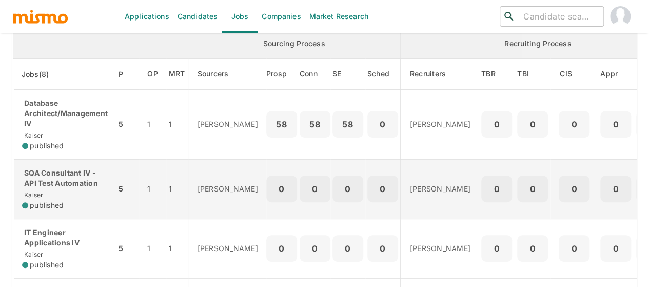
scroll to position [149, 0]
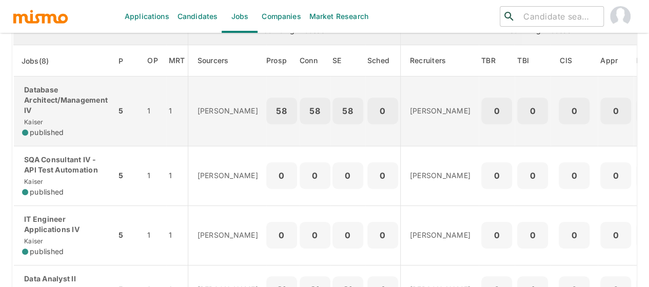
click at [79, 116] on div "Database Architect/Management IV Kaiser published" at bounding box center [65, 111] width 86 height 53
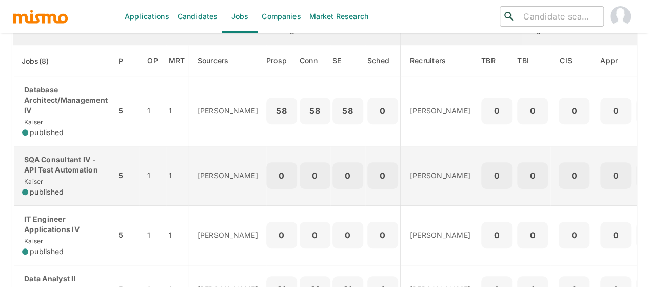
click at [79, 175] on div "SQA Consultant IV - API Test Automation Kaiser published" at bounding box center [65, 175] width 86 height 43
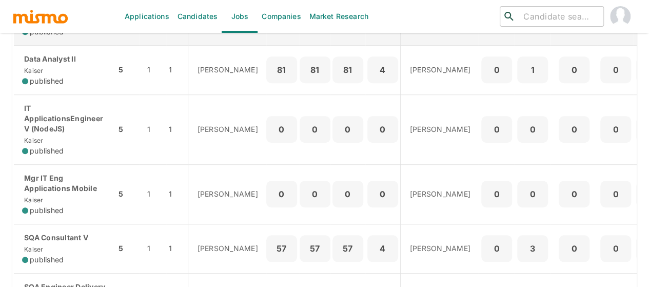
scroll to position [354, 0]
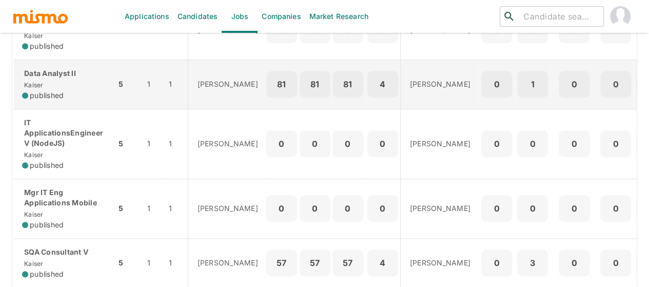
click at [83, 74] on p "Data Analyst II" at bounding box center [65, 73] width 86 height 10
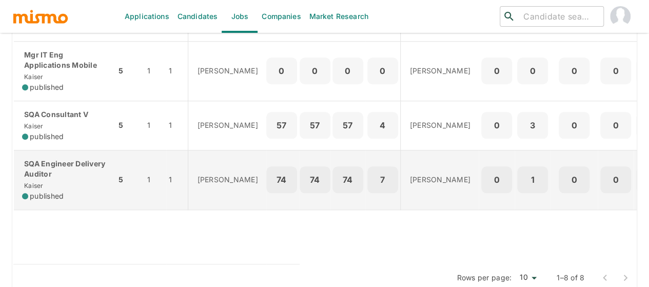
scroll to position [508, 0]
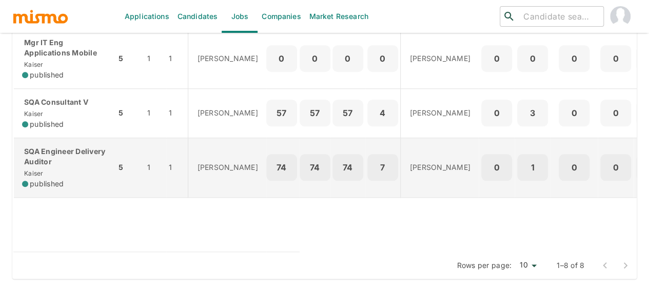
click at [91, 162] on div "SQA Engineer Delivery Auditor Kaiser published" at bounding box center [65, 167] width 86 height 43
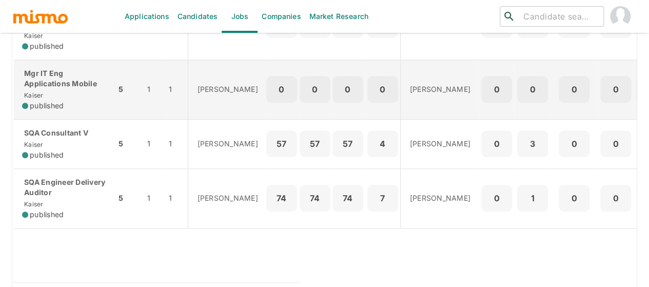
scroll to position [457, 0]
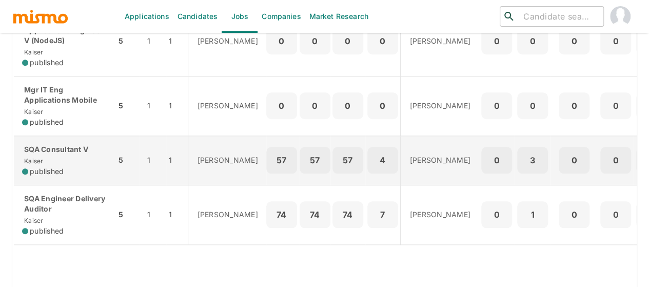
click at [70, 154] on div "SQA Consultant V [PERSON_NAME] published" at bounding box center [65, 160] width 86 height 32
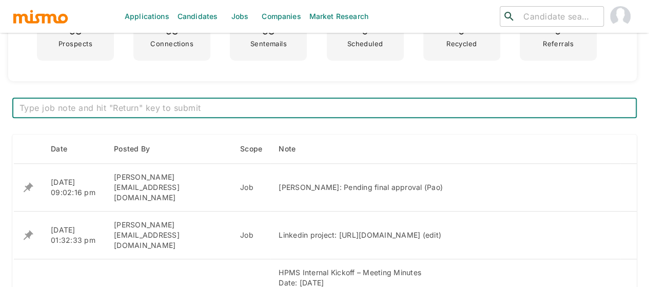
scroll to position [411, 0]
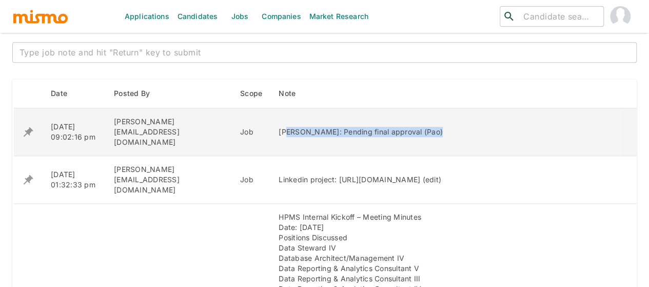
drag, startPoint x: 247, startPoint y: 126, endPoint x: 401, endPoint y: 129, distance: 154.0
click at [401, 129] on div "[PERSON_NAME]: Pending final approval (Pao)" at bounding box center [446, 132] width 334 height 10
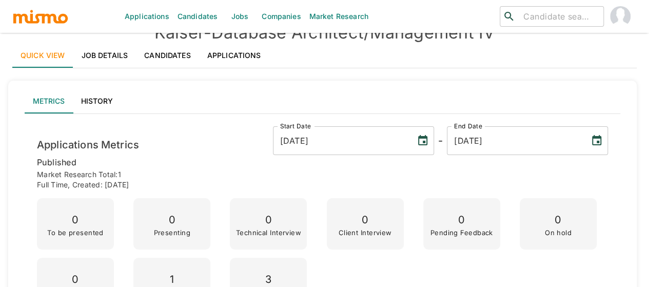
scroll to position [0, 0]
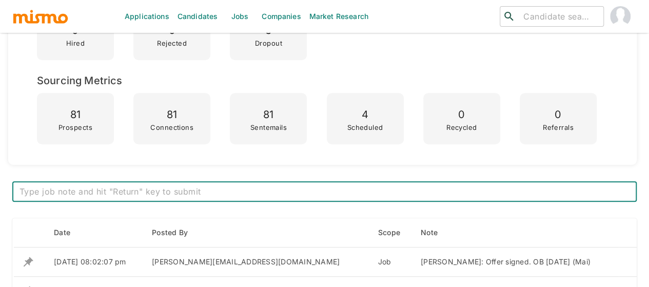
scroll to position [308, 0]
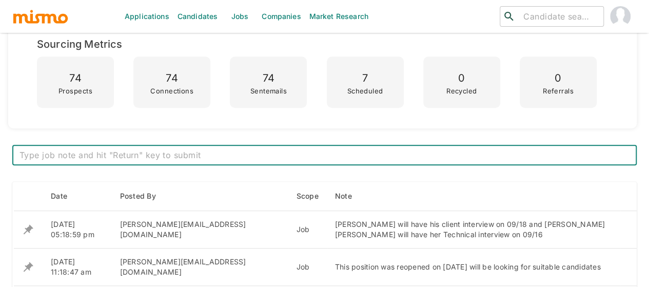
scroll to position [411, 0]
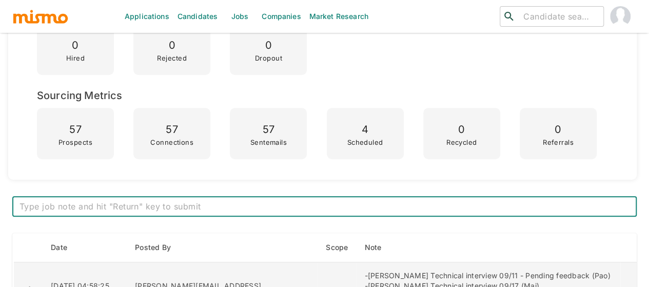
scroll to position [411, 0]
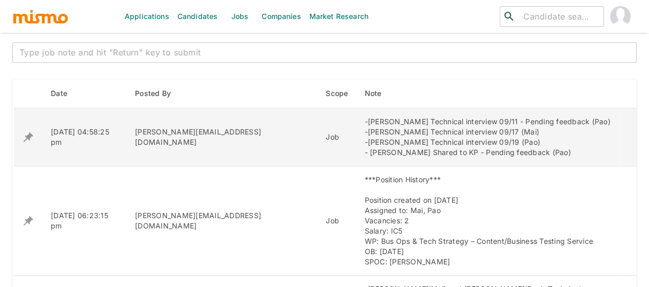
drag, startPoint x: 503, startPoint y: 140, endPoint x: 325, endPoint y: 131, distance: 178.3
click at [356, 131] on td "-Marco Mora Technical interview 09/11 - Pending feedback (Pao) -Elvin Gomez Tec…" at bounding box center [488, 137] width 264 height 58
copy div "-Elvin Gomez Technical interview 09/17 (Mai) -Stuart Maynard Technical intervie…"
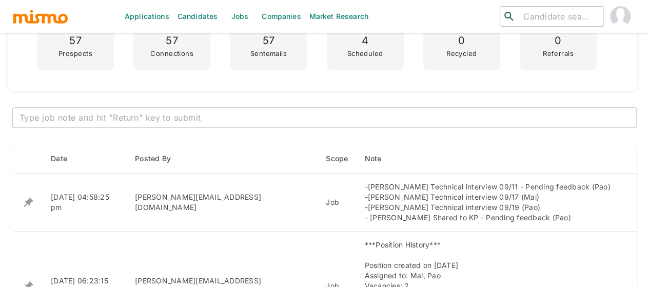
scroll to position [359, 0]
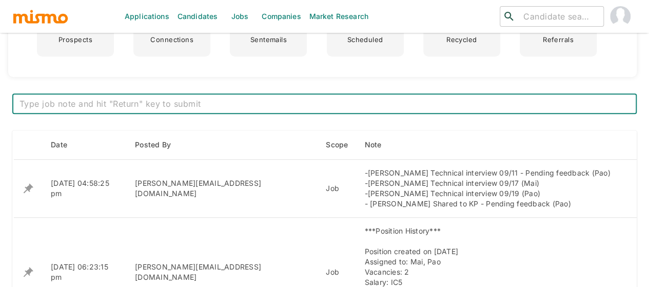
click at [152, 104] on textarea at bounding box center [325, 104] width 610 height 12
paste textarea "-Stuart Maynard Technical interview 09/24 (Pao) -Elvin Gomez Technical intervie…"
type textarea "-Stuart Maynard Technical interview 09/24 (Pao) -Elvin Gomez Technical intervie…"
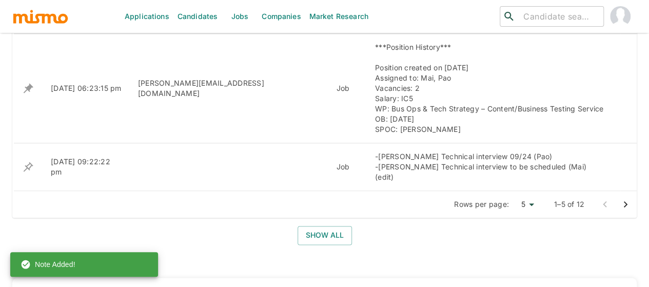
scroll to position [564, 0]
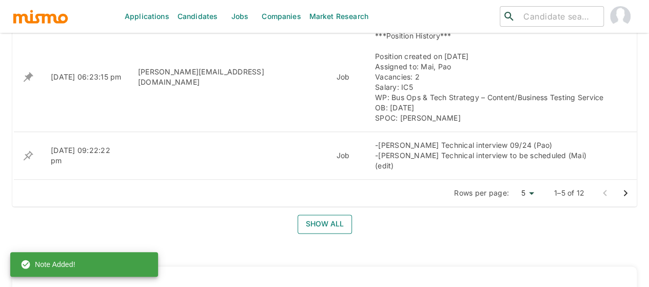
click at [318, 215] on button "Show all" at bounding box center [325, 224] width 54 height 19
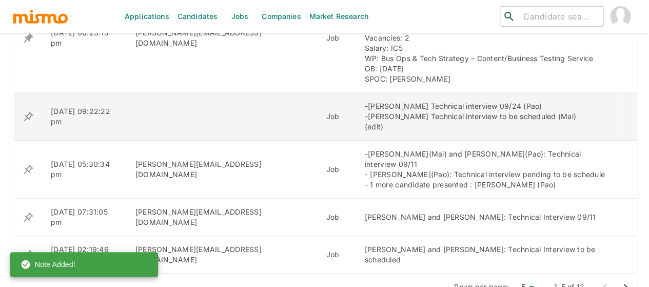
scroll to position [616, 0]
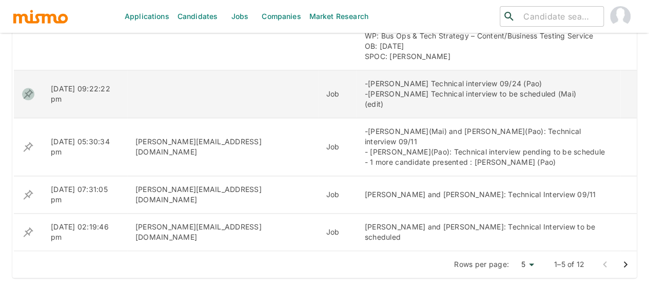
click at [32, 92] on icon "enhanced table" at bounding box center [29, 94] width 10 height 10
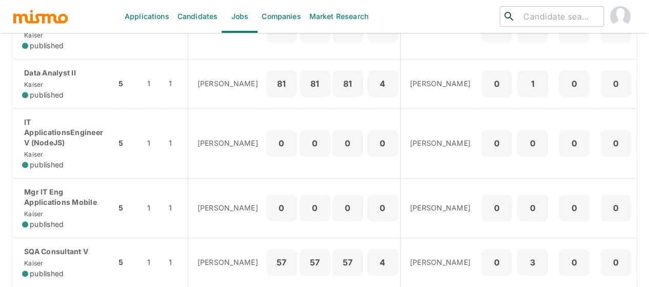
scroll to position [411, 0]
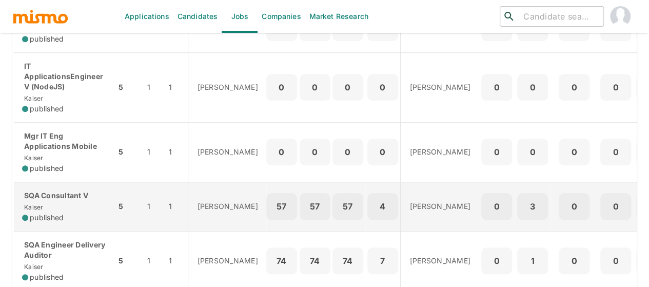
click at [42, 197] on p "SQA Consultant V" at bounding box center [65, 195] width 86 height 10
click at [45, 199] on div "SQA Consultant V [PERSON_NAME] published" at bounding box center [65, 206] width 86 height 32
click at [46, 209] on div "SQA Consultant V Kaiser published" at bounding box center [65, 206] width 86 height 32
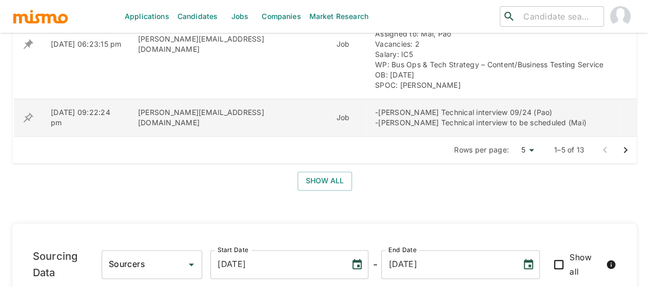
scroll to position [575, 0]
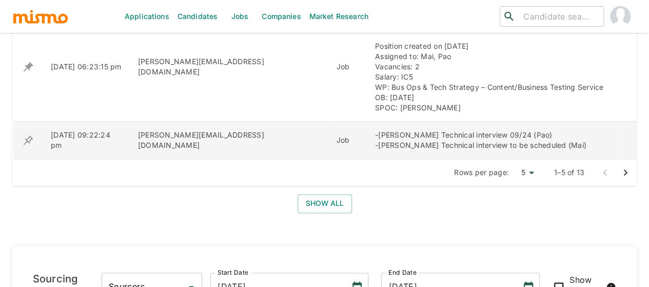
click at [29, 135] on icon "enhanced table" at bounding box center [29, 140] width 10 height 10
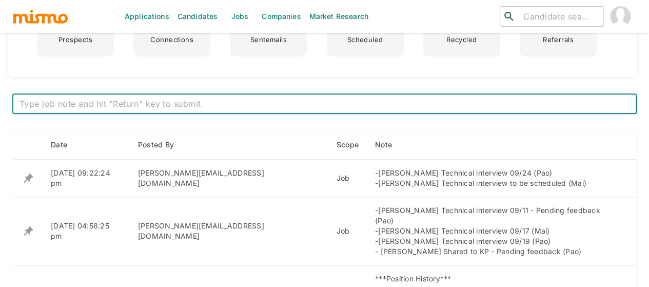
scroll to position [411, 0]
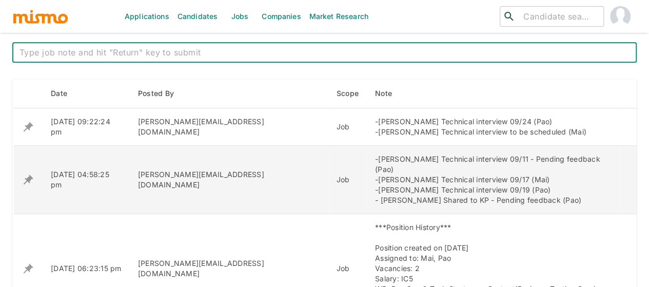
click at [28, 176] on icon "enhanced table" at bounding box center [28, 179] width 12 height 12
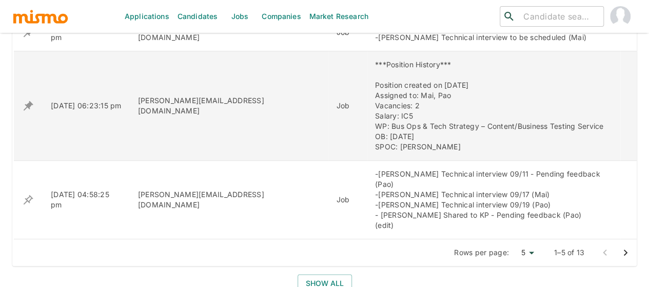
scroll to position [513, 0]
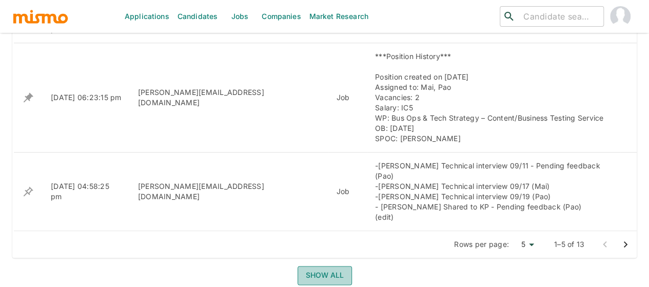
click at [316, 266] on button "Show all" at bounding box center [325, 275] width 54 height 19
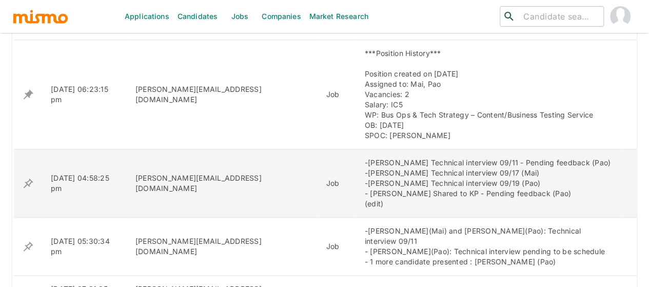
scroll to position [667, 0]
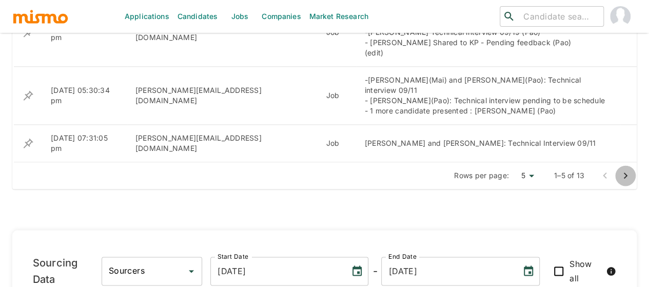
click at [625, 169] on icon "Go to next page" at bounding box center [625, 175] width 12 height 12
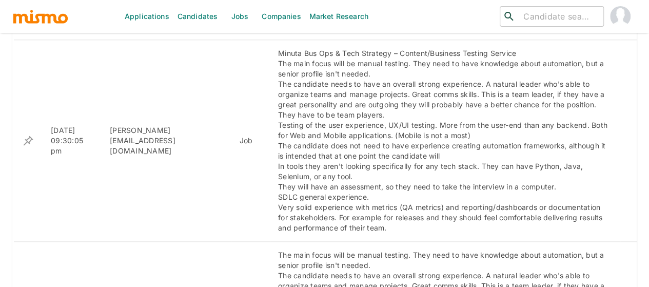
scroll to position [513, 0]
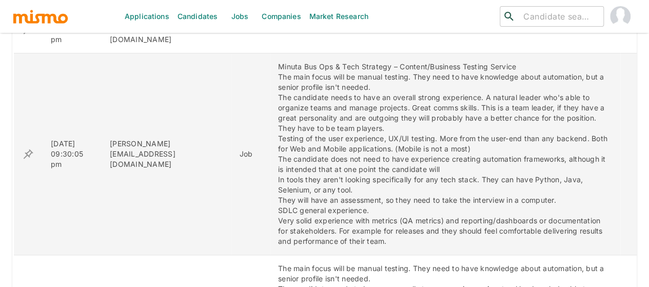
click at [29, 149] on icon "enhanced table" at bounding box center [29, 154] width 10 height 10
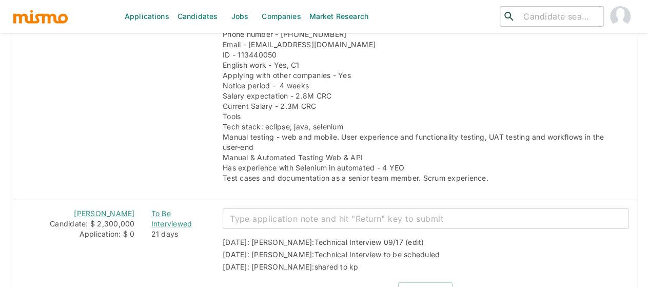
scroll to position [1386, 0]
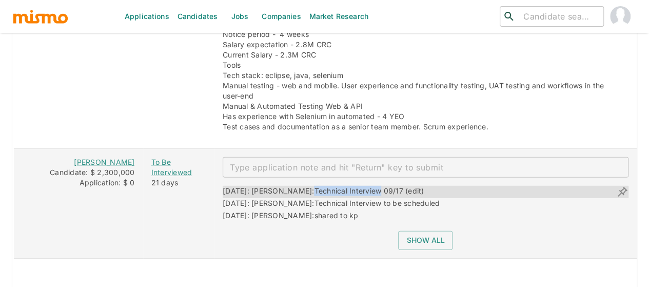
drag, startPoint x: 359, startPoint y: 164, endPoint x: 306, endPoint y: 168, distance: 53.5
click at [289, 186] on div "[DATE]: [PERSON_NAME]: Technical Interview 09/17 (edit)" at bounding box center [324, 192] width 202 height 12
copy span "Technical Interview"
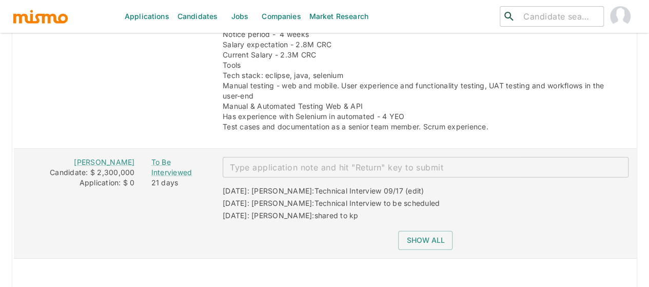
click at [248, 157] on div "x ​" at bounding box center [426, 167] width 406 height 21
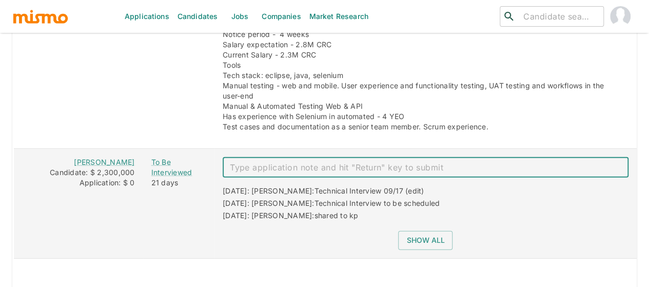
paste textarea "Technical Interview"
type textarea "Technical Interview to be rescheduled"
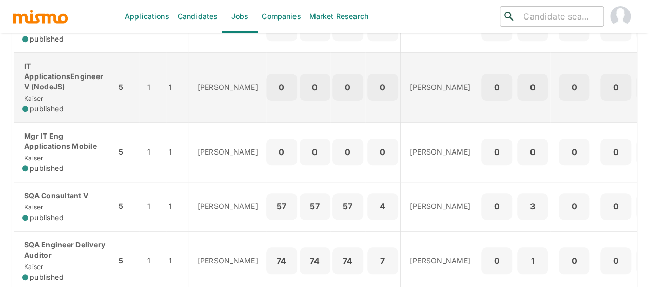
scroll to position [508, 0]
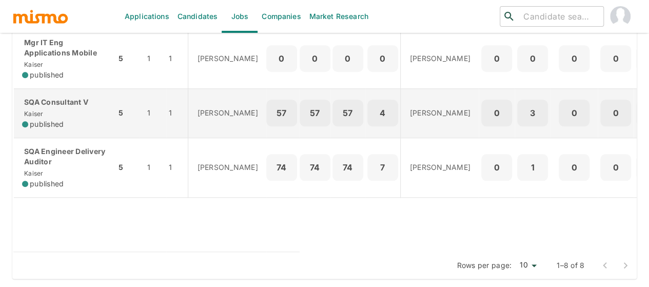
click at [46, 102] on div "SQA Consultant V Kaiser published" at bounding box center [65, 113] width 86 height 32
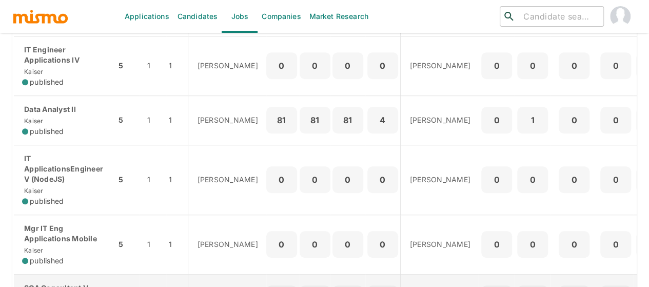
scroll to position [303, 0]
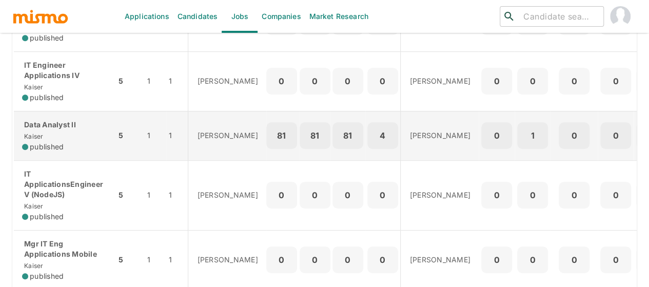
click at [55, 124] on p "Data Analyst II" at bounding box center [65, 125] width 86 height 10
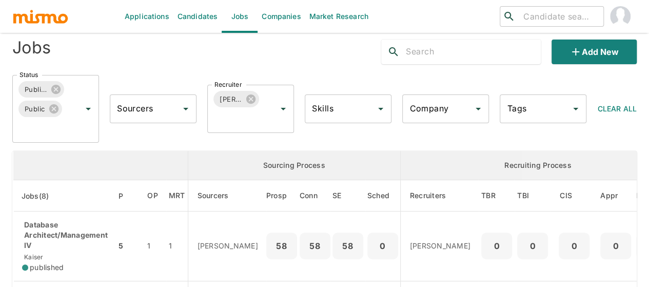
scroll to position [0, 0]
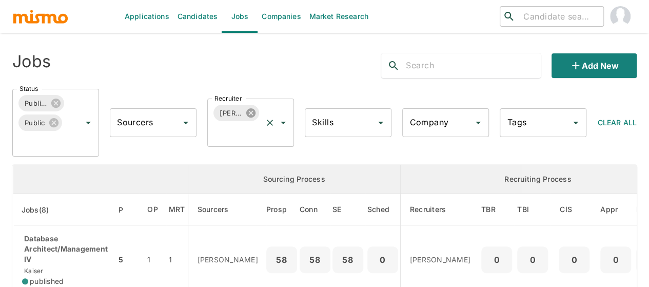
click at [251, 110] on icon at bounding box center [250, 112] width 9 height 9
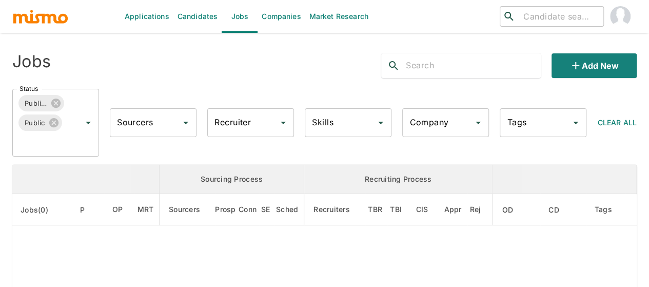
click at [222, 126] on input "Recruiter" at bounding box center [243, 123] width 62 height 20
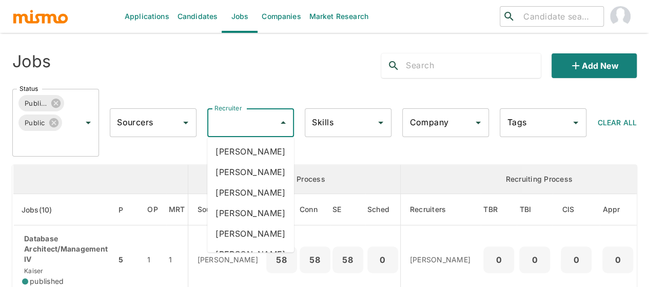
click at [222, 126] on input "Recruiter" at bounding box center [243, 123] width 62 height 20
type input "mai"
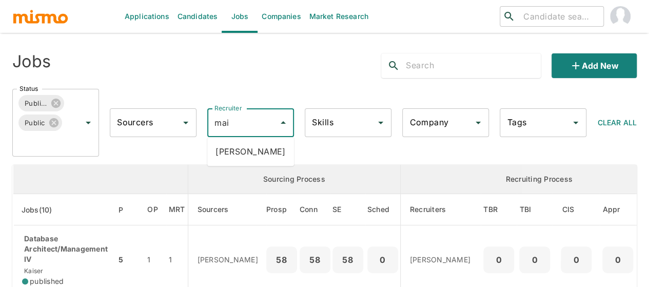
click at [238, 150] on li "Maia Reyes" at bounding box center [250, 151] width 87 height 21
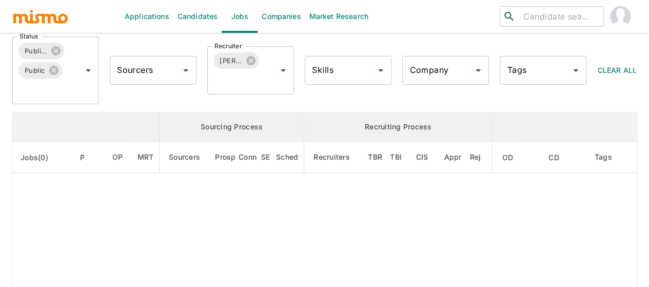
scroll to position [154, 0]
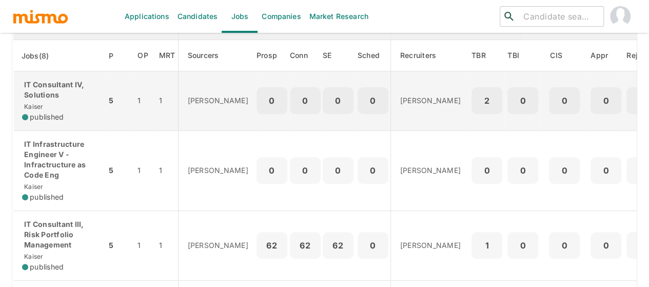
click at [61, 99] on p "IT Consultant IV, Solutions" at bounding box center [60, 90] width 76 height 21
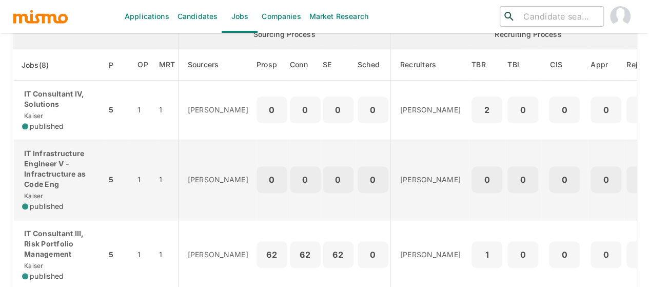
scroll to position [149, 0]
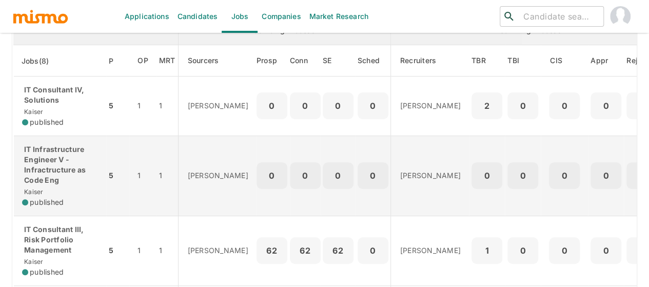
click at [44, 175] on p "IT Infrastructure Engineer V - Infractructure as Code Eng" at bounding box center [60, 164] width 76 height 41
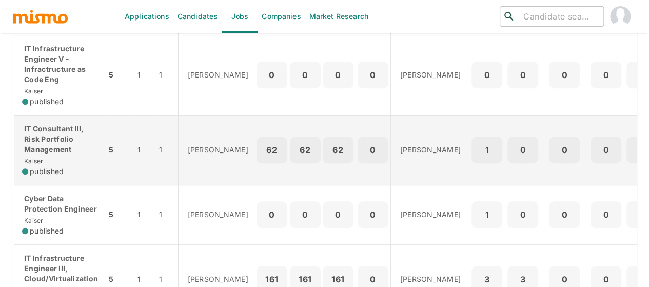
scroll to position [251, 0]
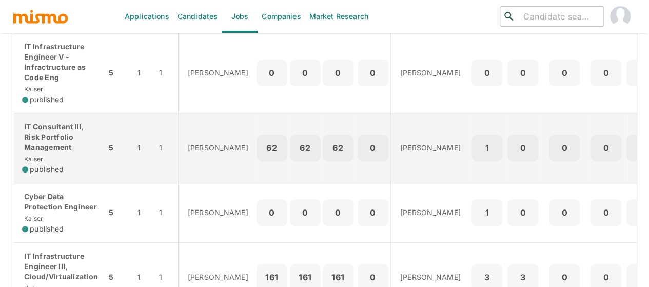
click at [55, 142] on p "IT Consultant III, Risk Portfolio Management" at bounding box center [60, 137] width 76 height 31
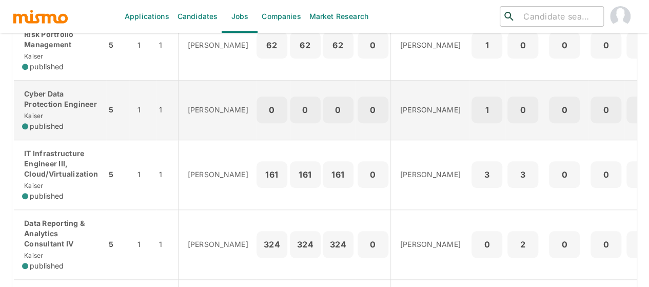
click at [73, 103] on p "Cyber Data Protection Engineer" at bounding box center [60, 99] width 76 height 21
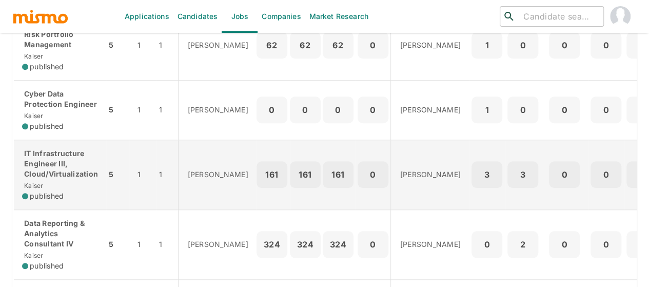
click at [71, 167] on p "IT Infrastructure Engineer III, Cloud/Virtualization" at bounding box center [60, 163] width 76 height 31
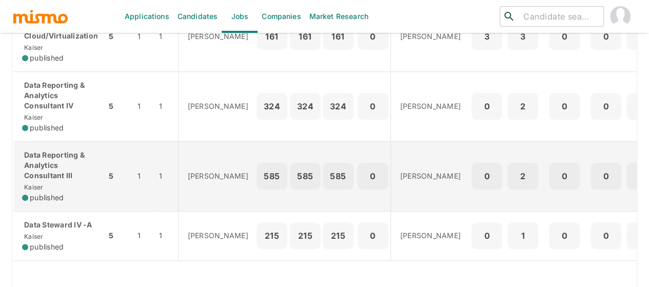
scroll to position [508, 0]
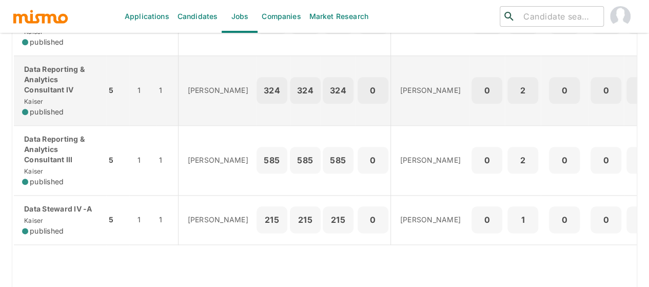
click at [61, 96] on div "Data Reporting & Analytics Consultant IV Kaiser published" at bounding box center [60, 90] width 76 height 53
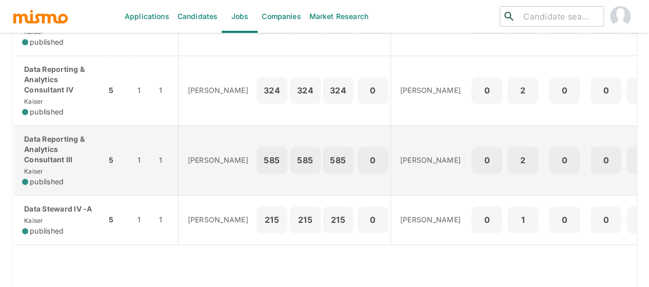
click at [70, 155] on p "Data Reporting & Analytics Consultant III" at bounding box center [60, 149] width 76 height 31
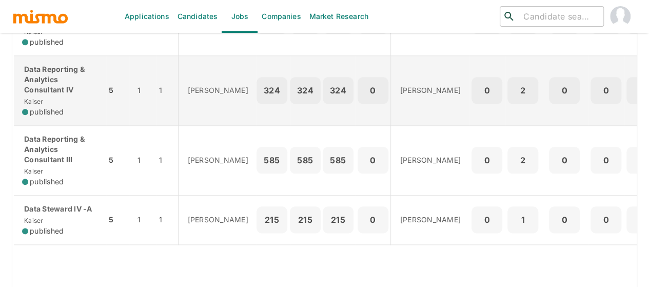
scroll to position [559, 0]
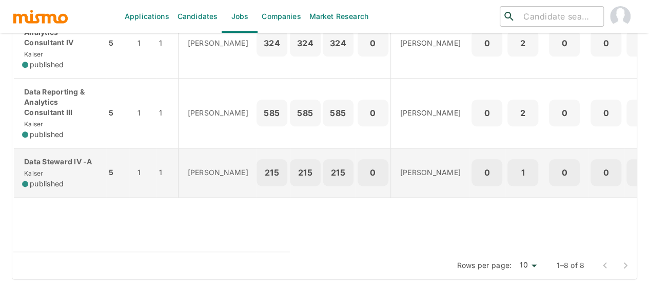
click at [53, 167] on div "Data Steward IV -A Kaiser published" at bounding box center [60, 173] width 76 height 32
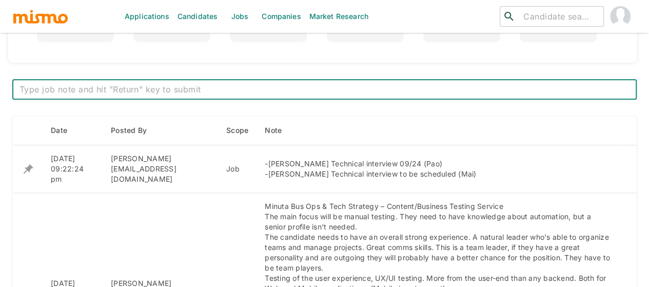
scroll to position [369, 0]
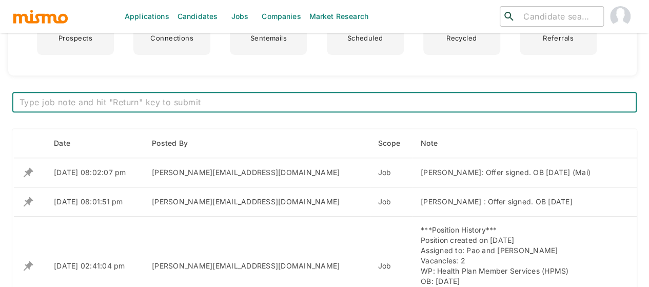
scroll to position [411, 0]
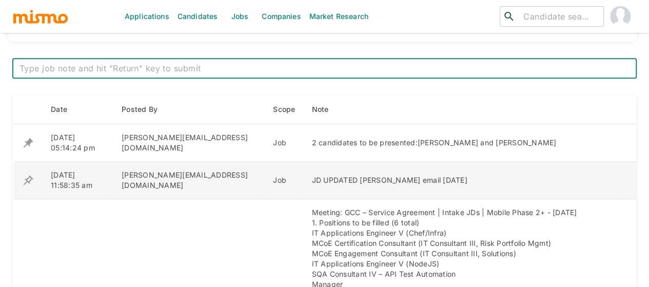
scroll to position [411, 0]
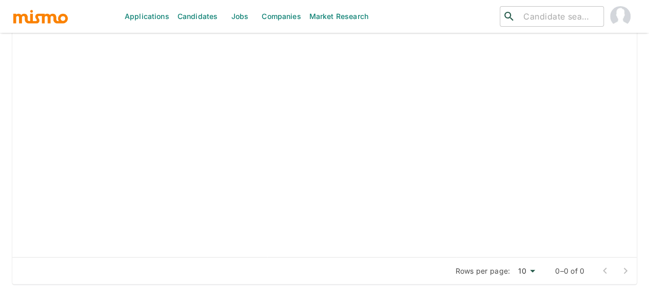
scroll to position [1362, 0]
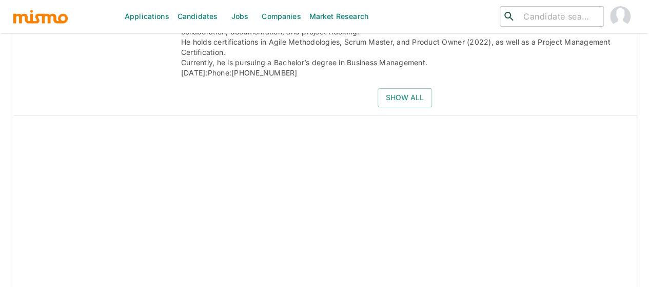
scroll to position [1693, 0]
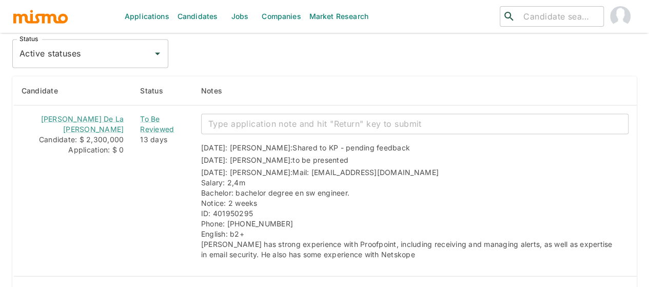
scroll to position [924, 0]
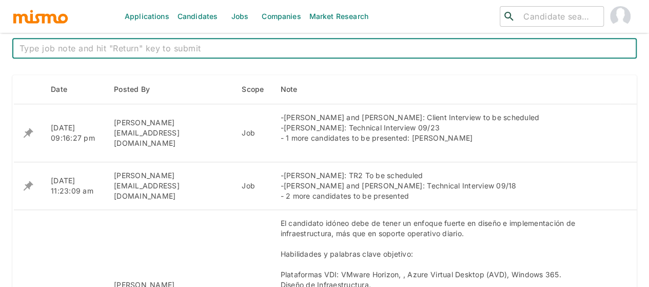
scroll to position [411, 0]
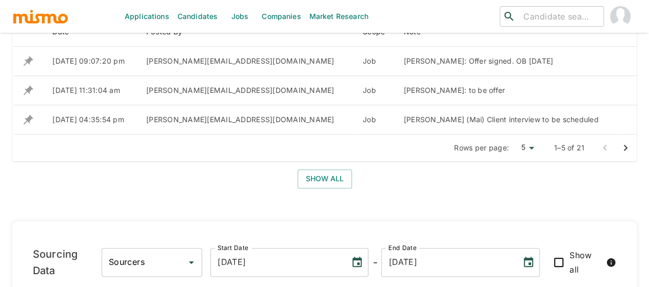
scroll to position [472, 0]
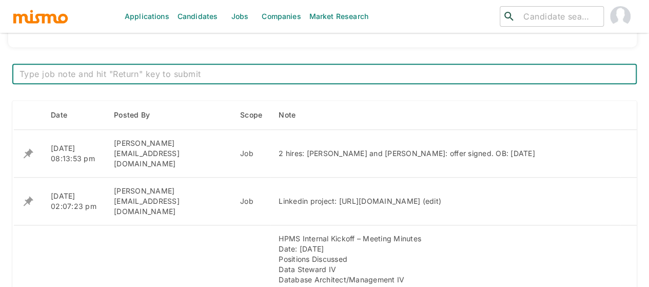
scroll to position [369, 0]
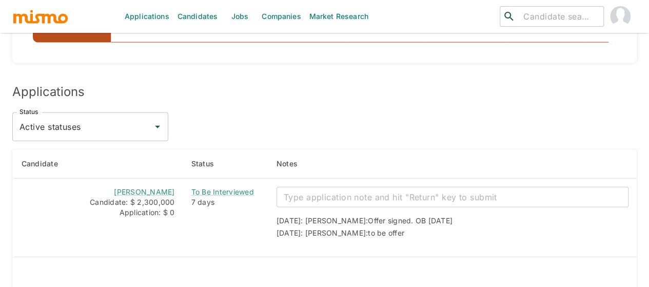
scroll to position [1293, 0]
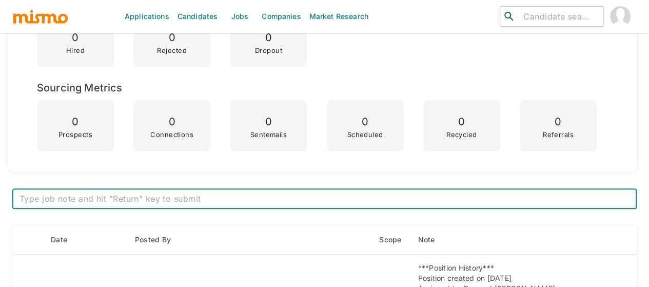
scroll to position [359, 0]
